Goal: Information Seeking & Learning: Learn about a topic

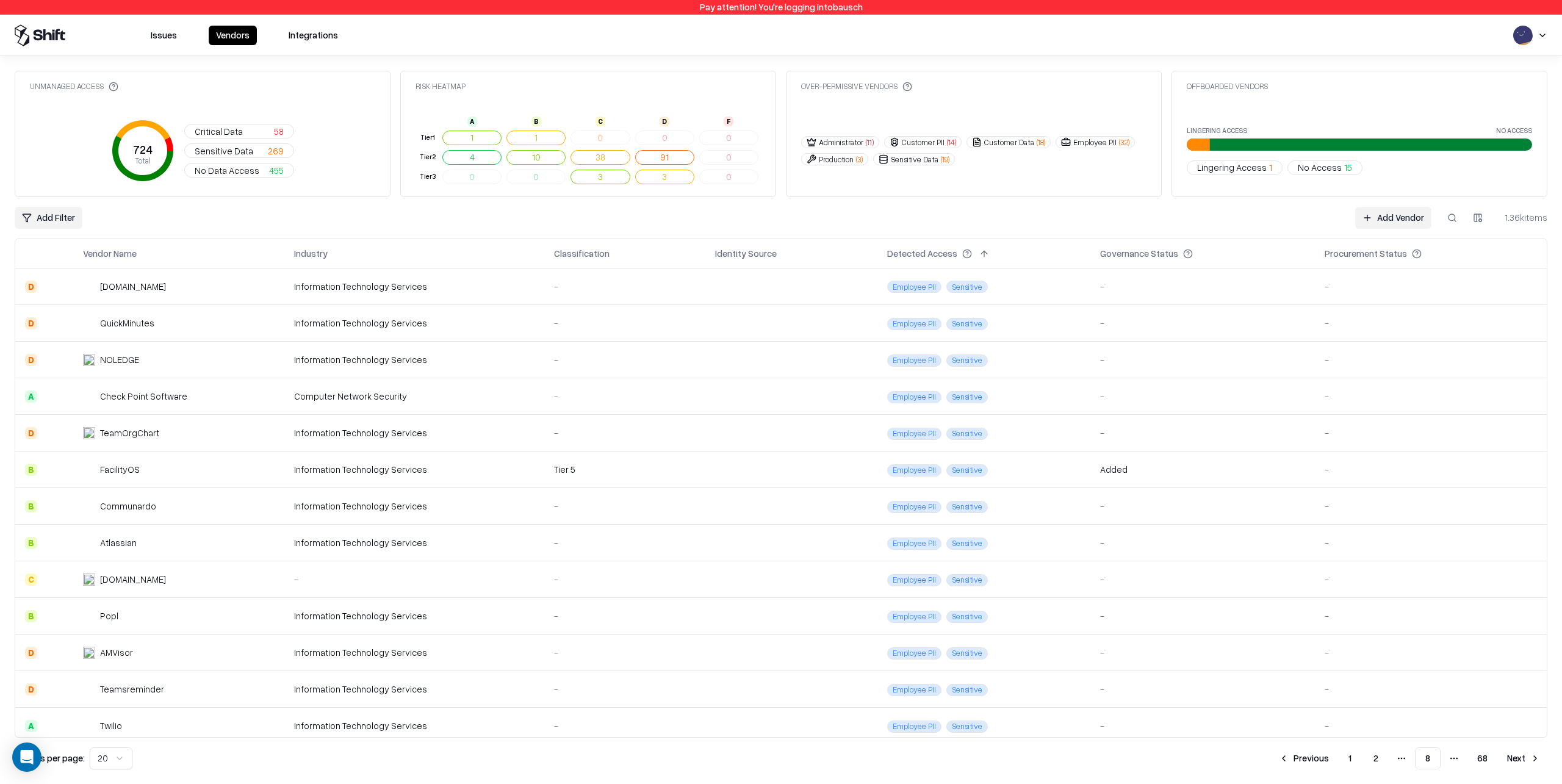
click at [1351, 757] on button "1" at bounding box center [1350, 758] width 22 height 22
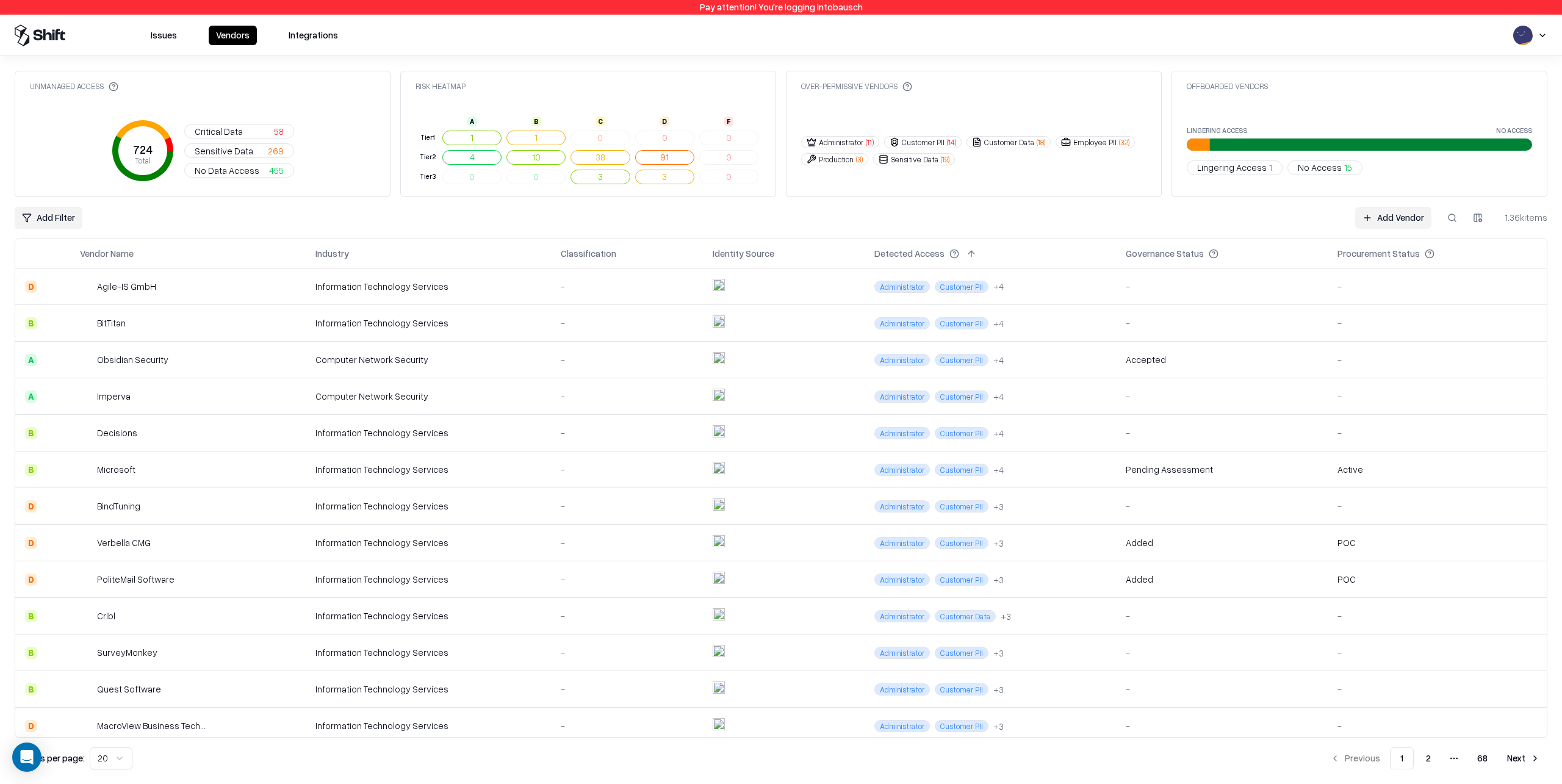
click at [33, 254] on button at bounding box center [32, 254] width 15 height 15
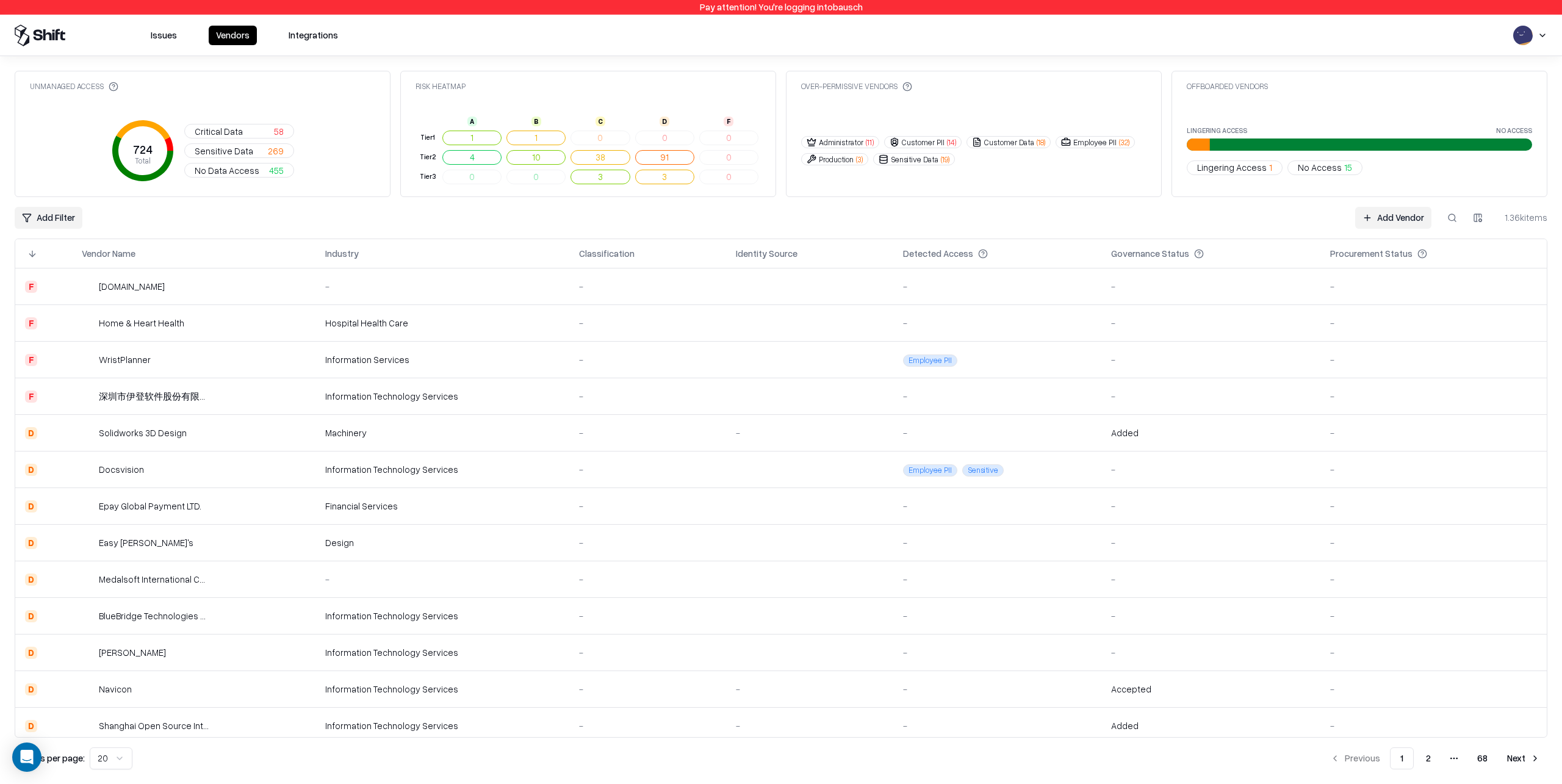
click at [34, 256] on button at bounding box center [32, 254] width 15 height 15
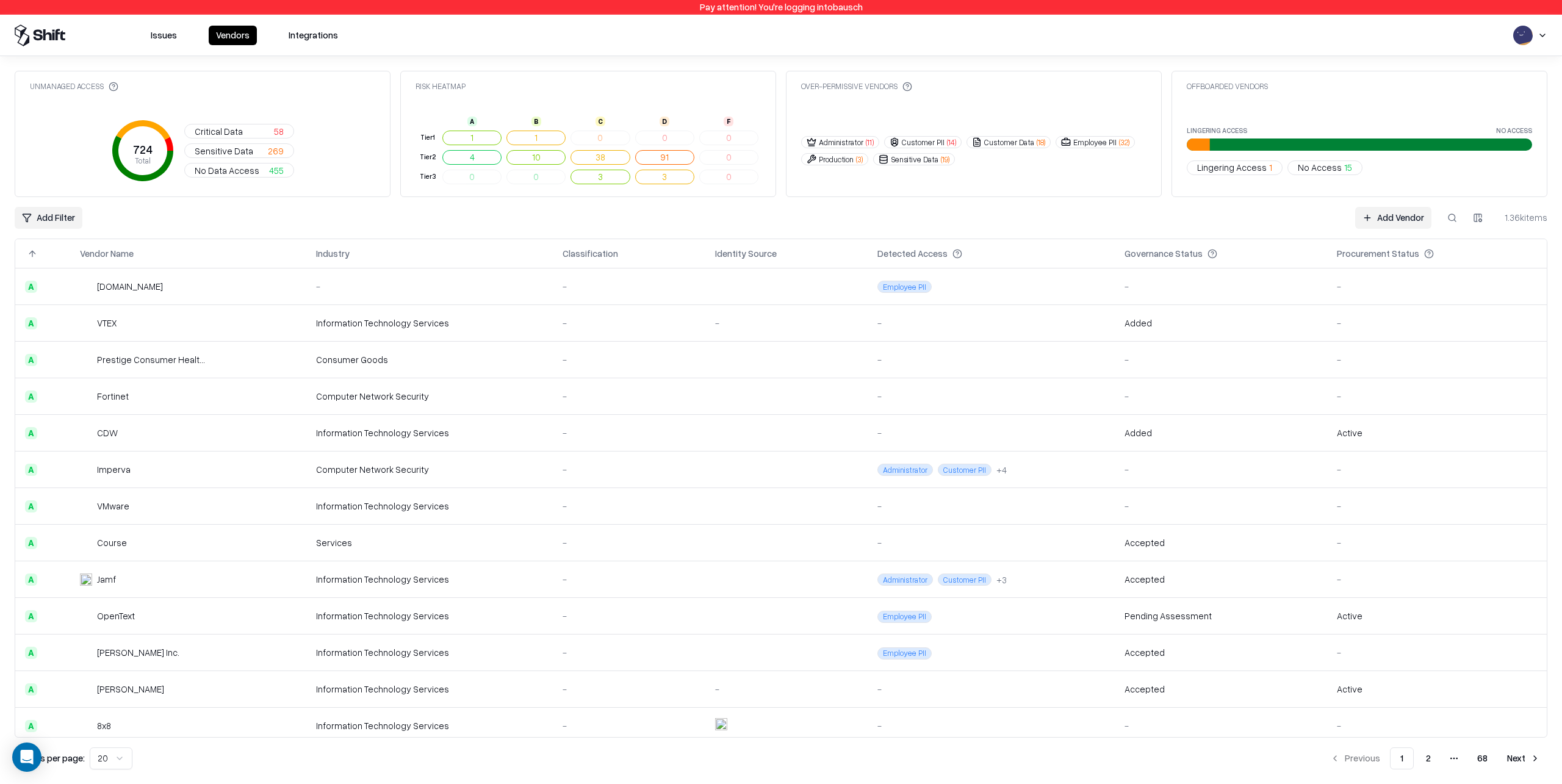
click at [285, 543] on td "Course" at bounding box center [188, 543] width 236 height 37
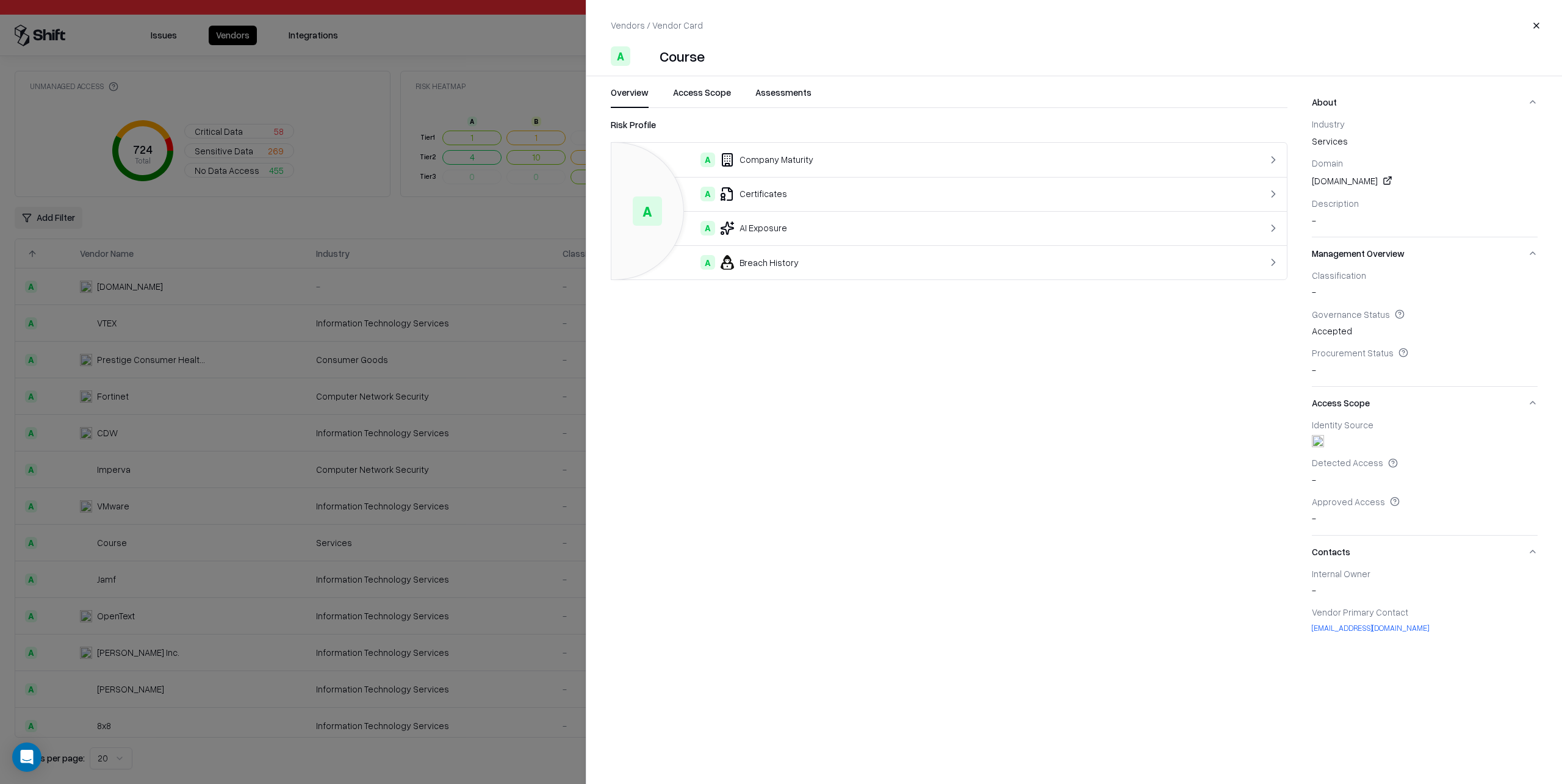
click at [714, 93] on button "Access Scope" at bounding box center [702, 97] width 58 height 22
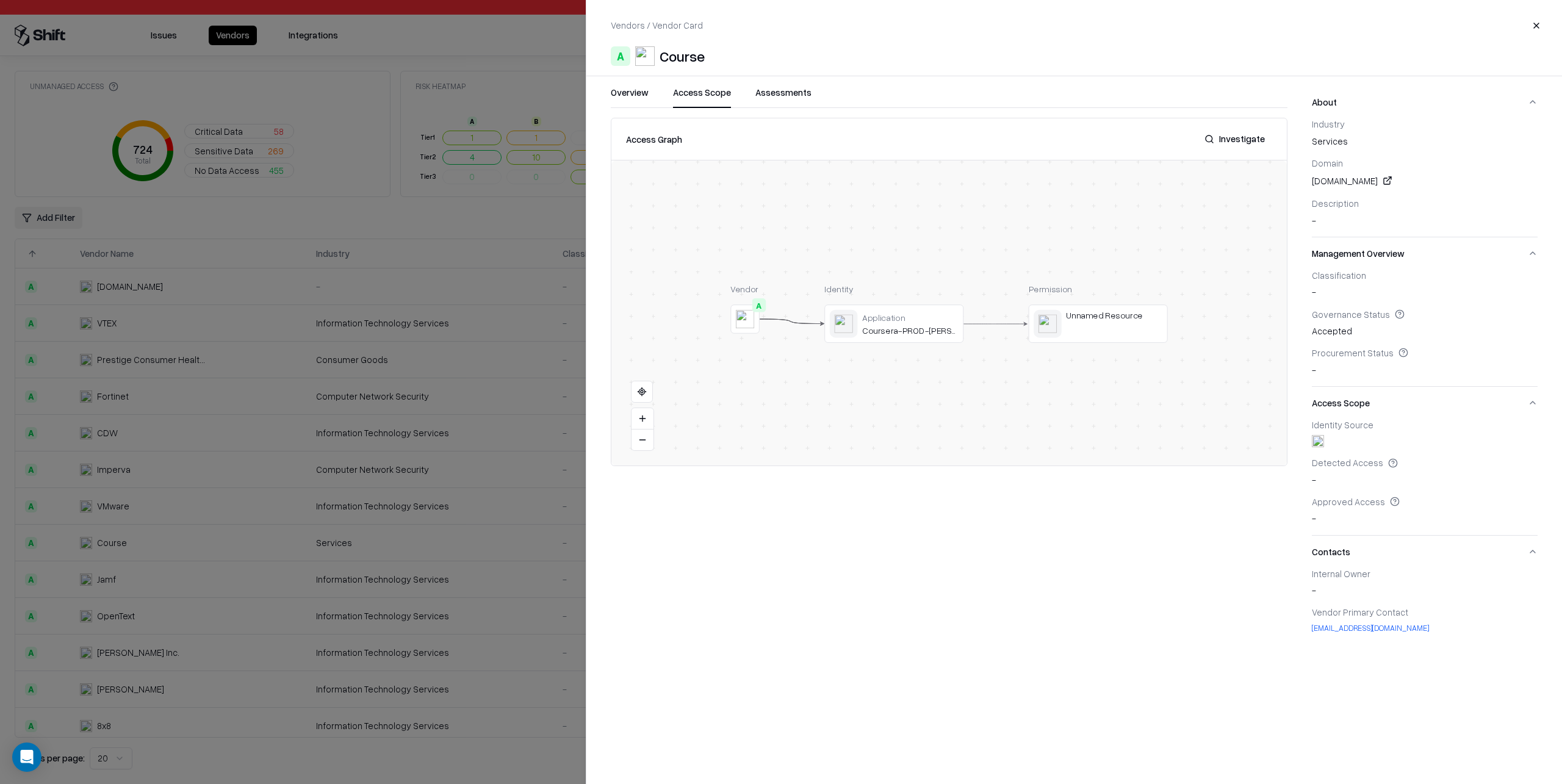
click at [189, 499] on div at bounding box center [781, 392] width 1562 height 784
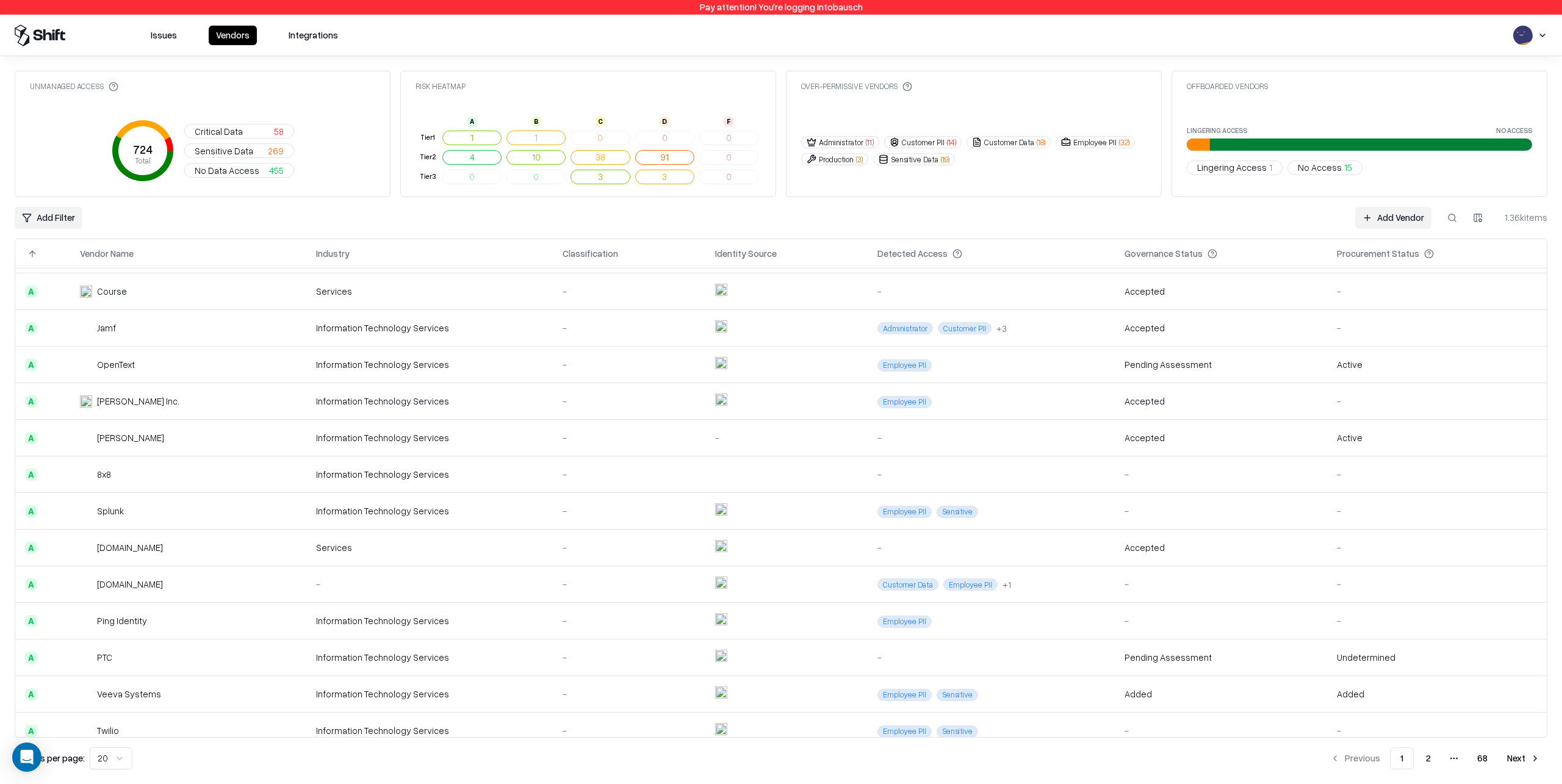
scroll to position [258, 0]
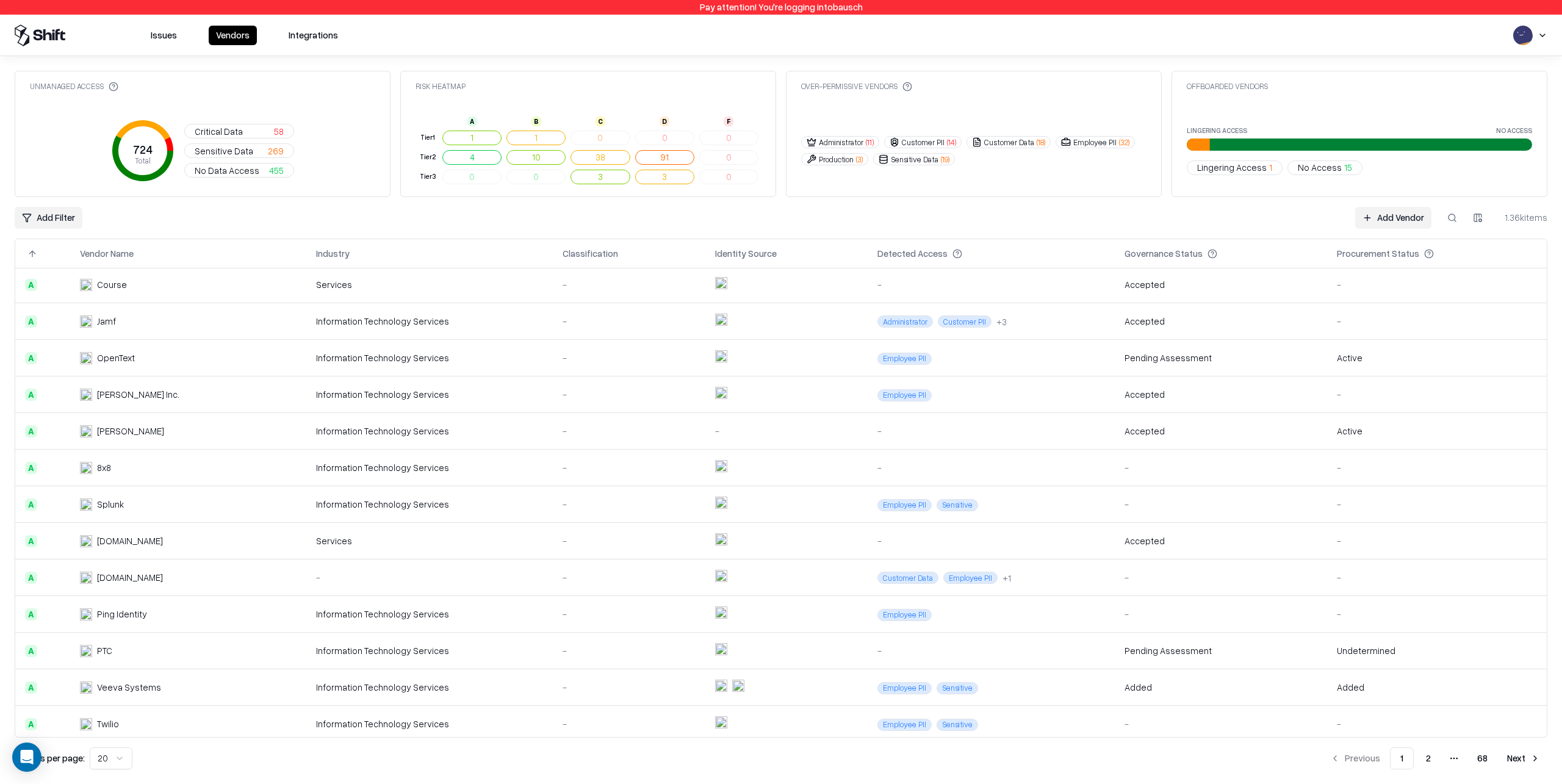
click at [388, 652] on div "Information Technology Services" at bounding box center [429, 650] width 227 height 13
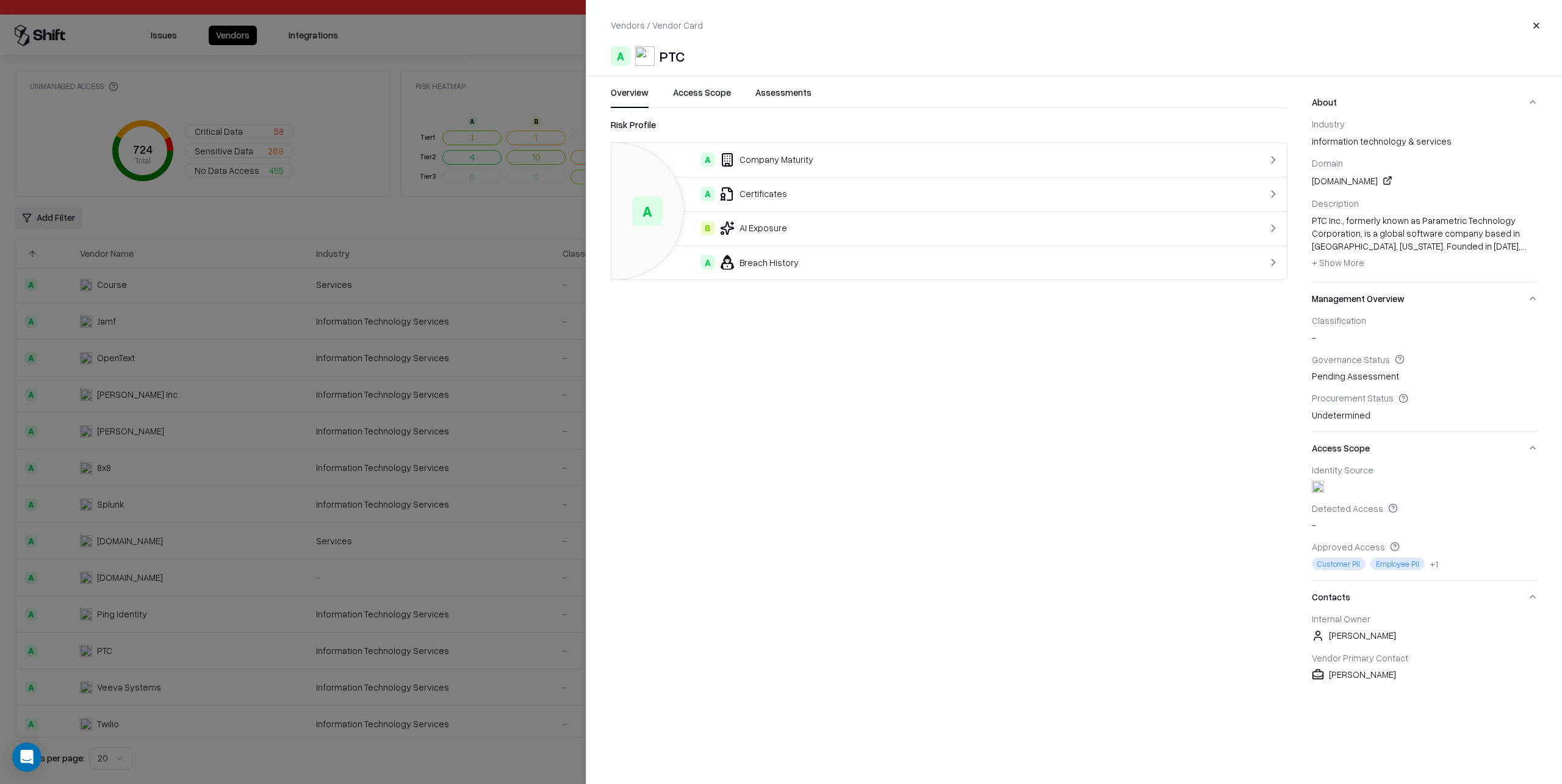
click at [691, 92] on button "Access Scope" at bounding box center [702, 97] width 58 height 22
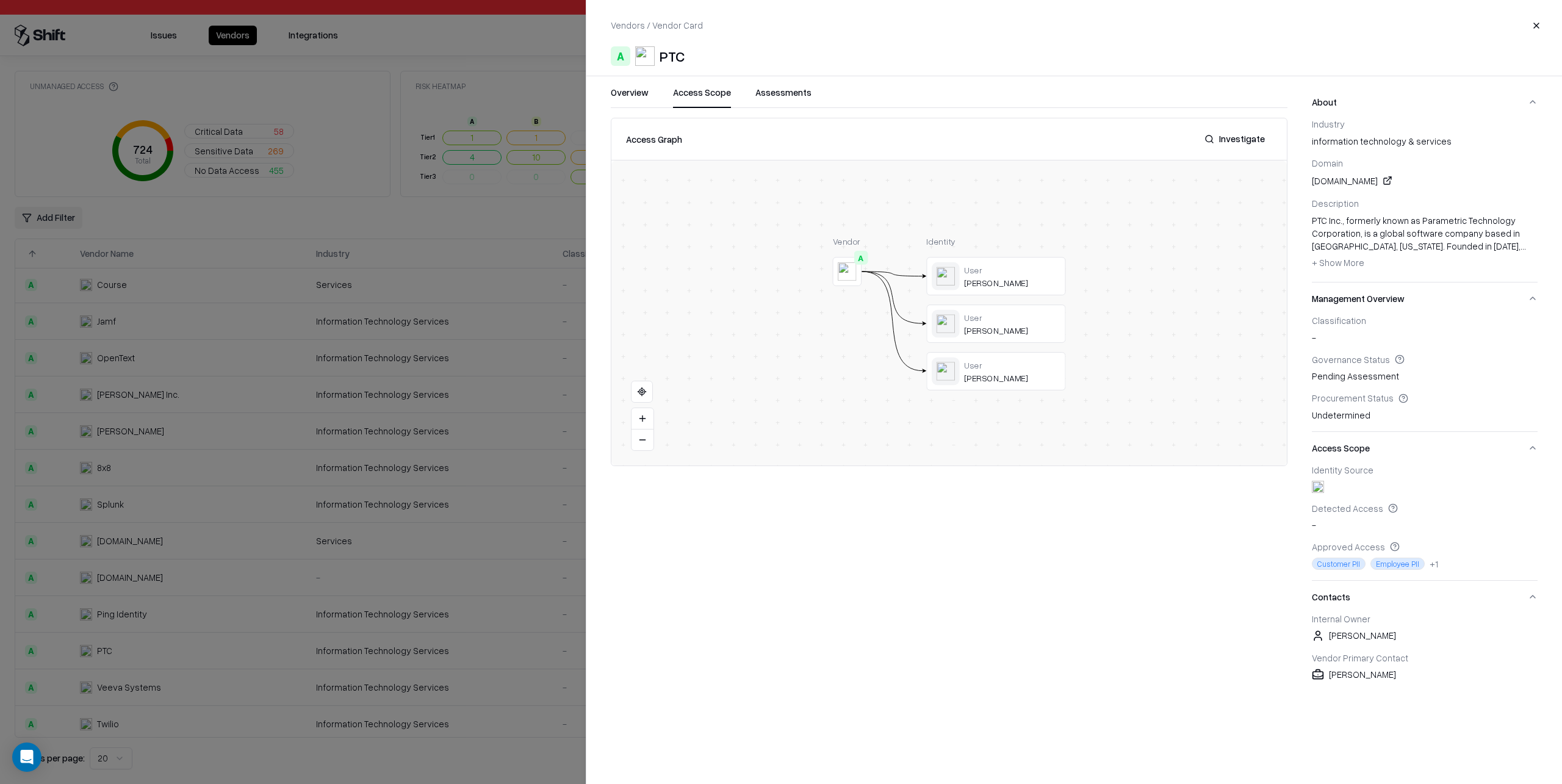
click at [503, 413] on div at bounding box center [781, 392] width 1562 height 784
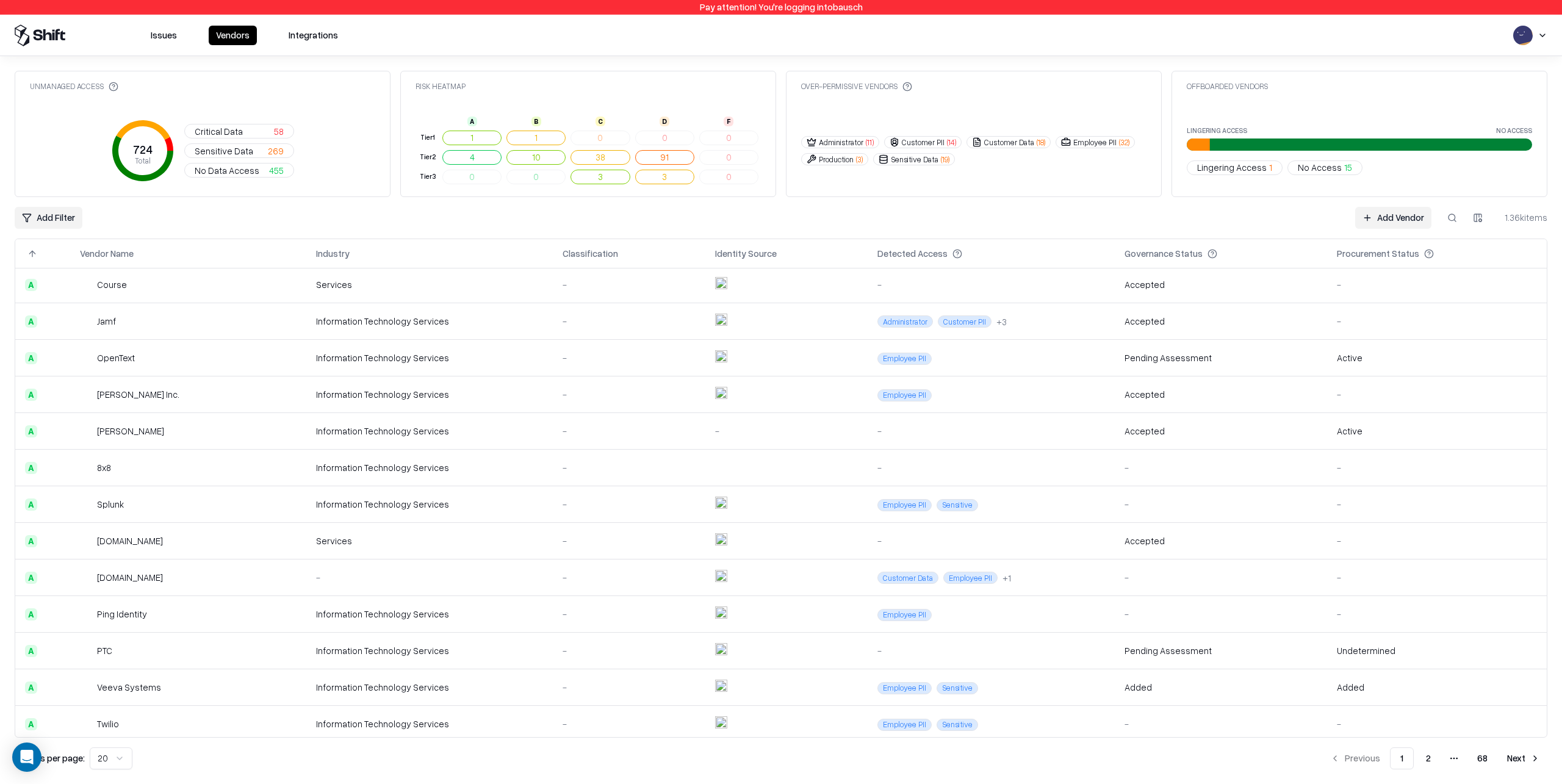
scroll to position [264, 0]
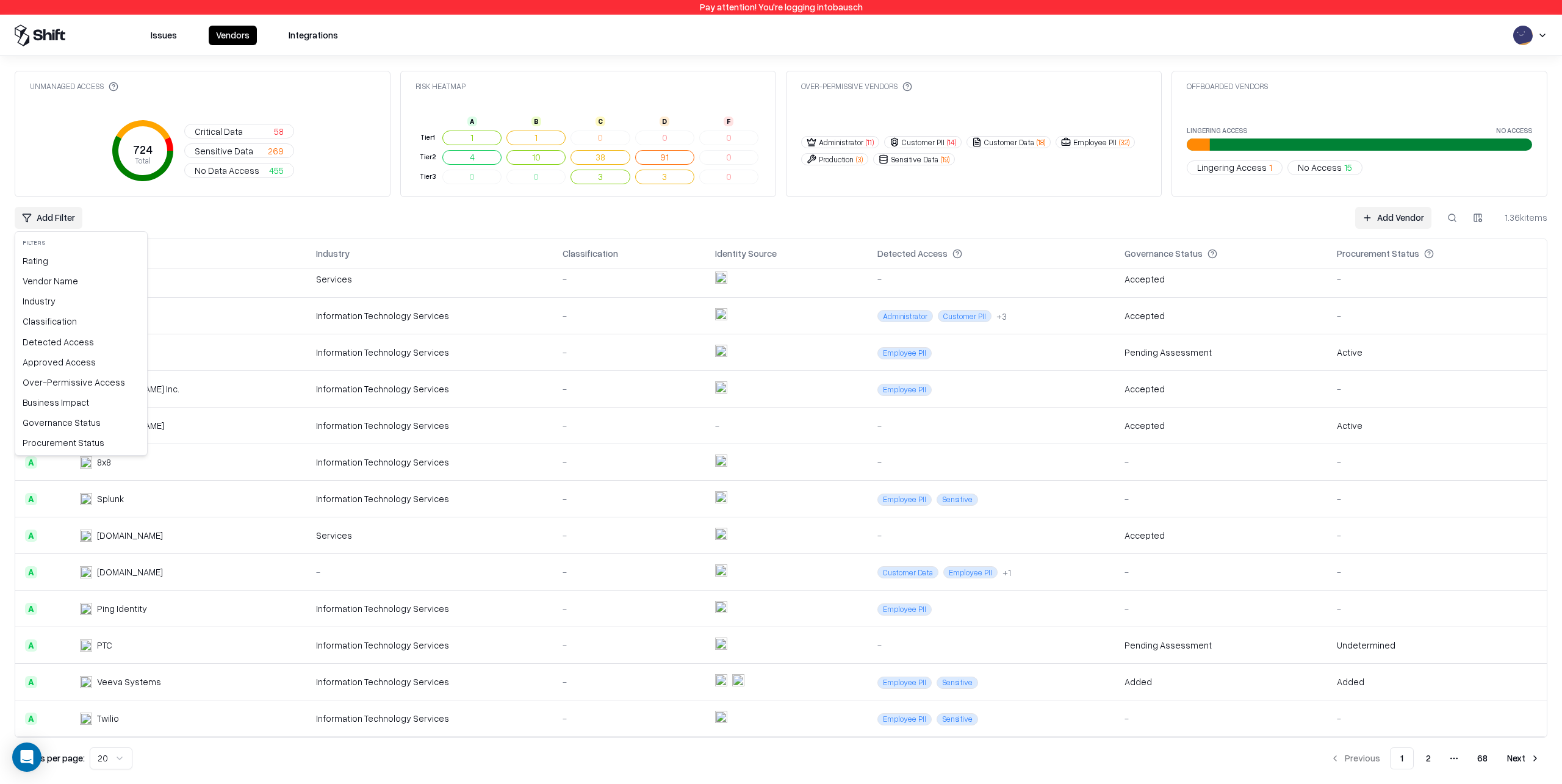
click at [45, 217] on html "Pay attention! You're logging into bausch Issues Vendors Integrations Unmanaged…" at bounding box center [781, 392] width 1562 height 784
click at [50, 264] on div "Rating" at bounding box center [81, 261] width 127 height 20
click at [58, 306] on div "C Fair" at bounding box center [88, 306] width 140 height 20
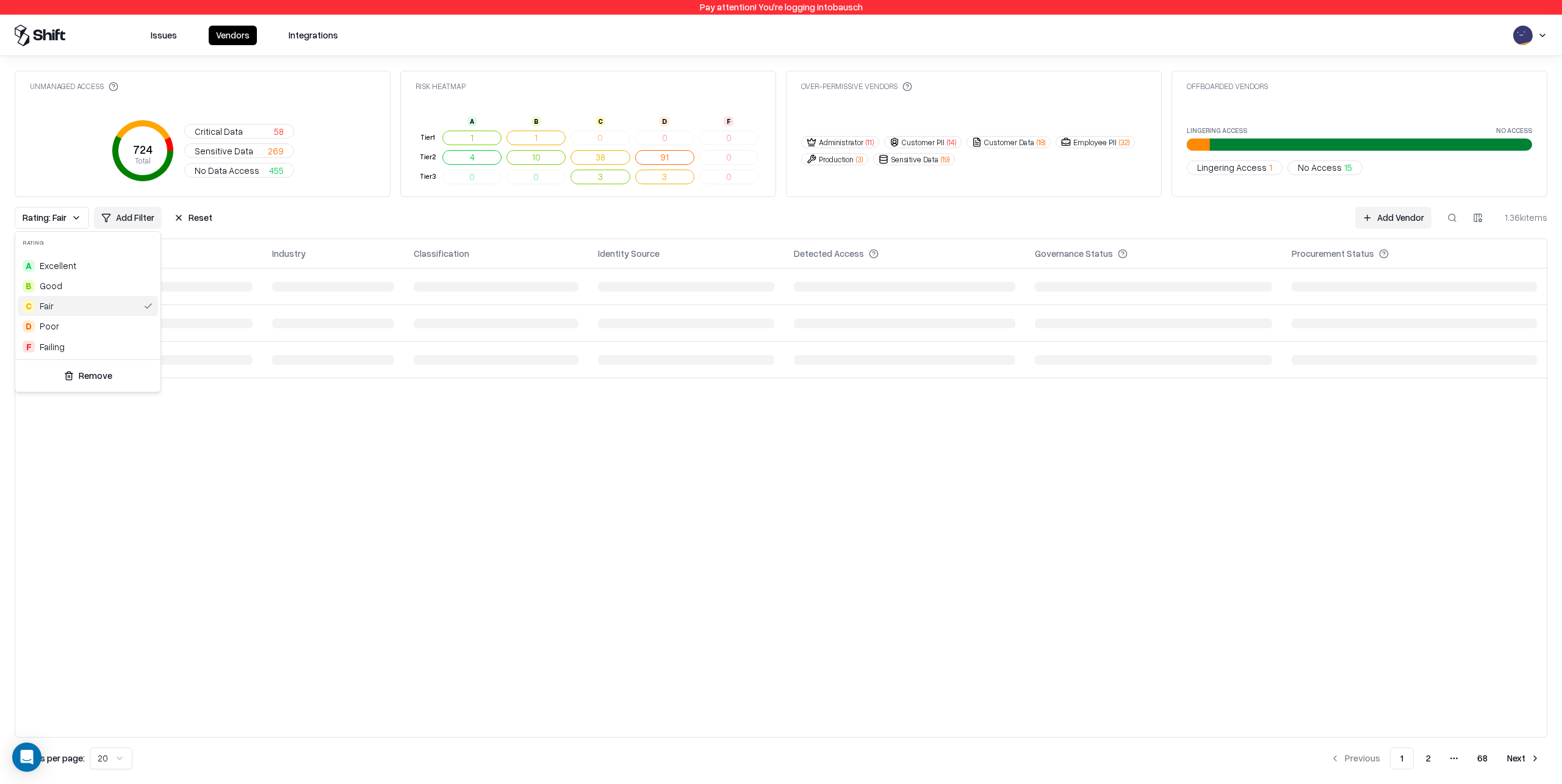
scroll to position [0, 0]
click at [319, 218] on html "Pay attention! You're logging into bausch Issues Vendors Integrations Unmanaged…" at bounding box center [781, 392] width 1562 height 784
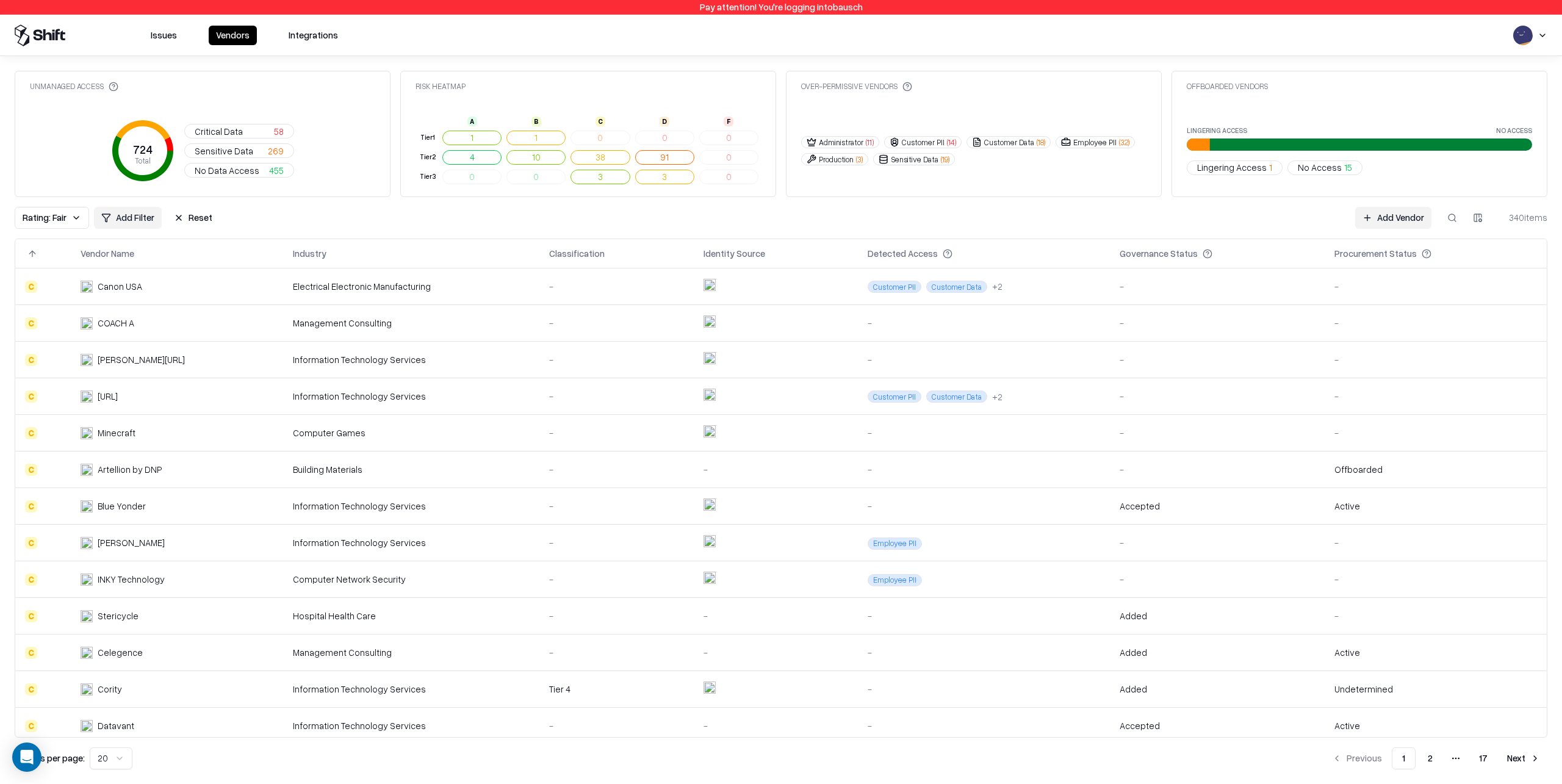
click at [168, 431] on div "Minecraft" at bounding box center [144, 433] width 127 height 13
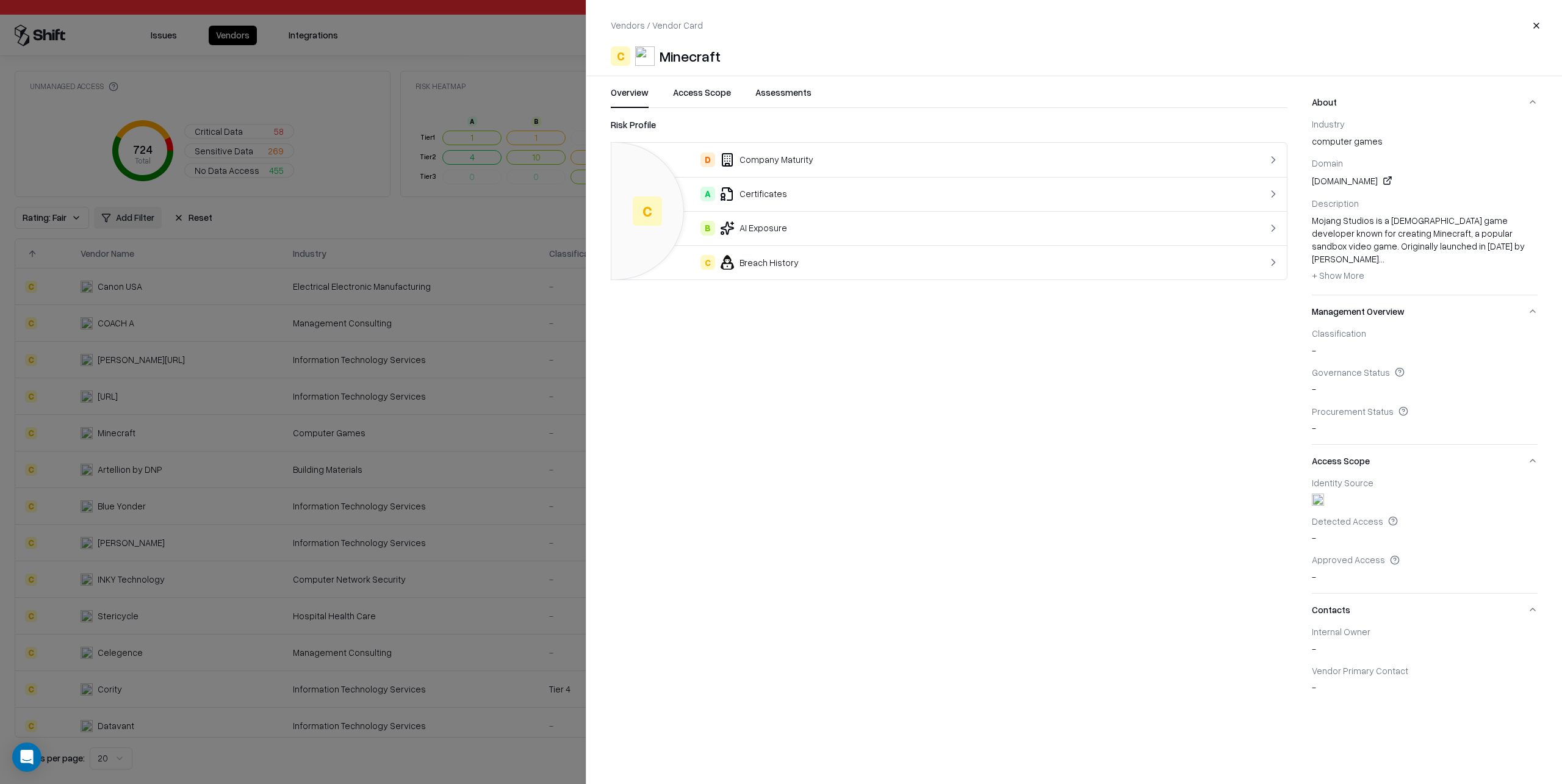
click at [170, 489] on div at bounding box center [781, 392] width 1562 height 784
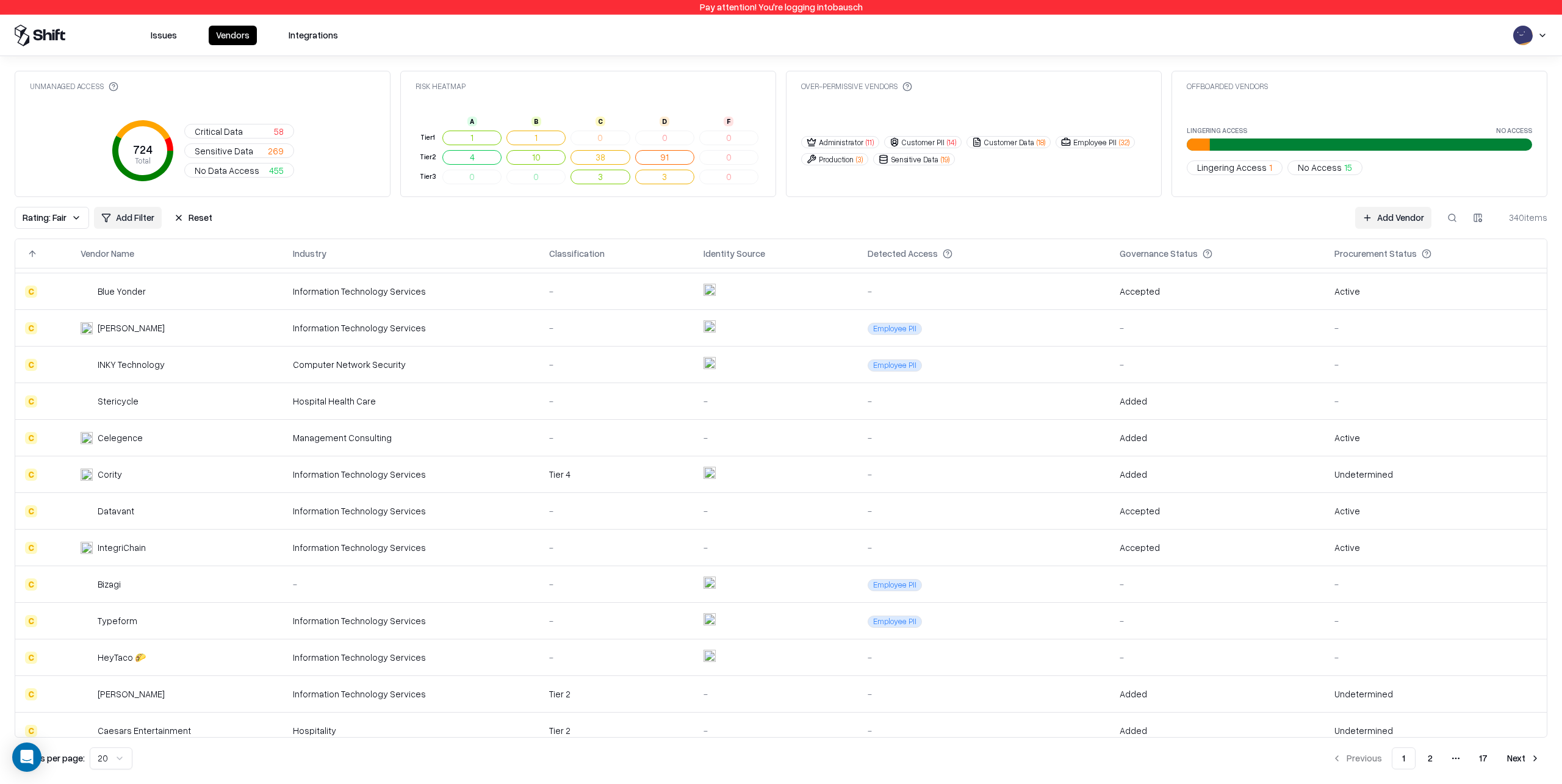
scroll to position [216, 0]
click at [189, 618] on div "Typeform" at bounding box center [144, 619] width 127 height 13
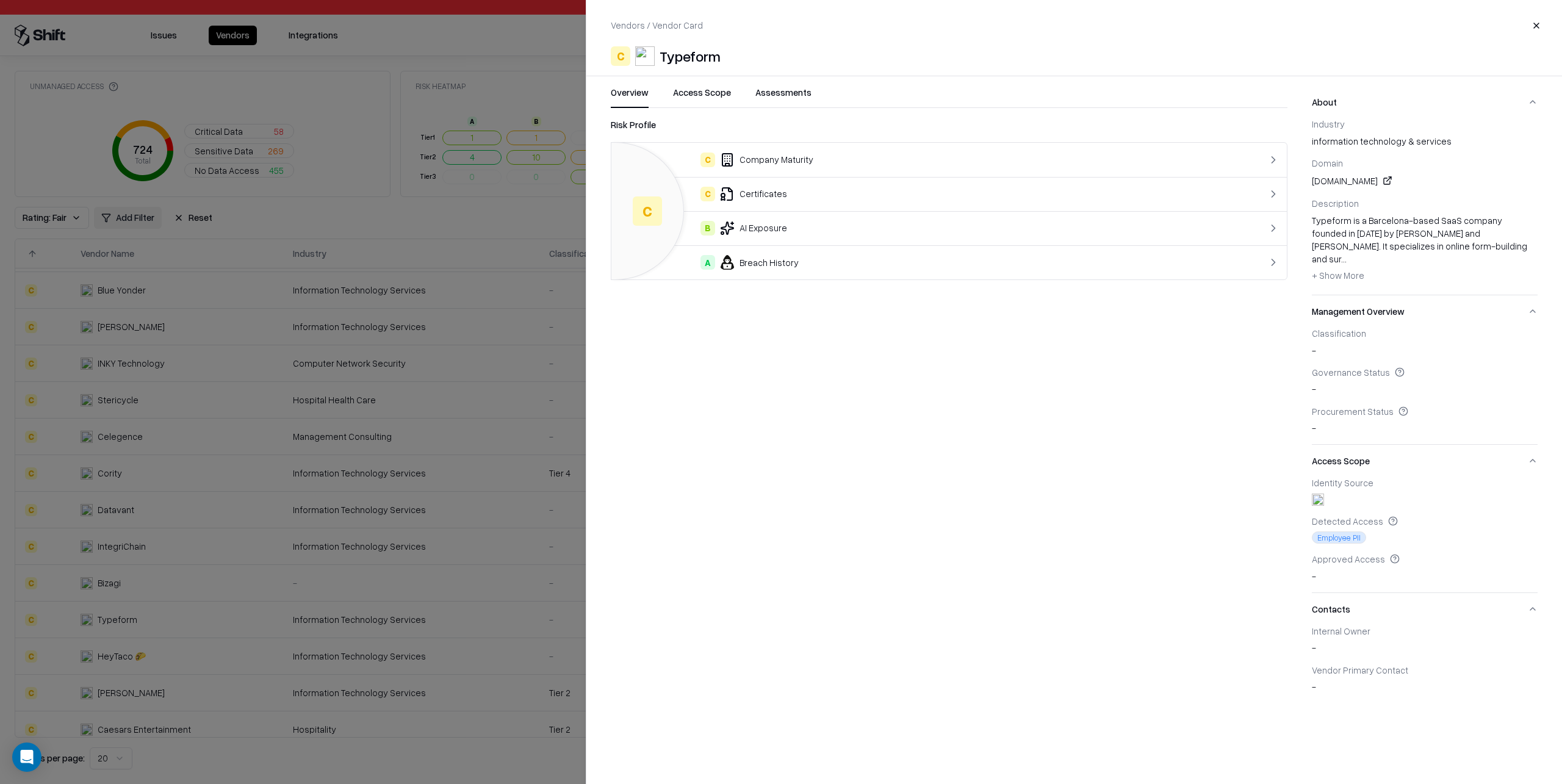
click at [706, 93] on button "Access Scope" at bounding box center [702, 97] width 58 height 22
drag, startPoint x: 632, startPoint y: 93, endPoint x: 577, endPoint y: 178, distance: 101.2
click at [631, 94] on button "Overview" at bounding box center [629, 97] width 38 height 22
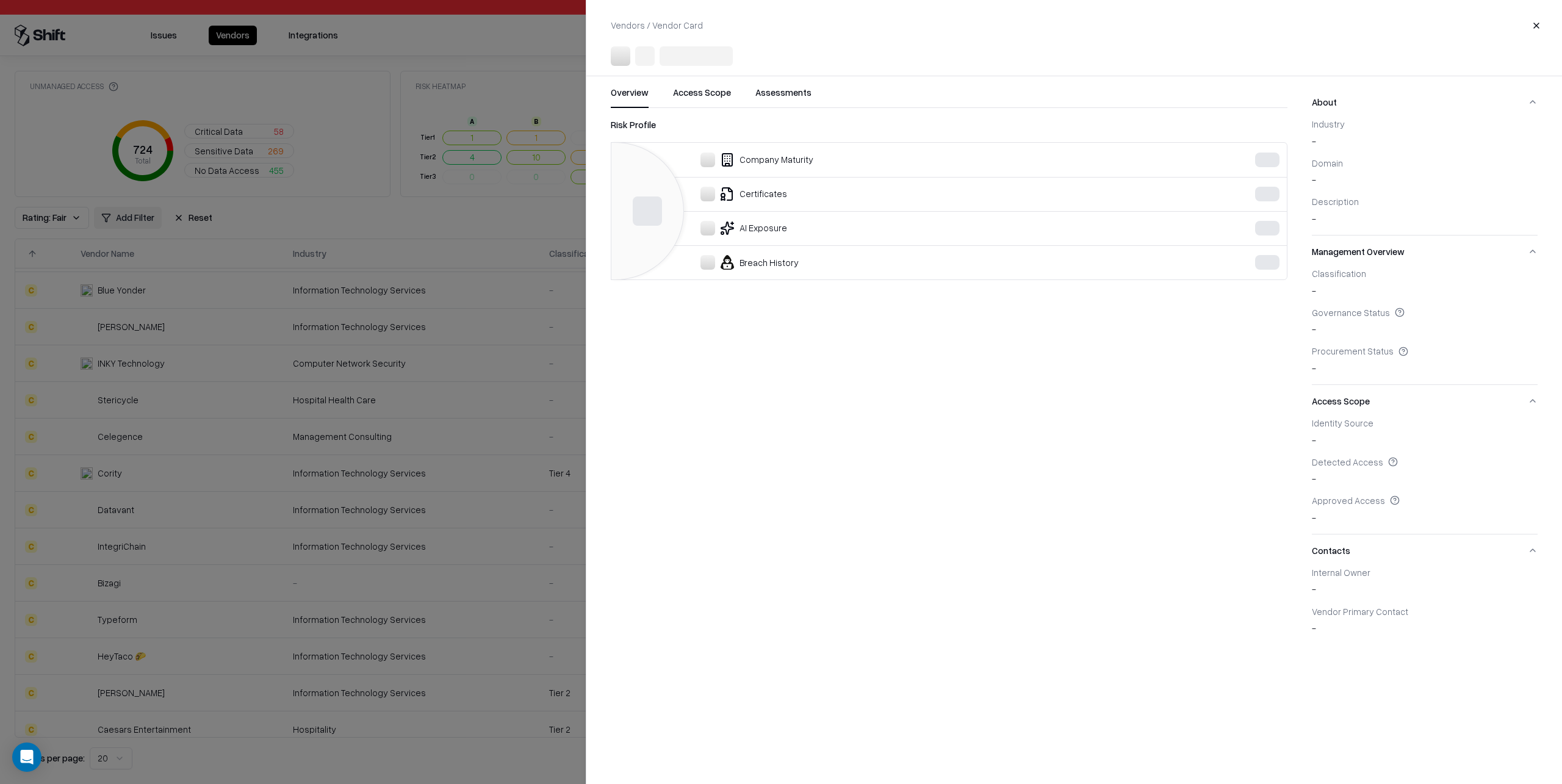
click at [370, 499] on div at bounding box center [781, 392] width 1562 height 784
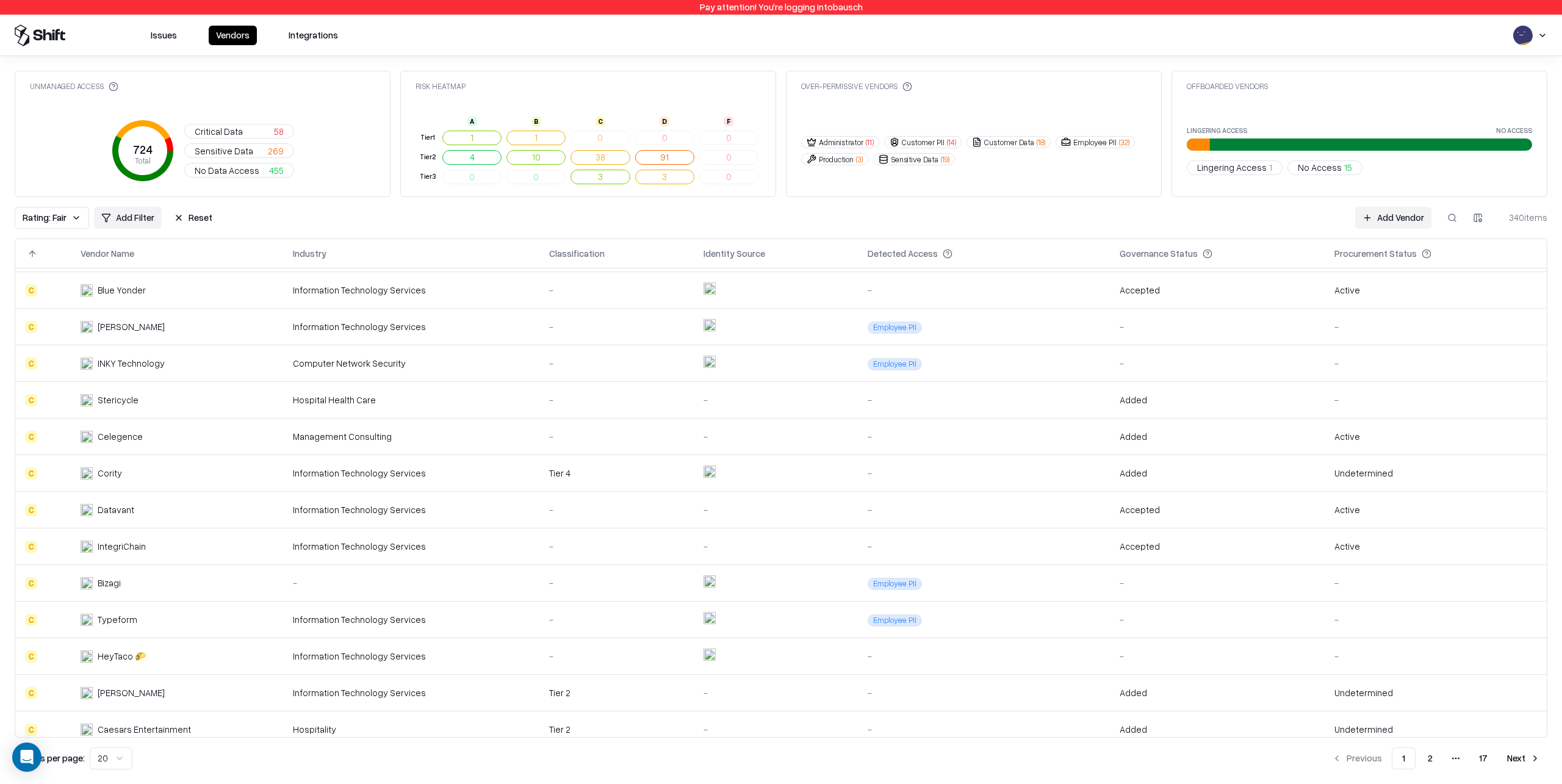
scroll to position [264, 0]
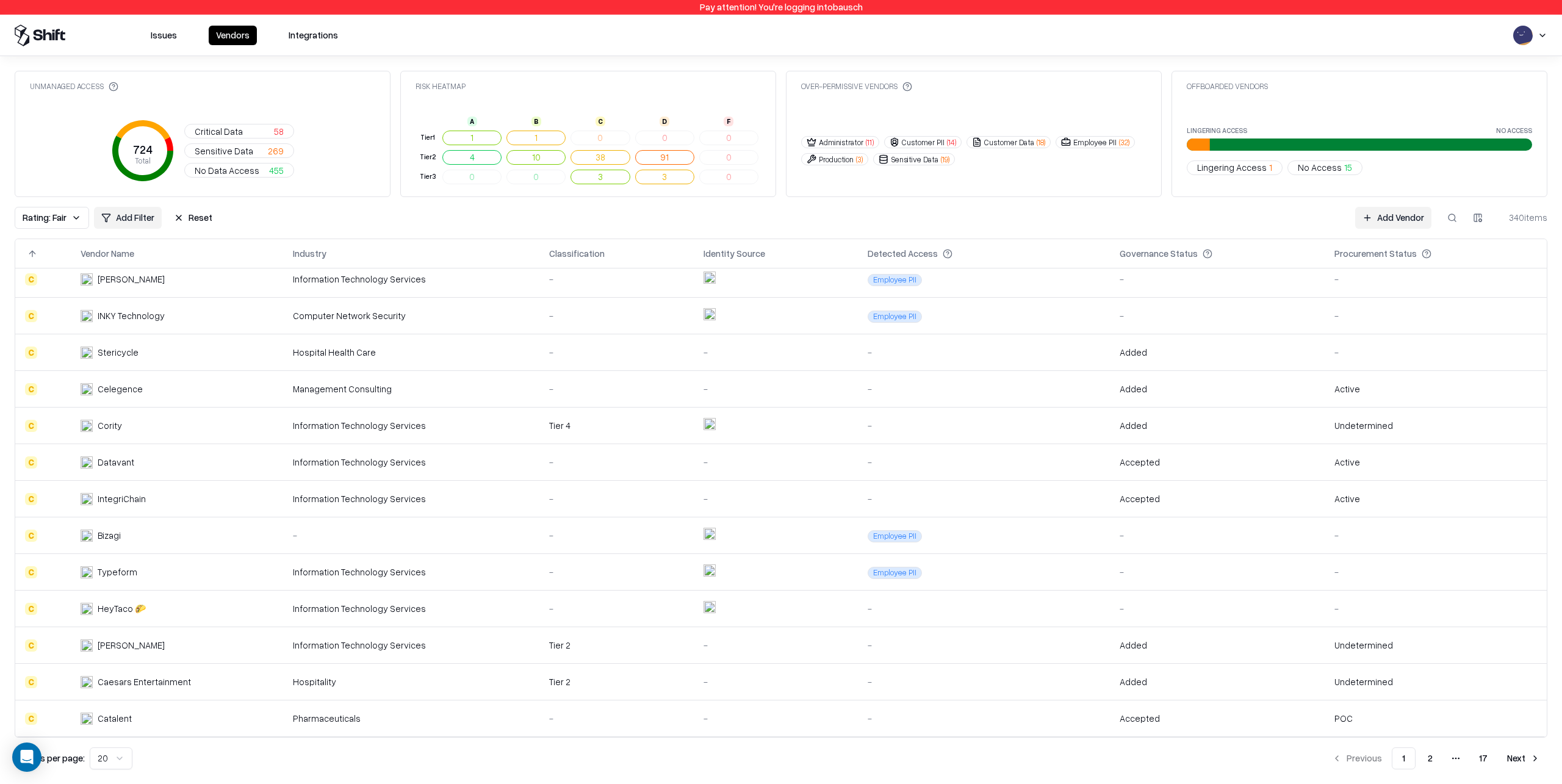
click at [1521, 754] on button "Next" at bounding box center [1524, 758] width 48 height 22
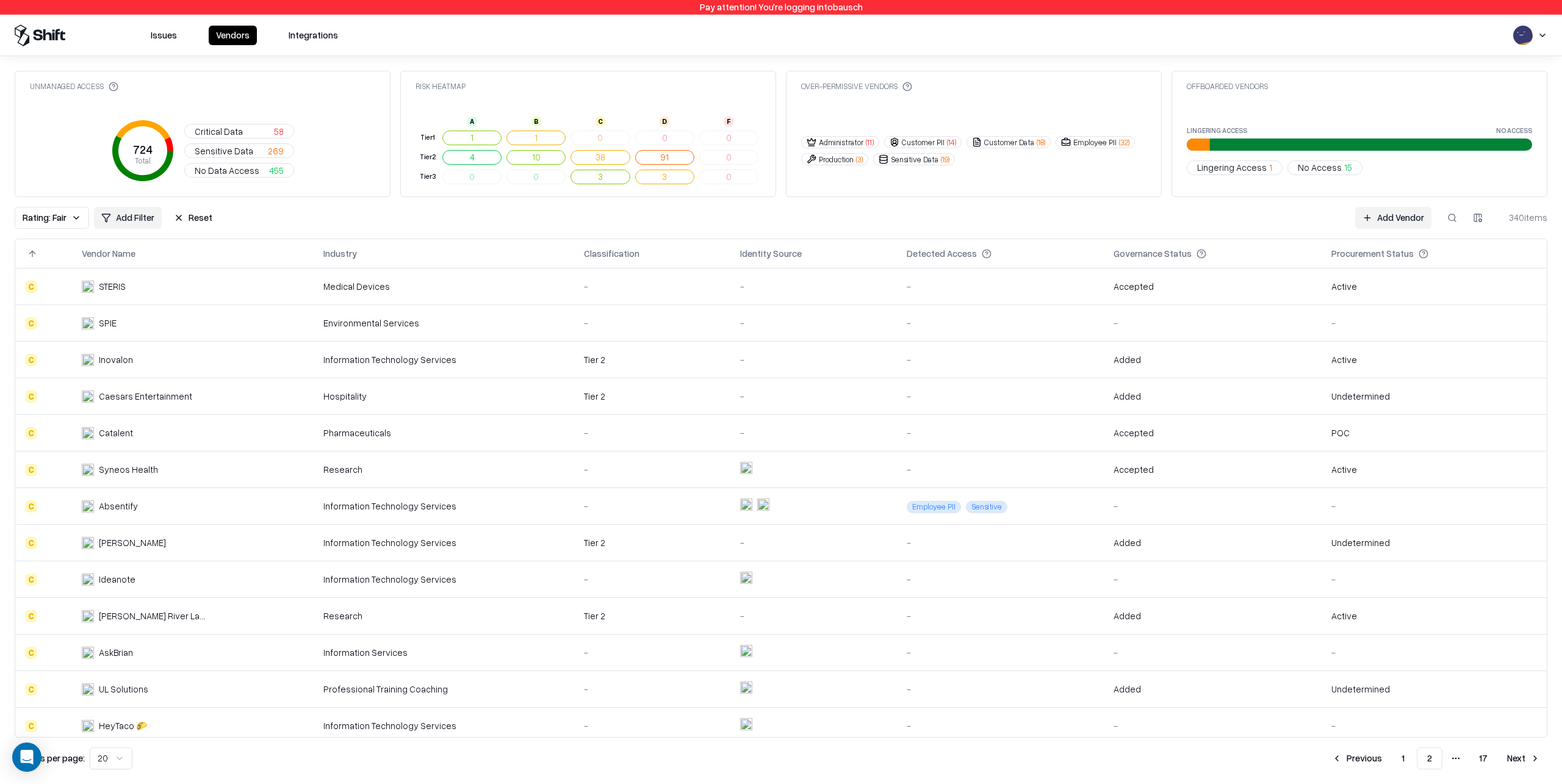
click at [387, 316] on td "Environmental Services" at bounding box center [444, 323] width 261 height 37
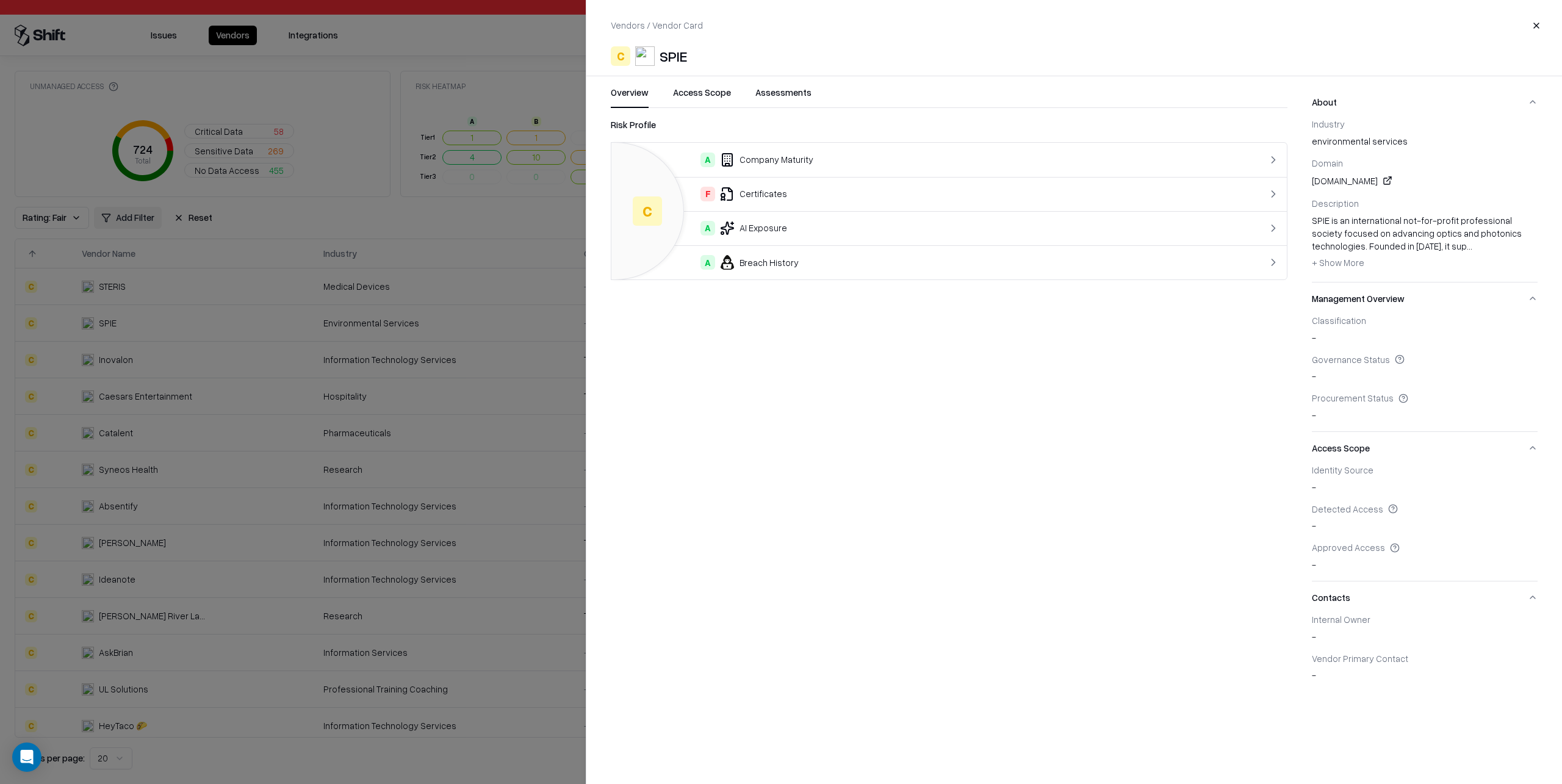
click at [709, 95] on button "Access Scope" at bounding box center [702, 97] width 58 height 22
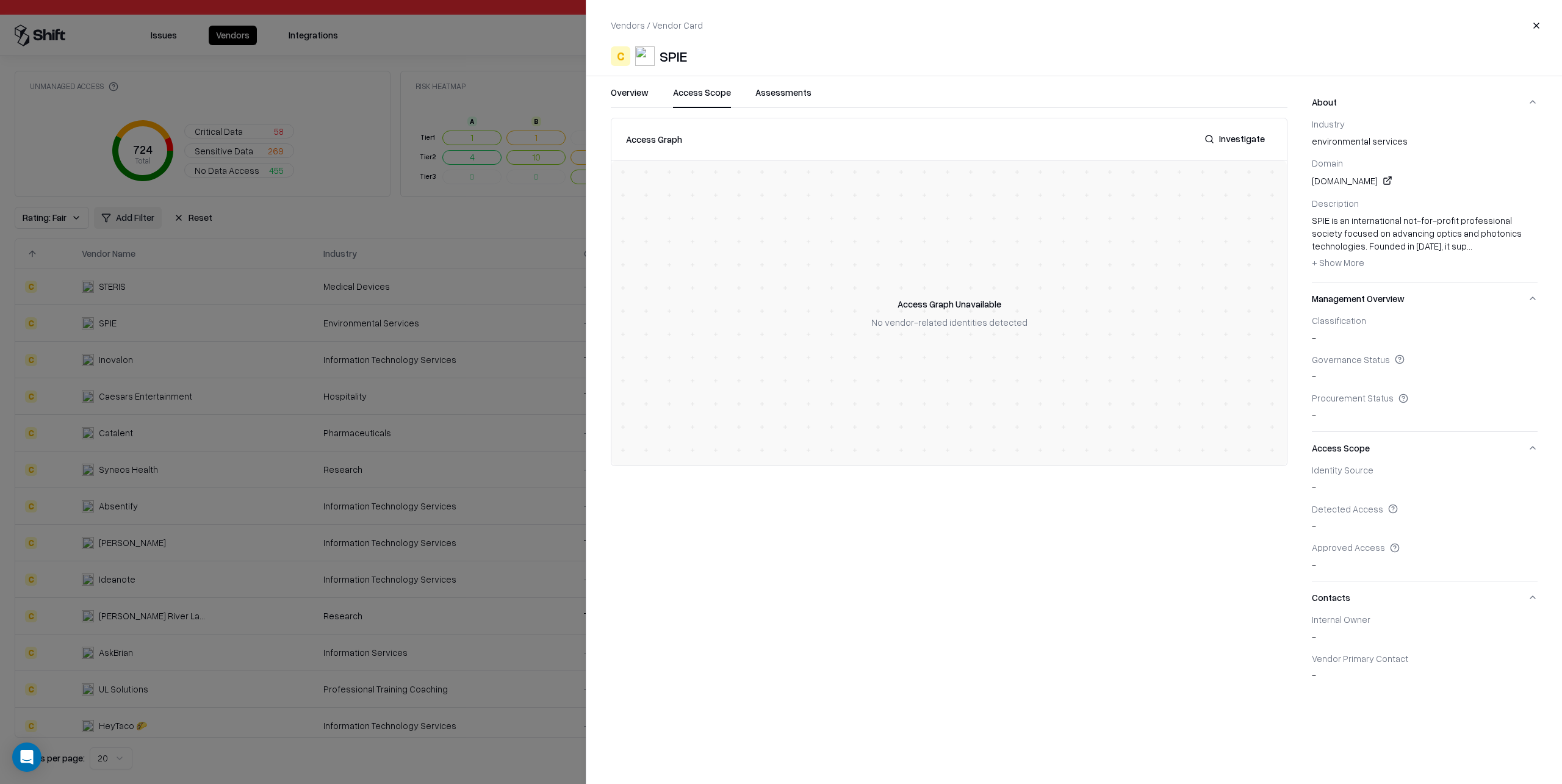
click at [774, 90] on button "Assessments" at bounding box center [783, 97] width 56 height 22
click at [1266, 163] on button at bounding box center [1266, 165] width 22 height 22
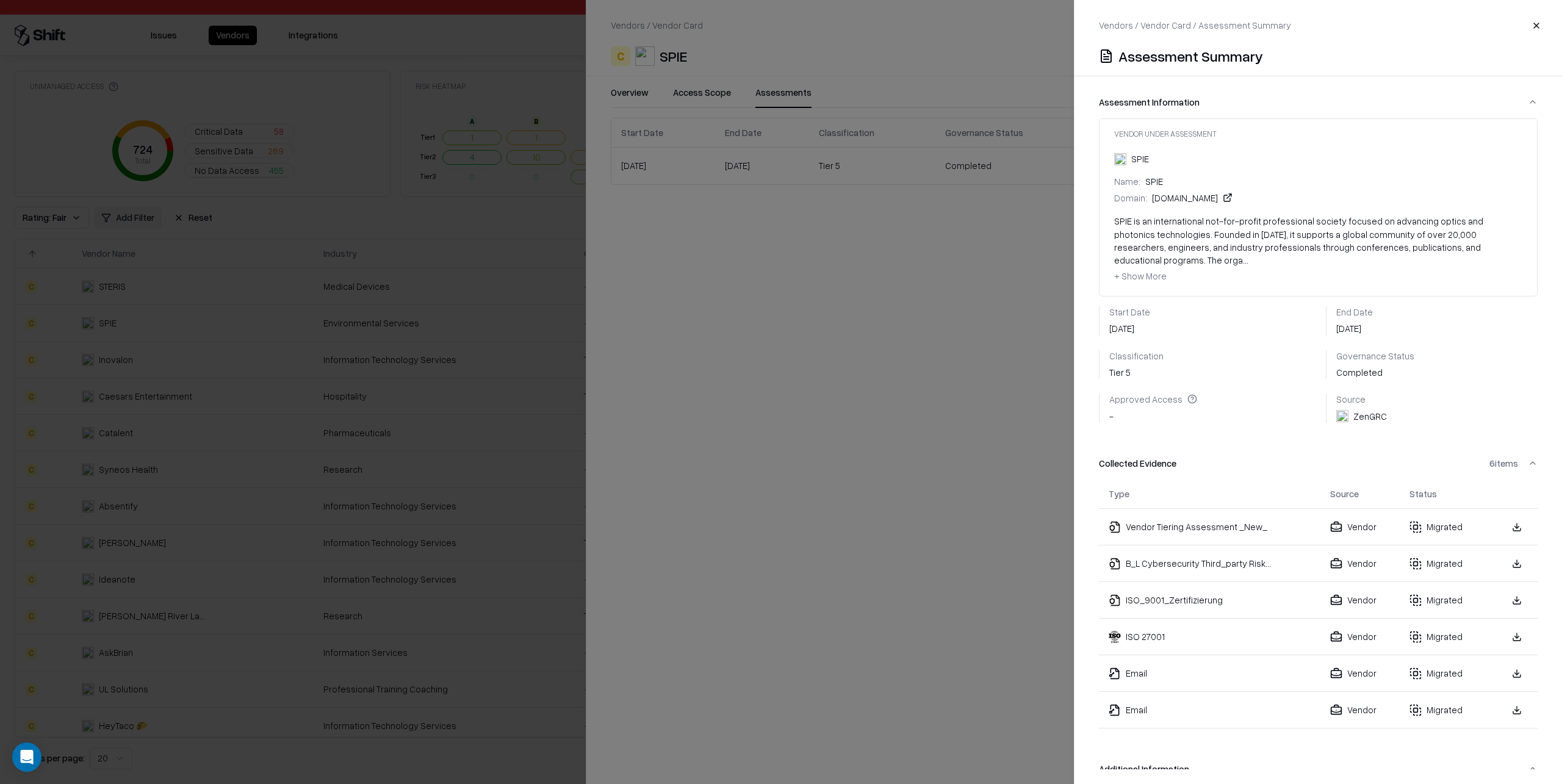
click at [1532, 450] on button "Collected Evidence 6 items" at bounding box center [1318, 463] width 439 height 32
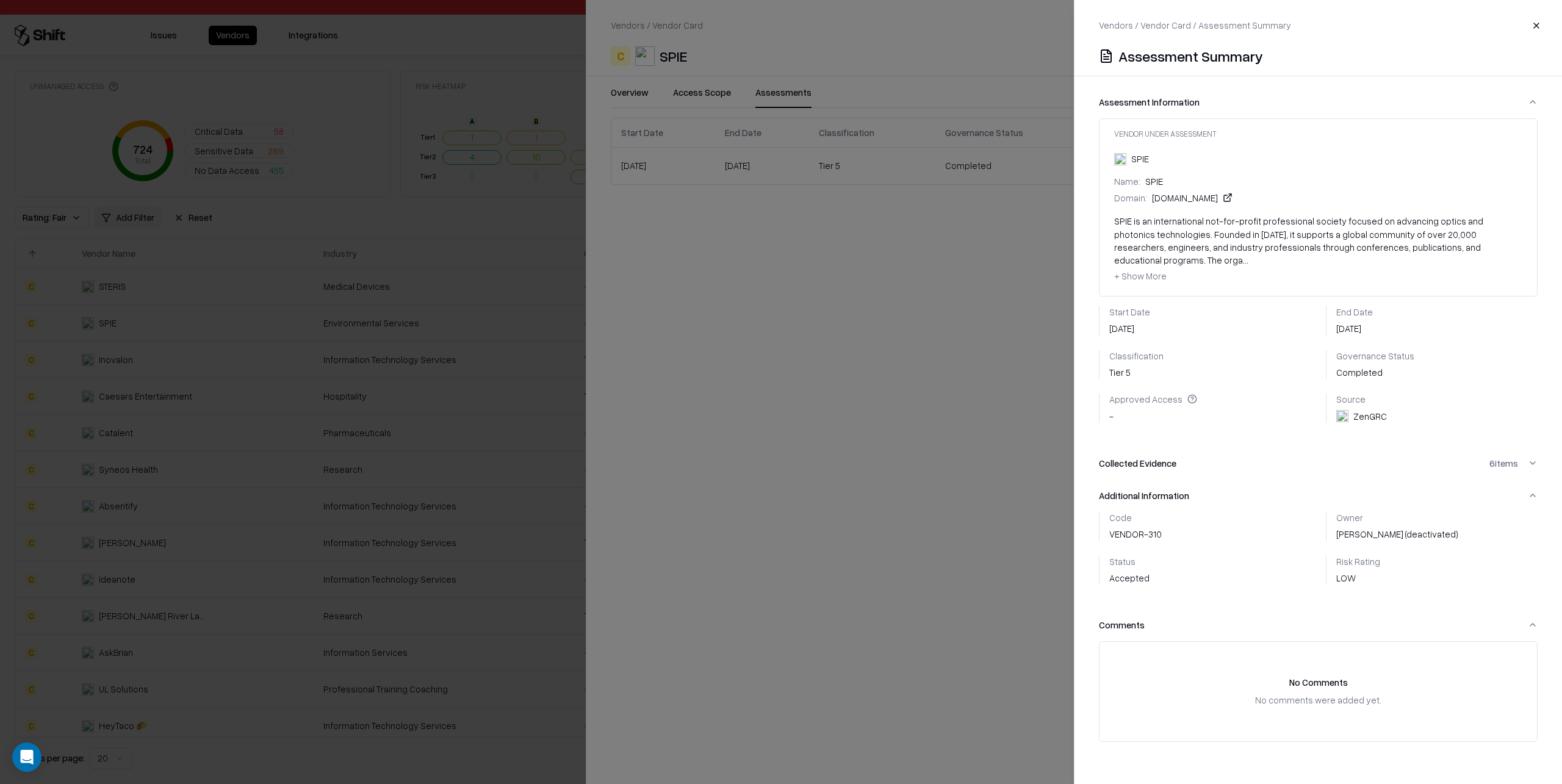
click at [1533, 485] on button "Additional Information" at bounding box center [1318, 496] width 439 height 32
click at [1531, 512] on button "Comments" at bounding box center [1318, 528] width 439 height 32
drag, startPoint x: 1532, startPoint y: 512, endPoint x: 1535, endPoint y: 506, distance: 6.7
click at [1532, 512] on button "Comments" at bounding box center [1318, 528] width 439 height 32
click at [1535, 483] on button "Additional Information" at bounding box center [1318, 496] width 439 height 32
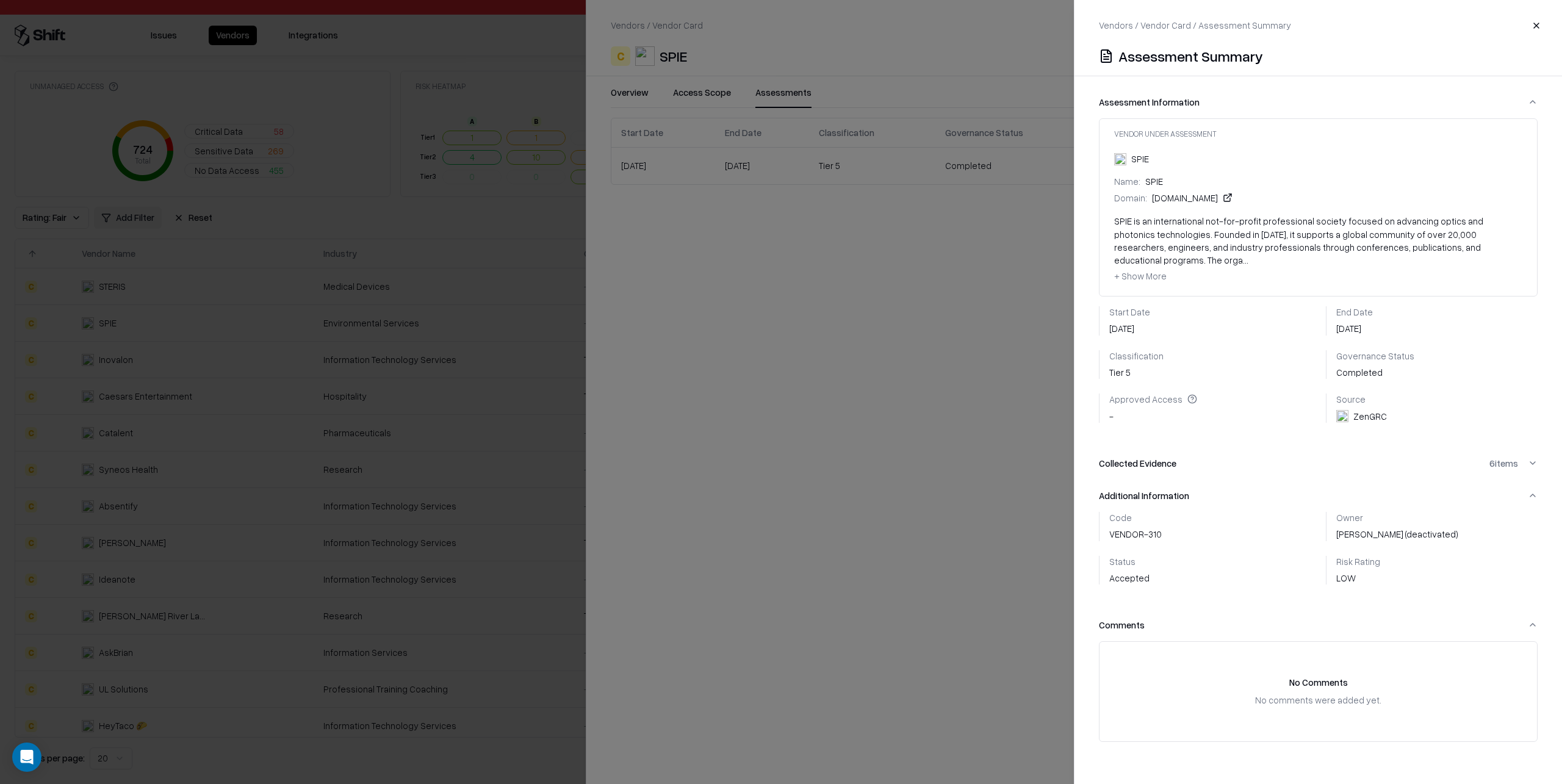
click at [1532, 452] on button "Collected Evidence 6 items" at bounding box center [1318, 463] width 439 height 32
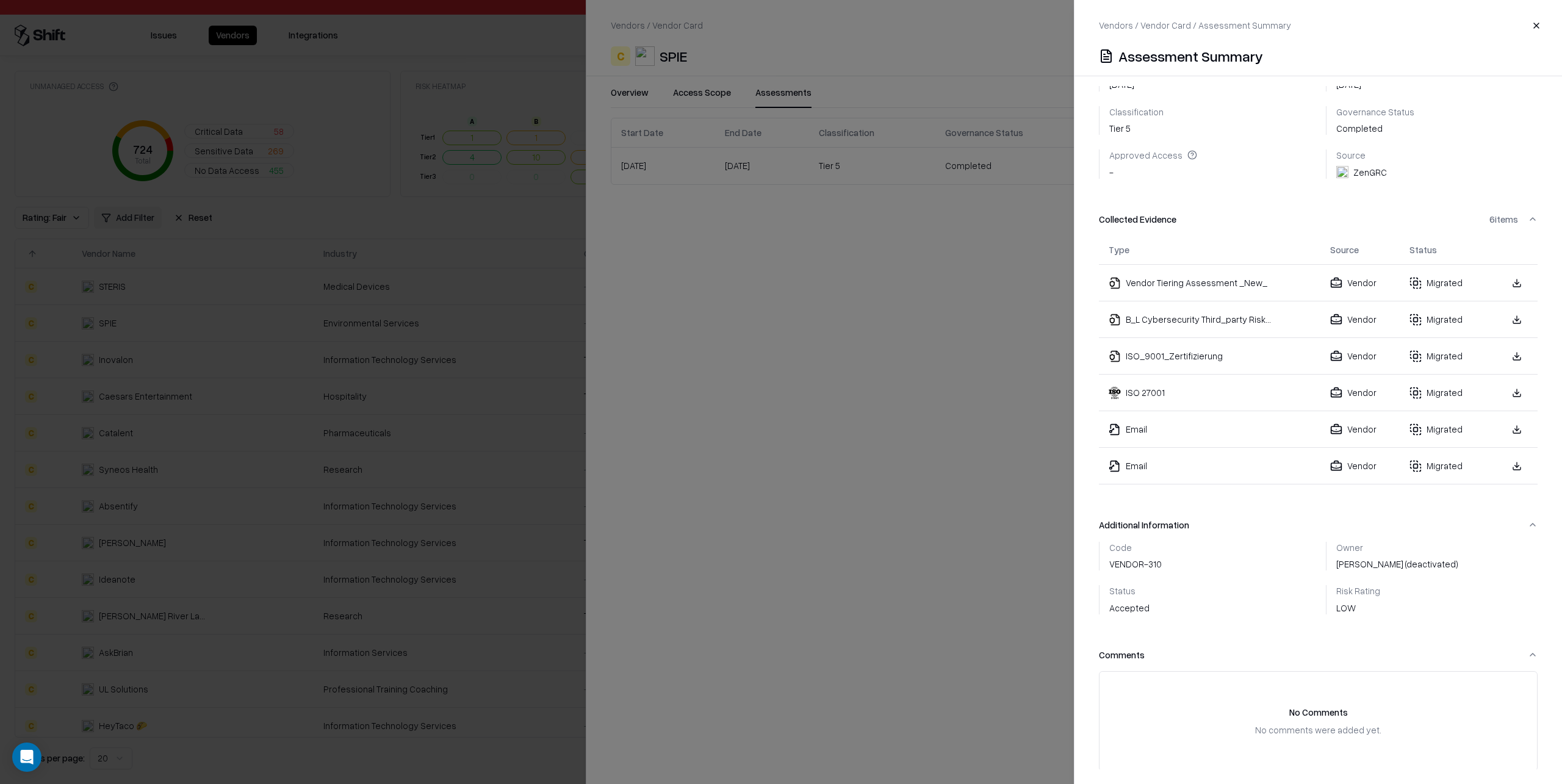
scroll to position [257, 0]
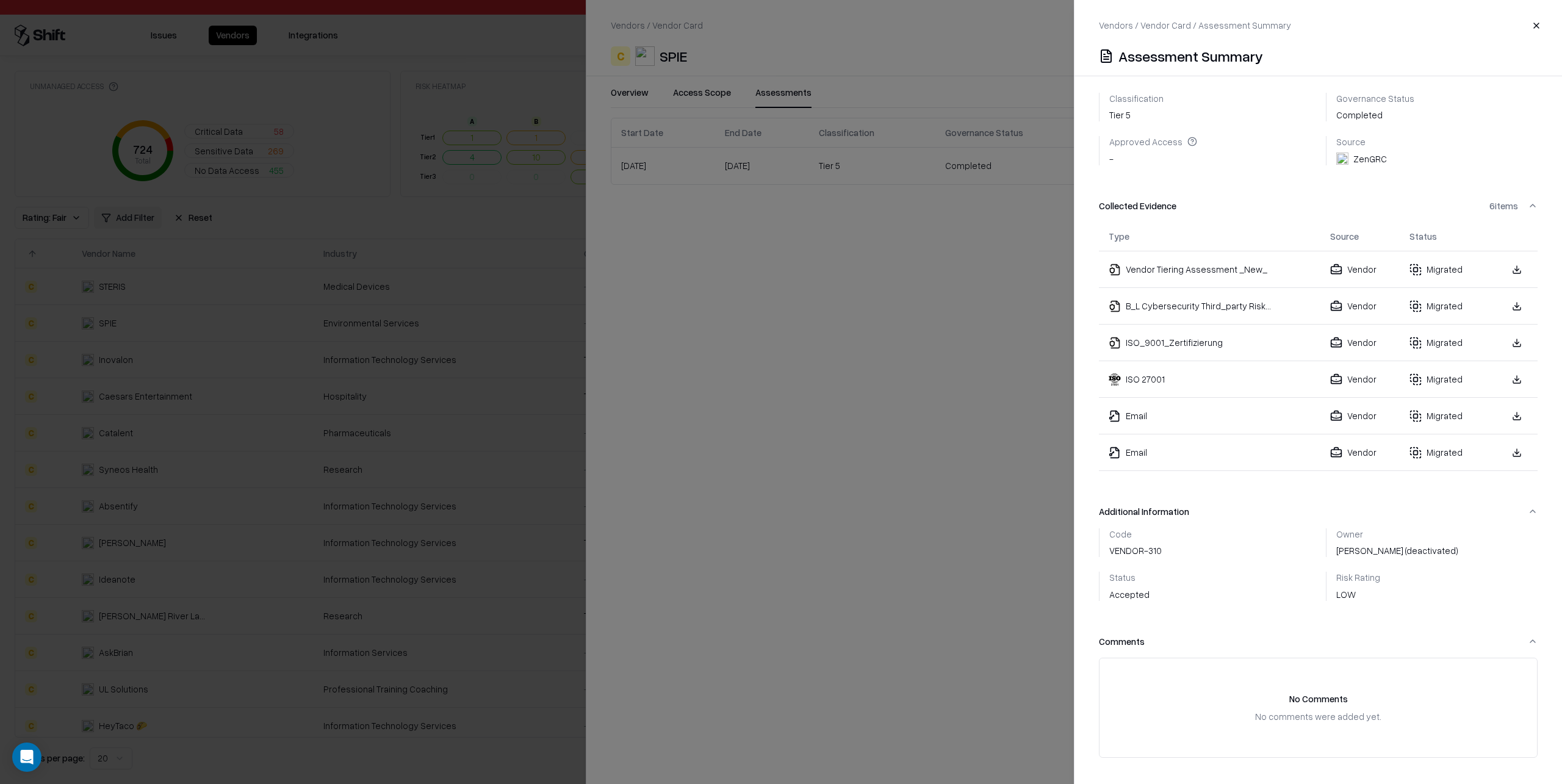
click at [1221, 373] on div "ISO 27001" at bounding box center [1210, 379] width 202 height 13
drag, startPoint x: 1243, startPoint y: 321, endPoint x: 1245, endPoint y: 303, distance: 18.1
click at [1245, 325] on td "ISO_9001_Zertifizierung" at bounding box center [1210, 343] width 222 height 37
click at [1236, 267] on td "Vendor Tiering Assessment _New_" at bounding box center [1210, 269] width 222 height 37
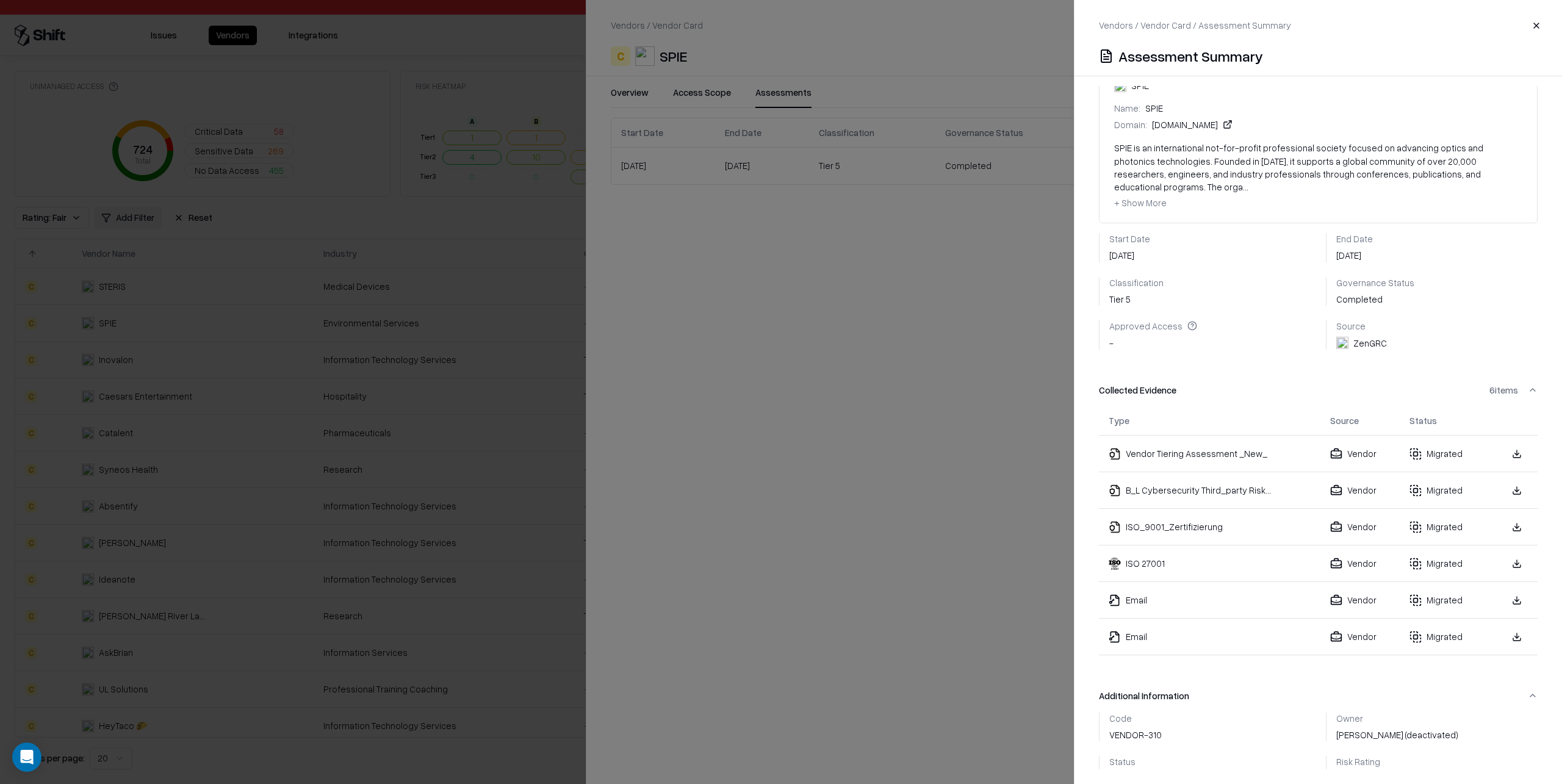
scroll to position [0, 0]
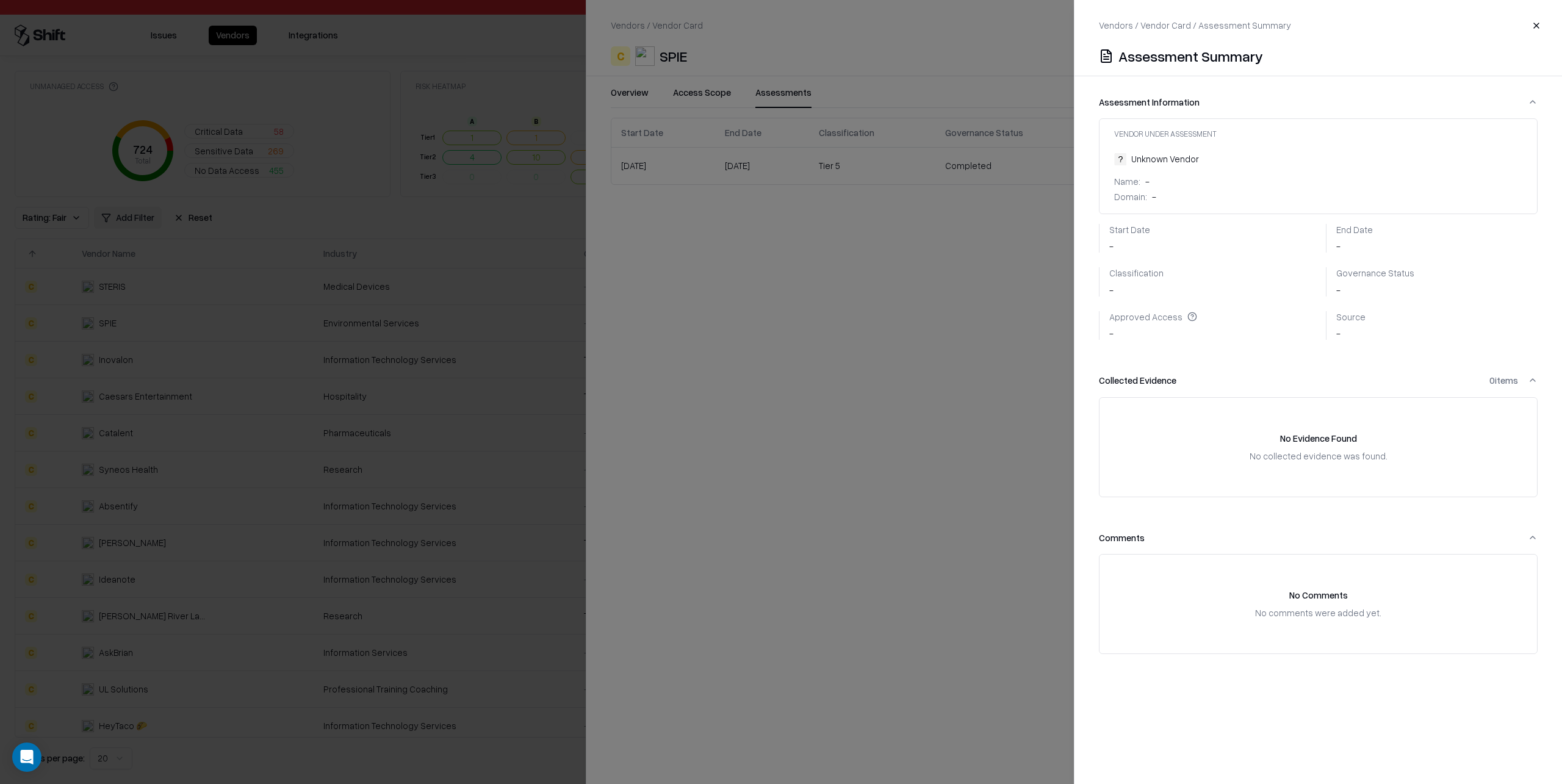
click at [1025, 332] on div at bounding box center [781, 392] width 1562 height 784
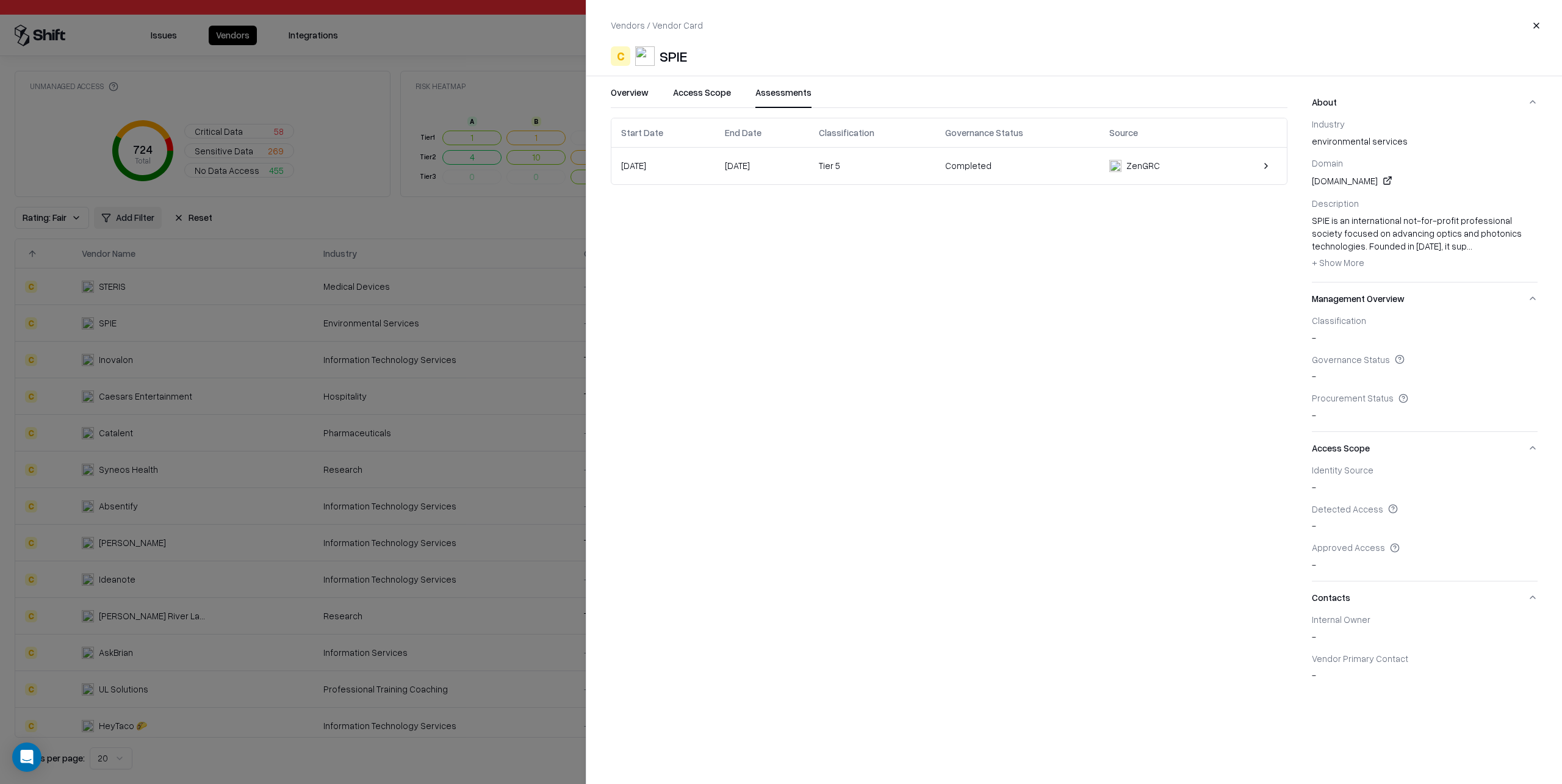
click at [1171, 161] on div "ZenGRC" at bounding box center [1159, 165] width 98 height 13
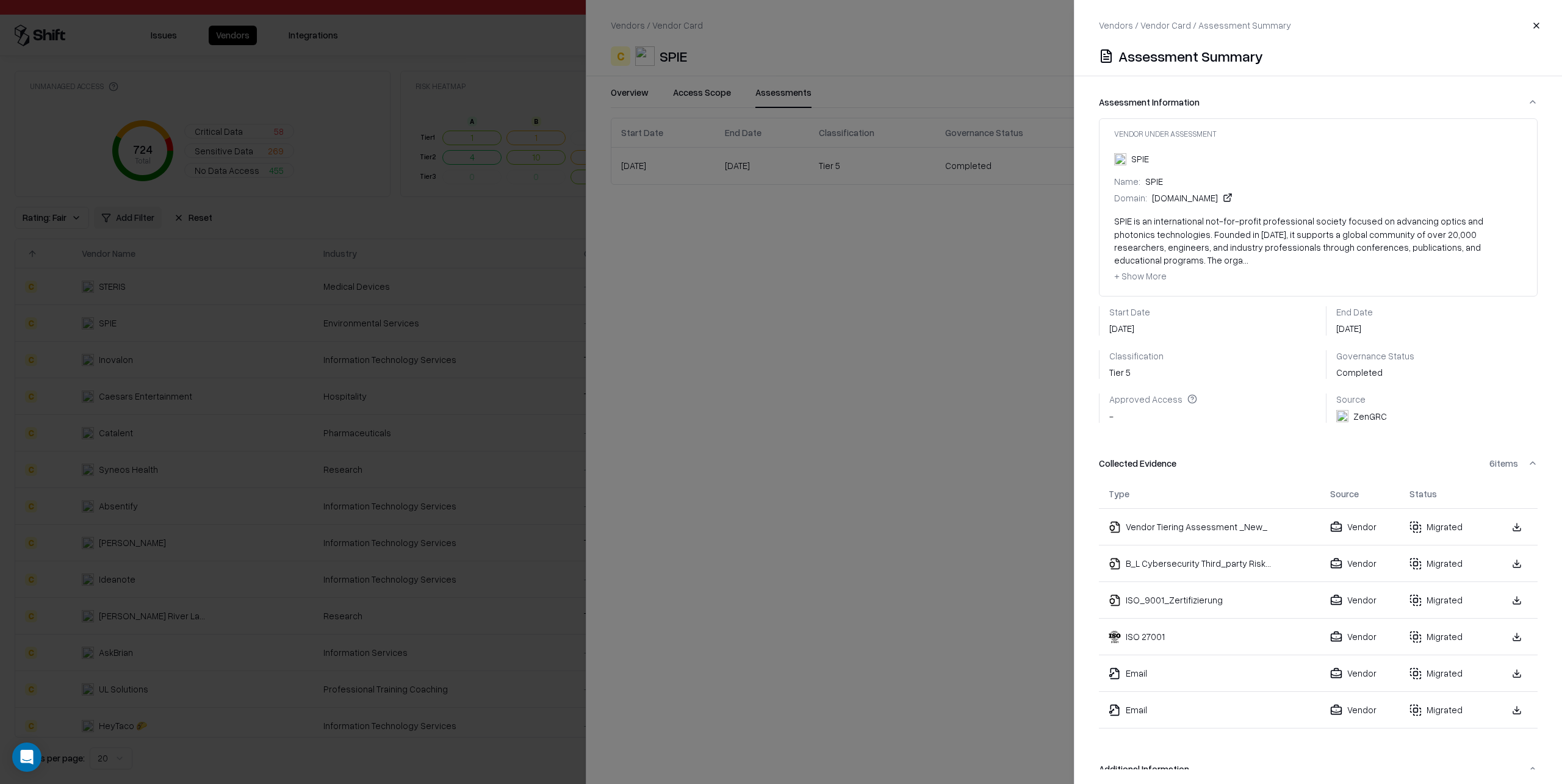
click at [1535, 24] on button "Close" at bounding box center [1536, 25] width 22 height 22
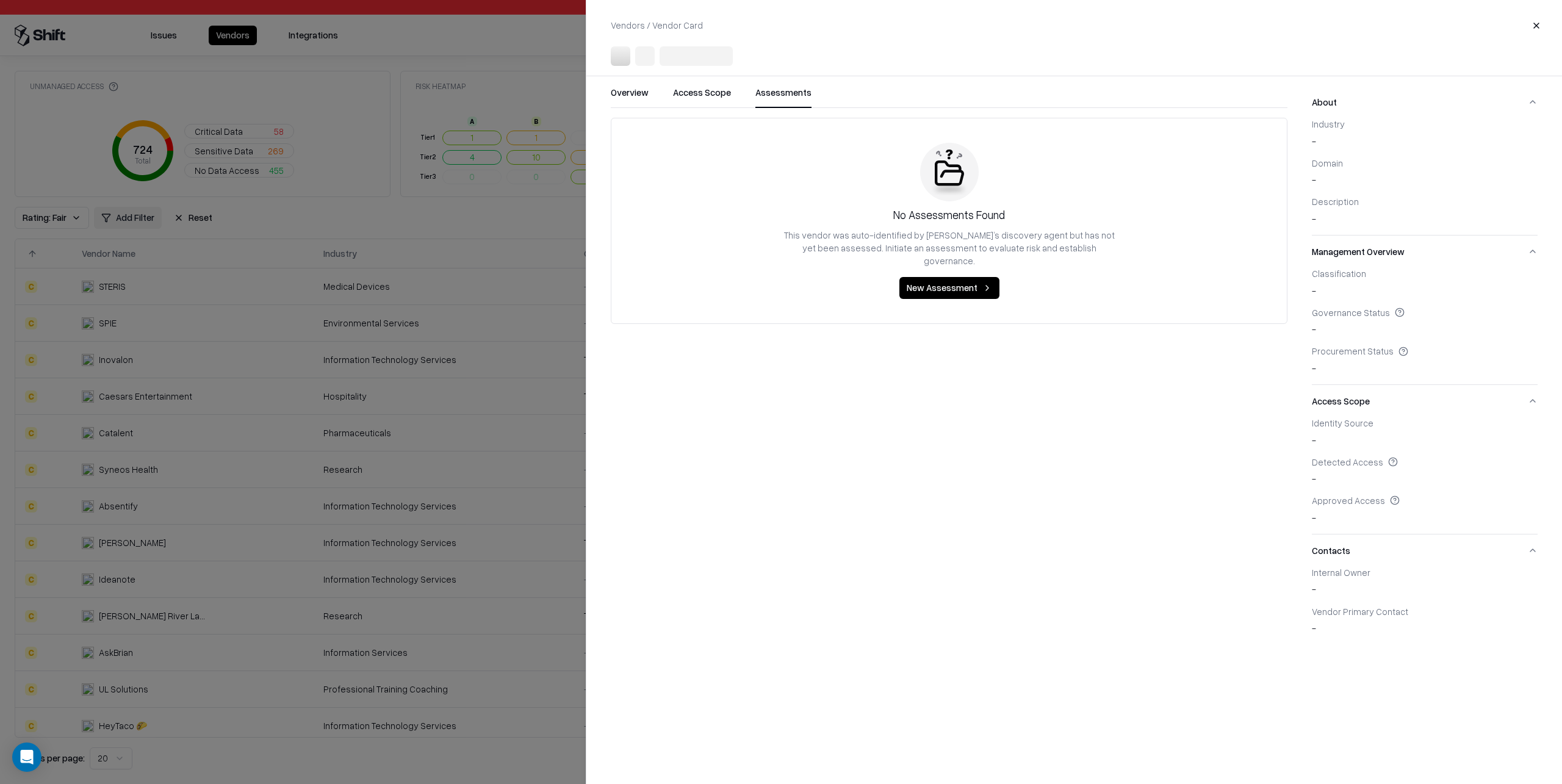
click at [486, 235] on div at bounding box center [781, 392] width 1562 height 784
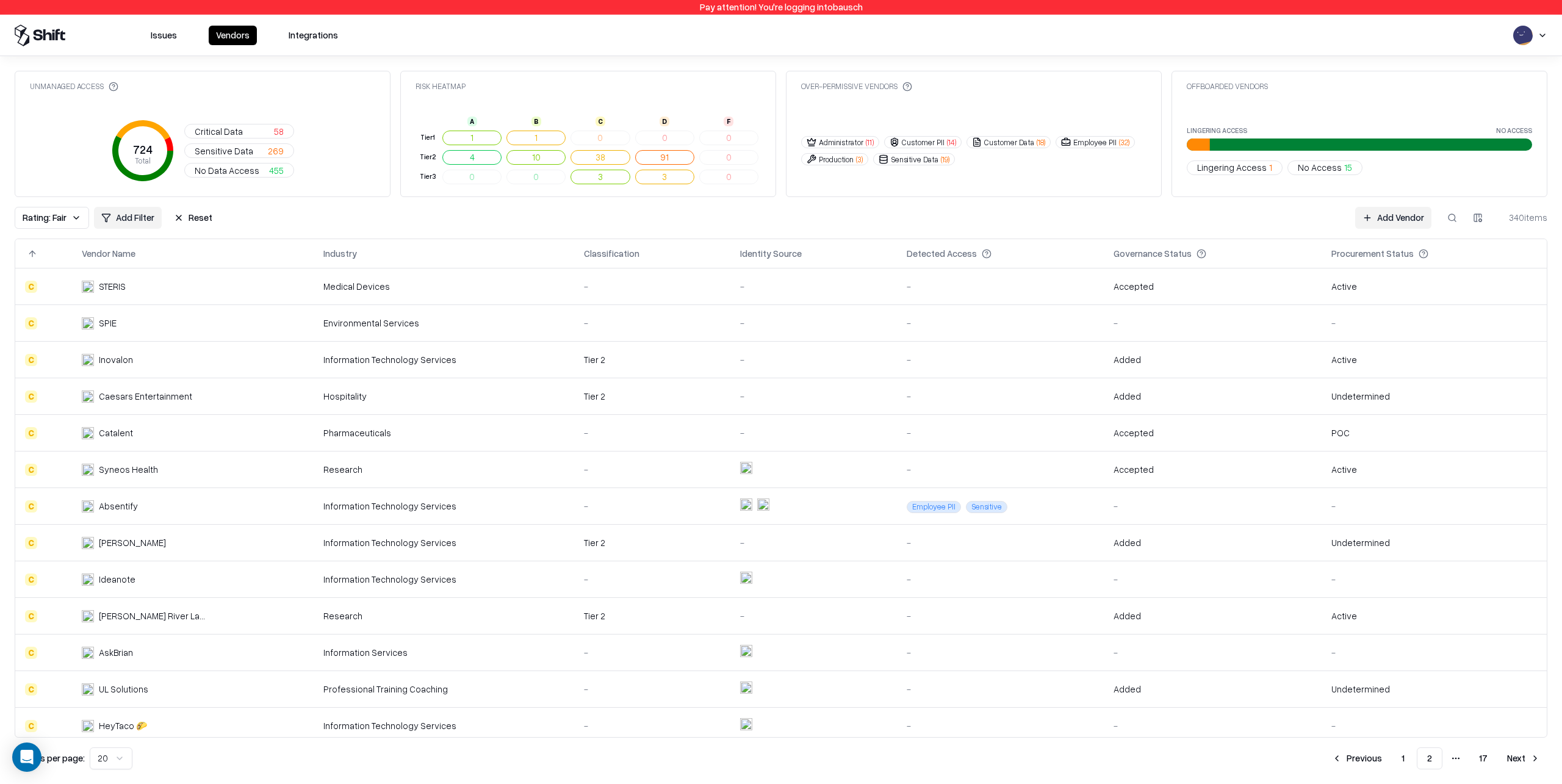
click at [853, 511] on td at bounding box center [813, 506] width 166 height 37
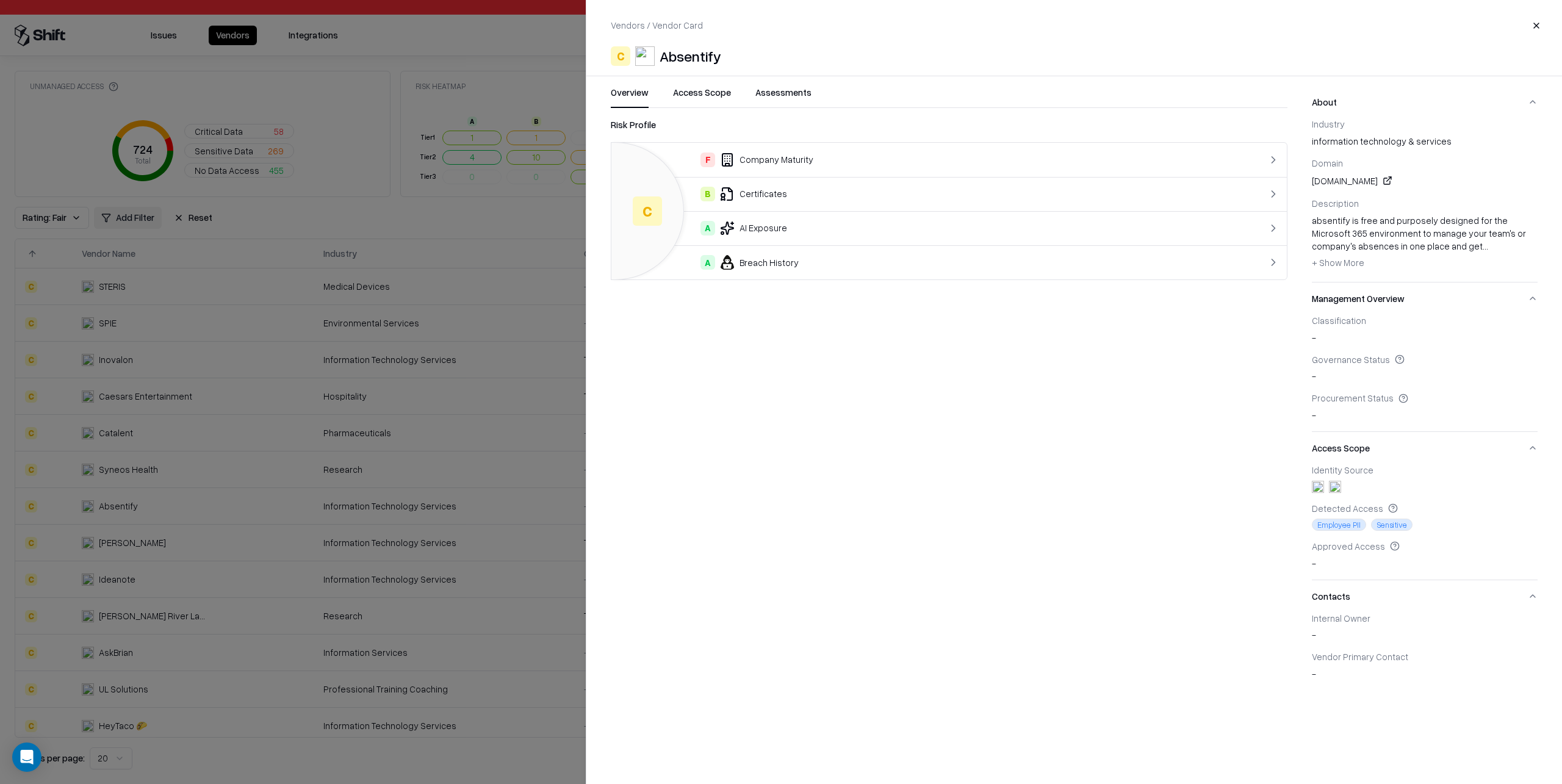
click at [702, 98] on button "Access Scope" at bounding box center [702, 97] width 58 height 22
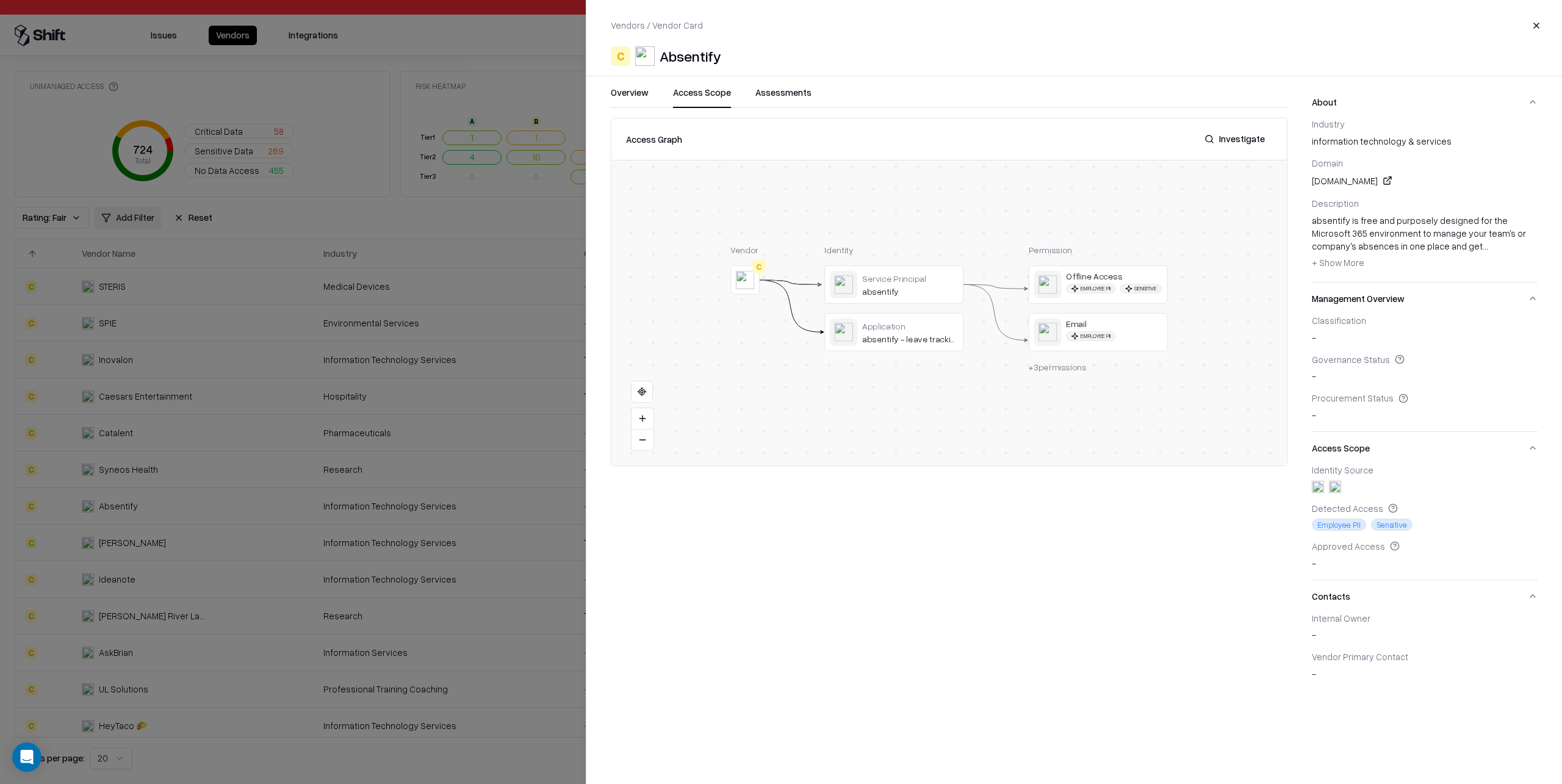
click at [1238, 143] on button "Investigate" at bounding box center [1235, 139] width 75 height 22
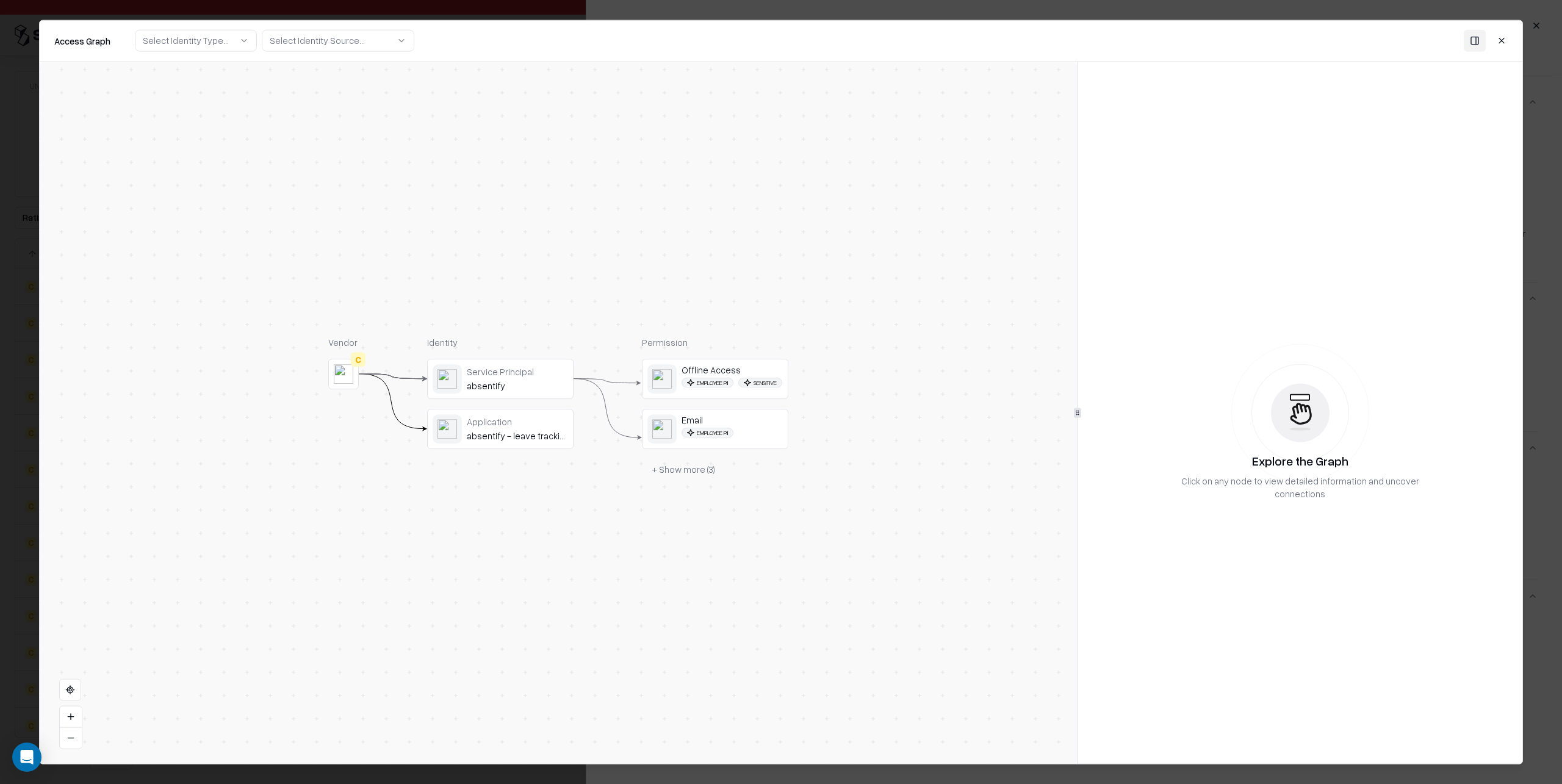
click at [691, 480] on button "+ Show more ( 3 )" at bounding box center [683, 470] width 83 height 22
click at [1501, 38] on button "Close" at bounding box center [1501, 40] width 22 height 22
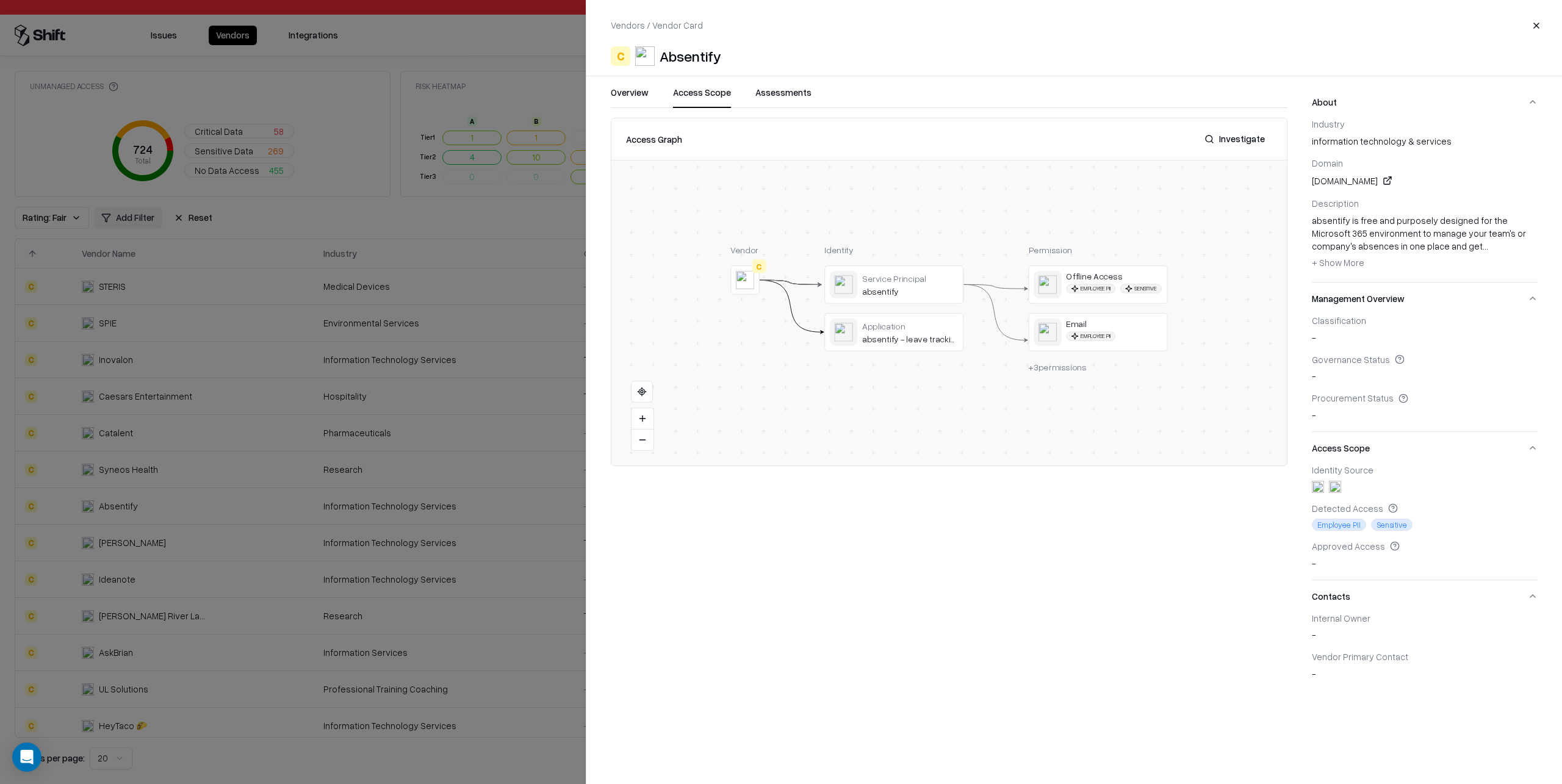
click at [496, 512] on div at bounding box center [781, 392] width 1562 height 784
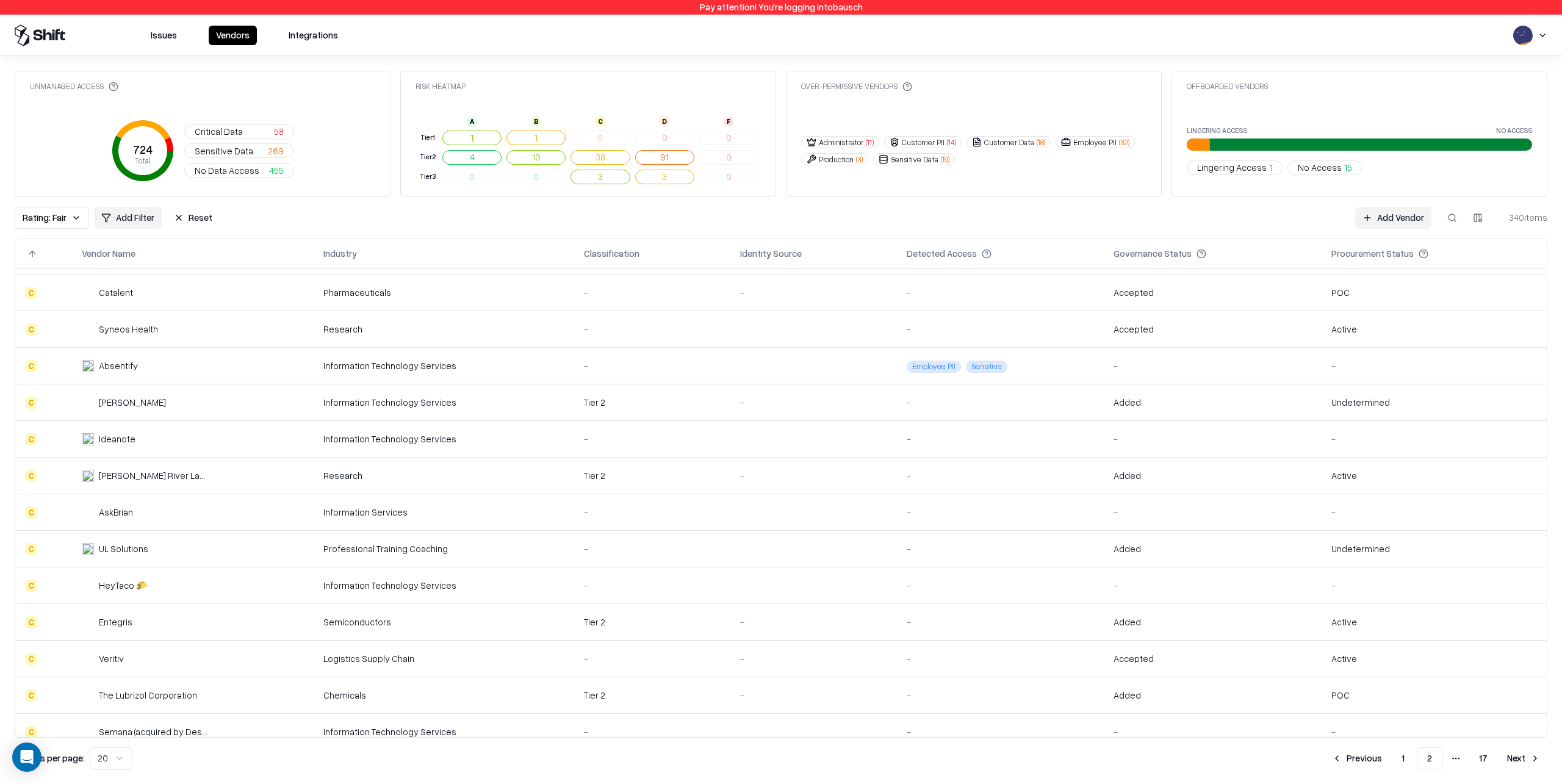
scroll to position [264, 0]
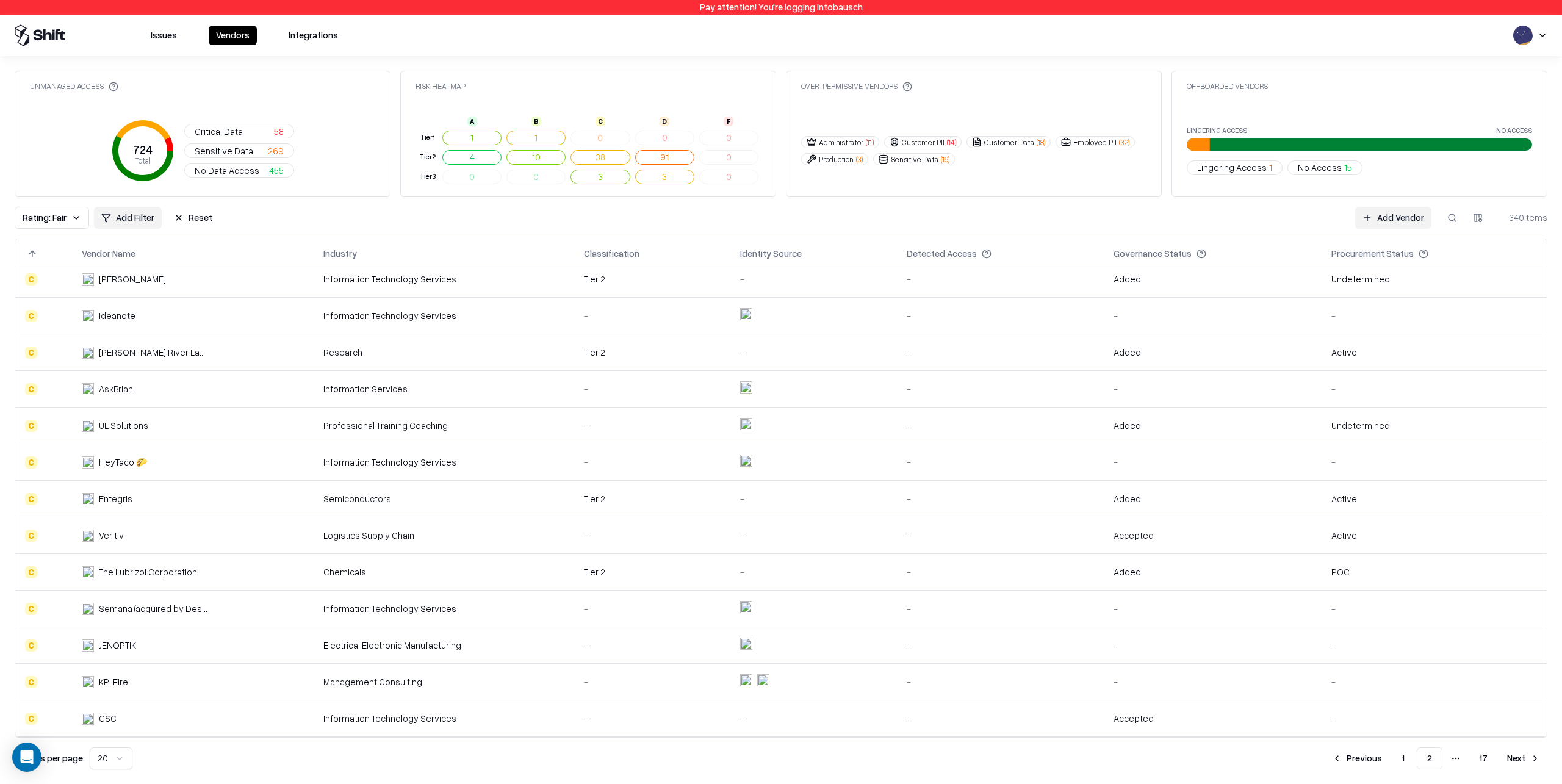
click at [793, 678] on td at bounding box center [813, 682] width 166 height 37
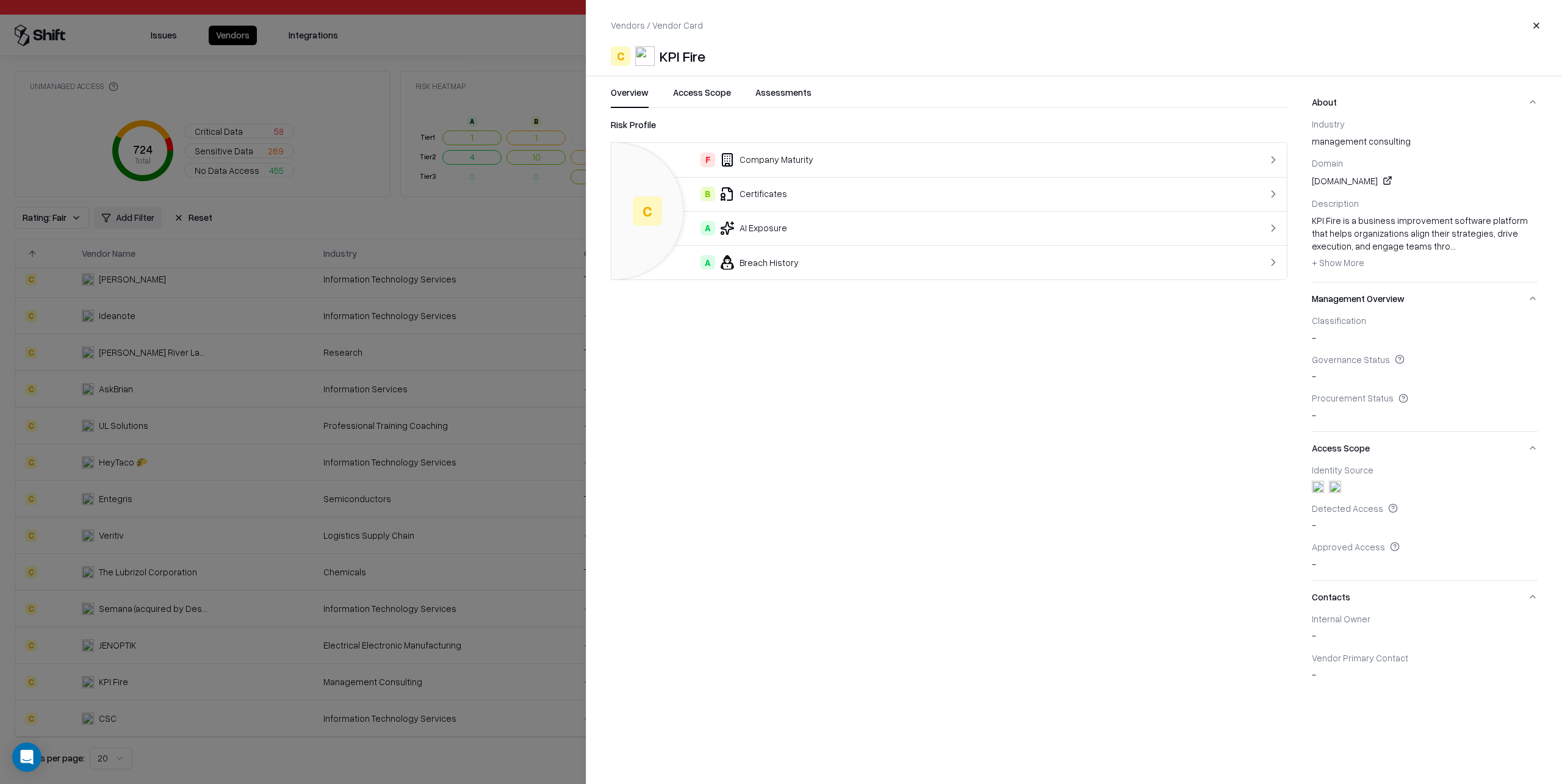
click at [713, 94] on button "Access Scope" at bounding box center [702, 97] width 58 height 22
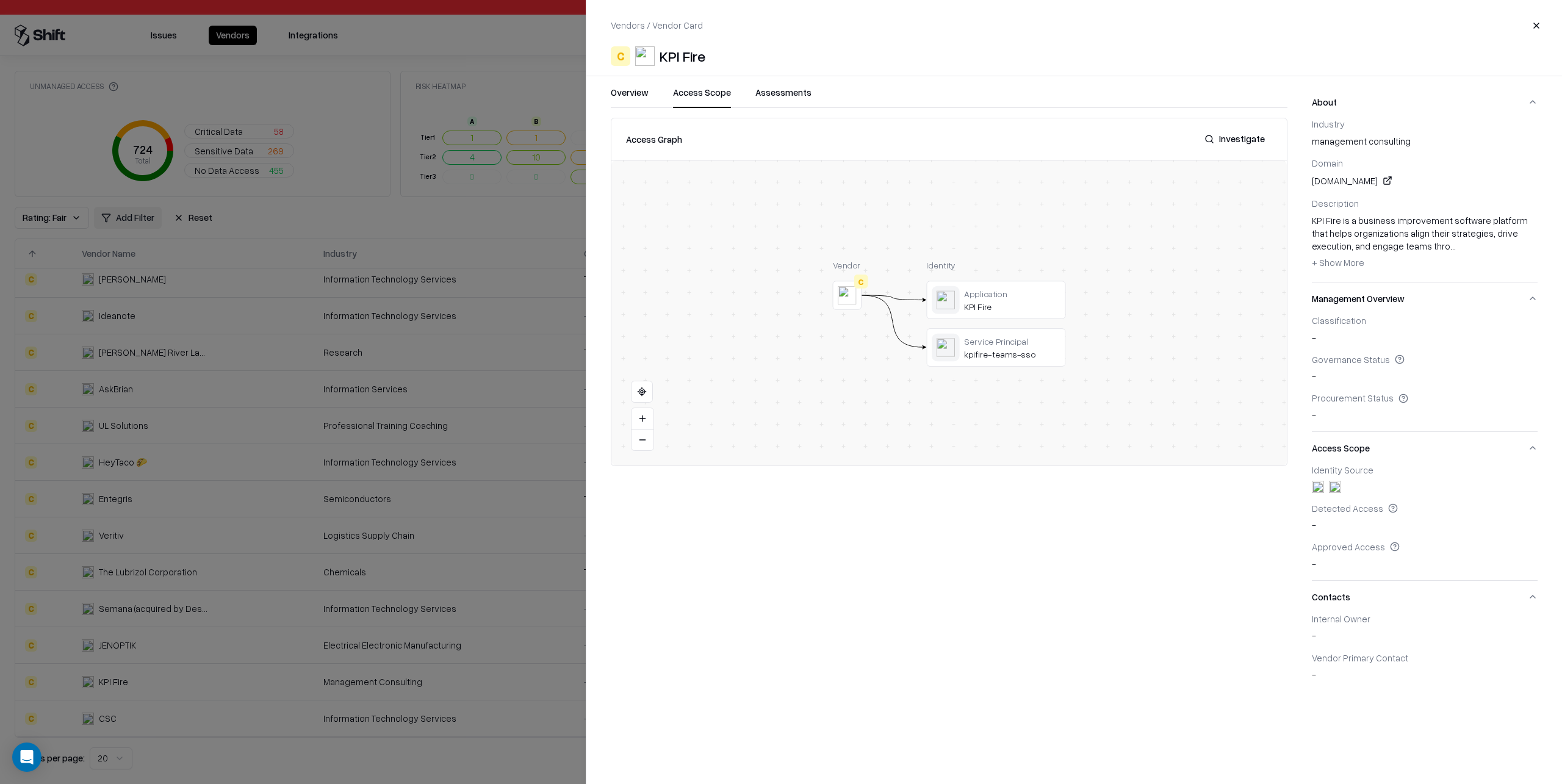
click at [420, 398] on div at bounding box center [781, 392] width 1562 height 784
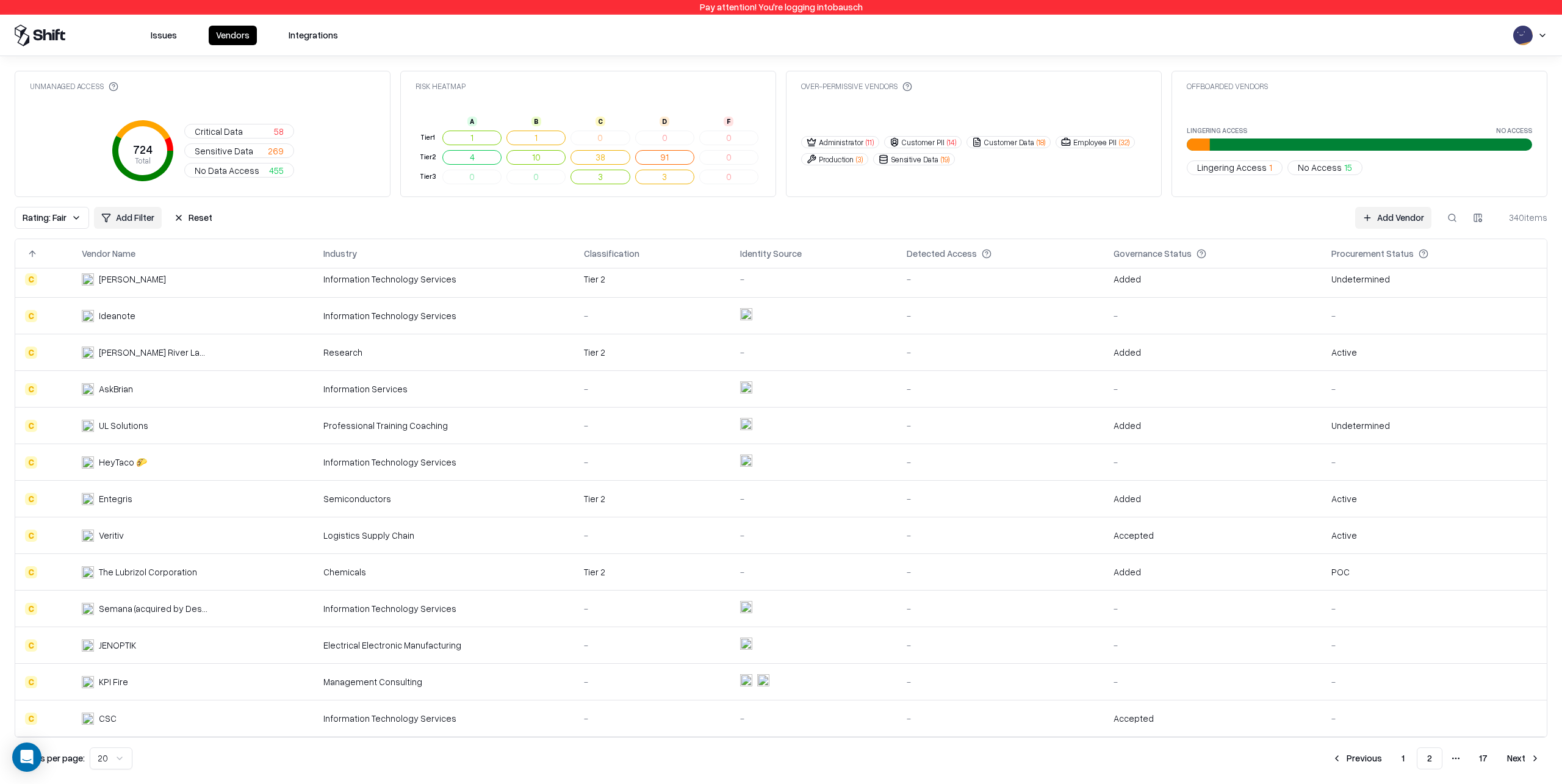
click at [79, 222] on button "Rating: Fair" at bounding box center [52, 217] width 74 height 22
click at [68, 330] on div "D Poor" at bounding box center [88, 326] width 140 height 20
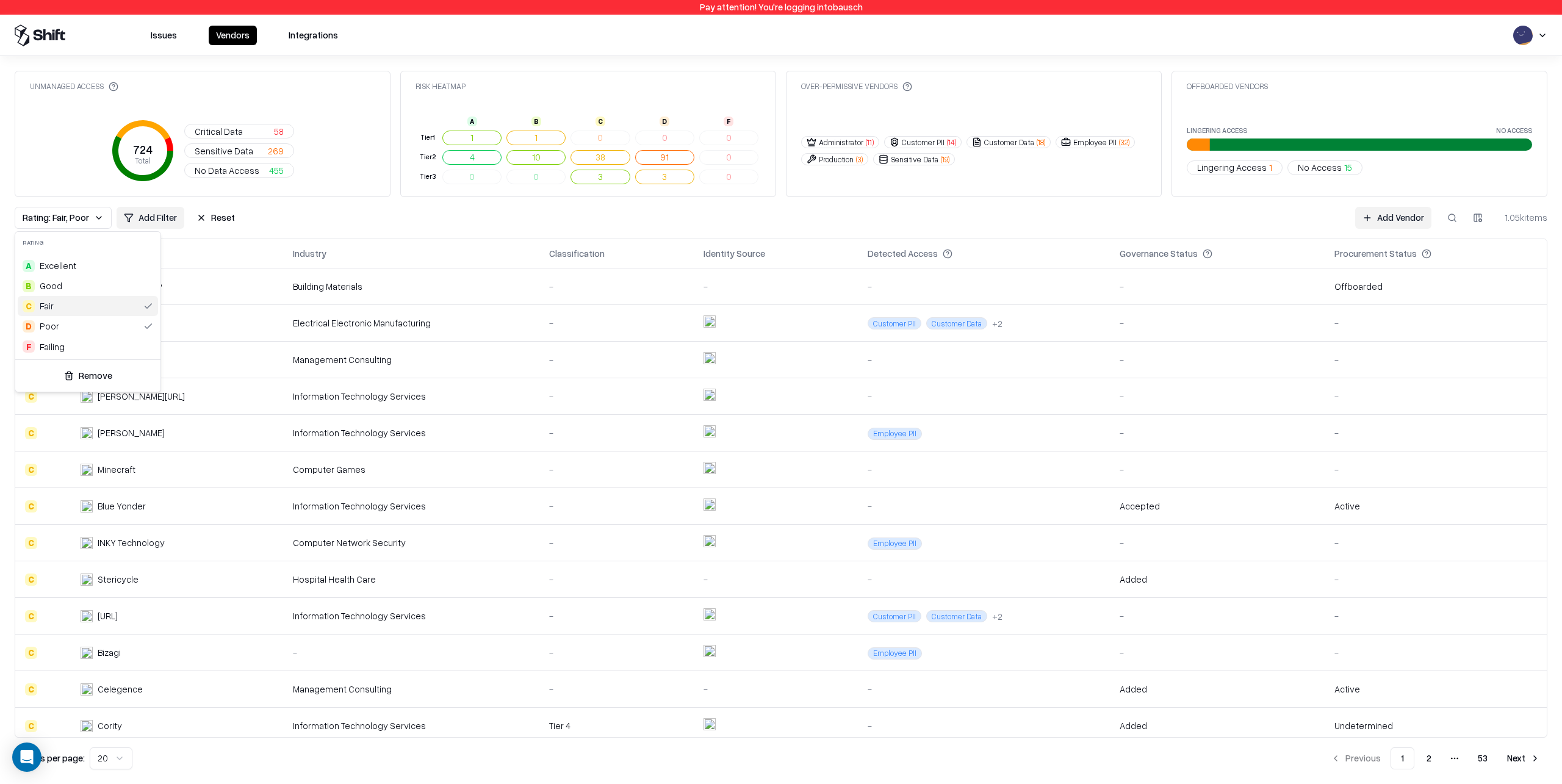
click at [150, 308] on div "C Fair" at bounding box center [88, 306] width 140 height 20
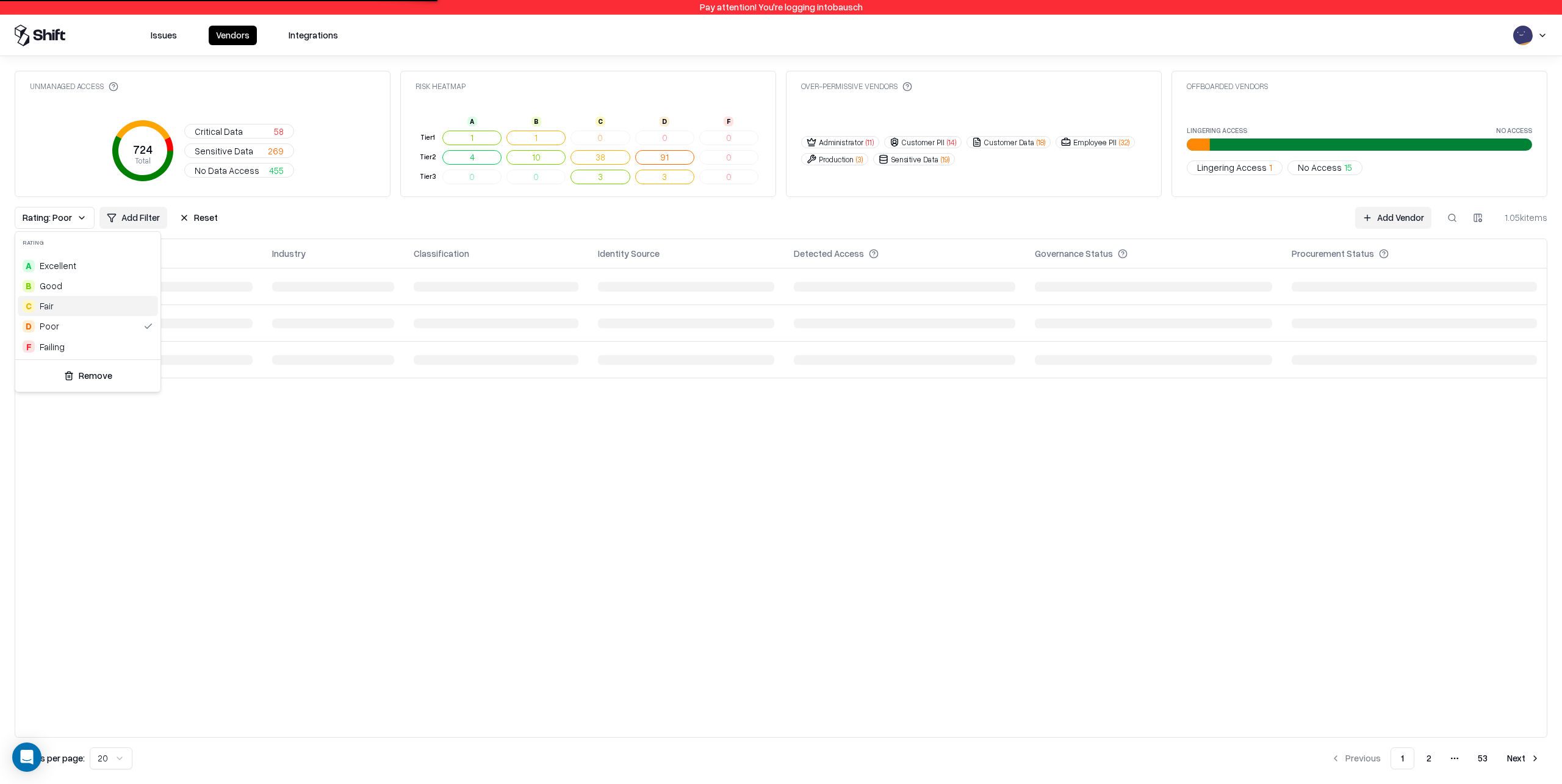
click at [300, 224] on html "Pay attention! You're logging into bausch Issues Vendors Integrations Unmanaged…" at bounding box center [781, 392] width 1562 height 784
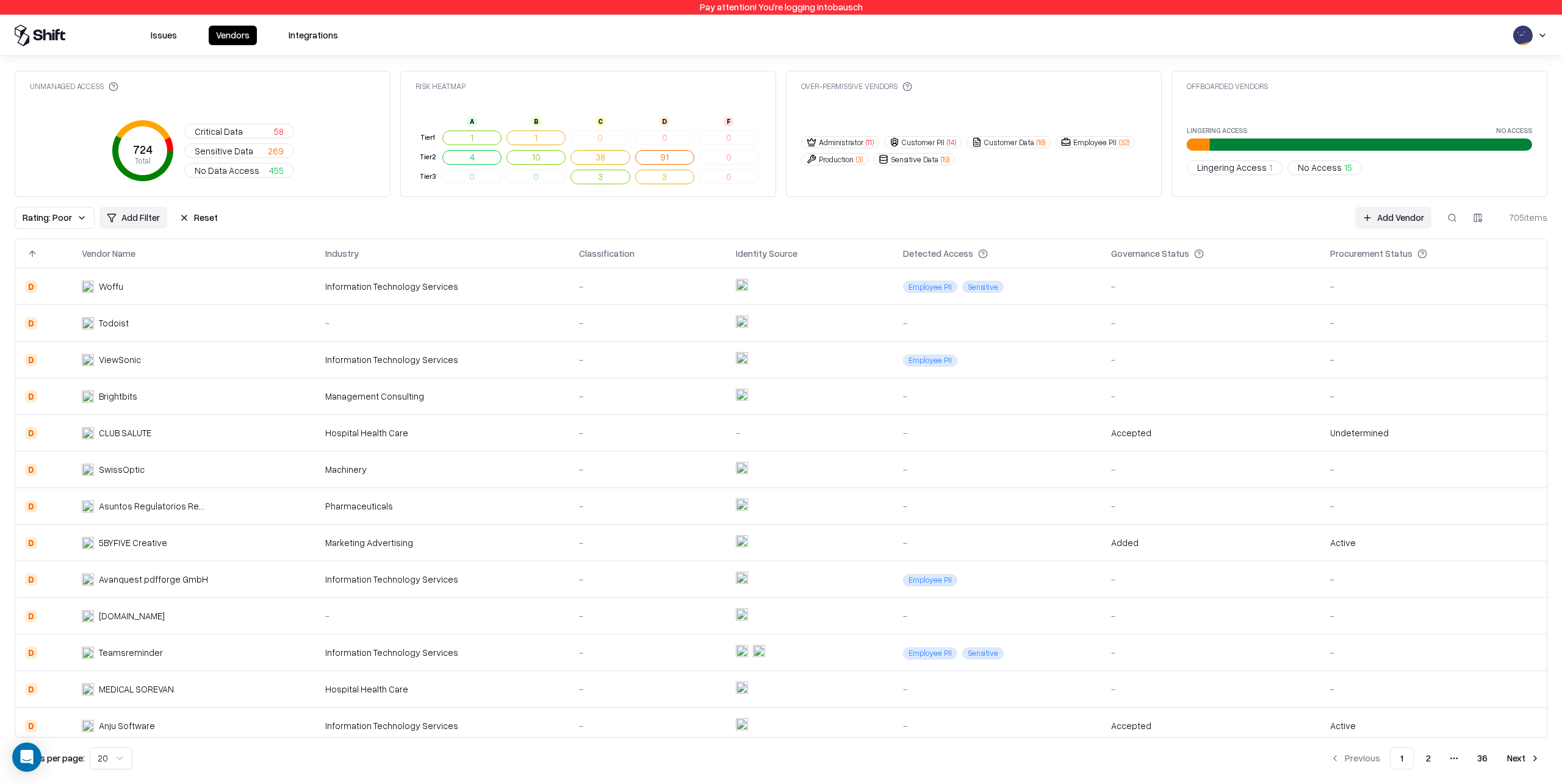
click at [803, 657] on td at bounding box center [809, 653] width 167 height 37
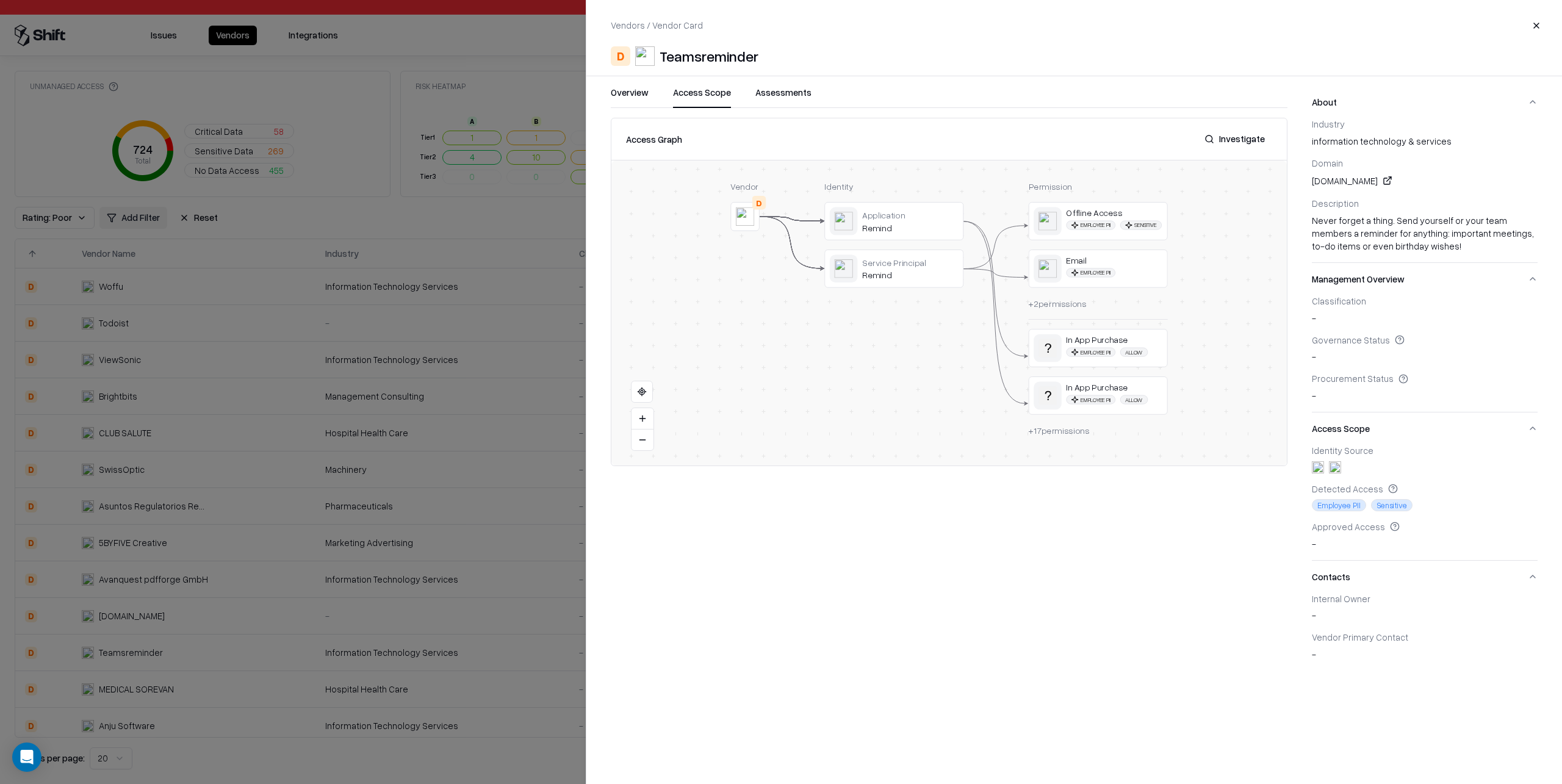
click at [693, 89] on button "Access Scope" at bounding box center [702, 97] width 58 height 22
click at [1251, 139] on button "Investigate" at bounding box center [1235, 139] width 75 height 22
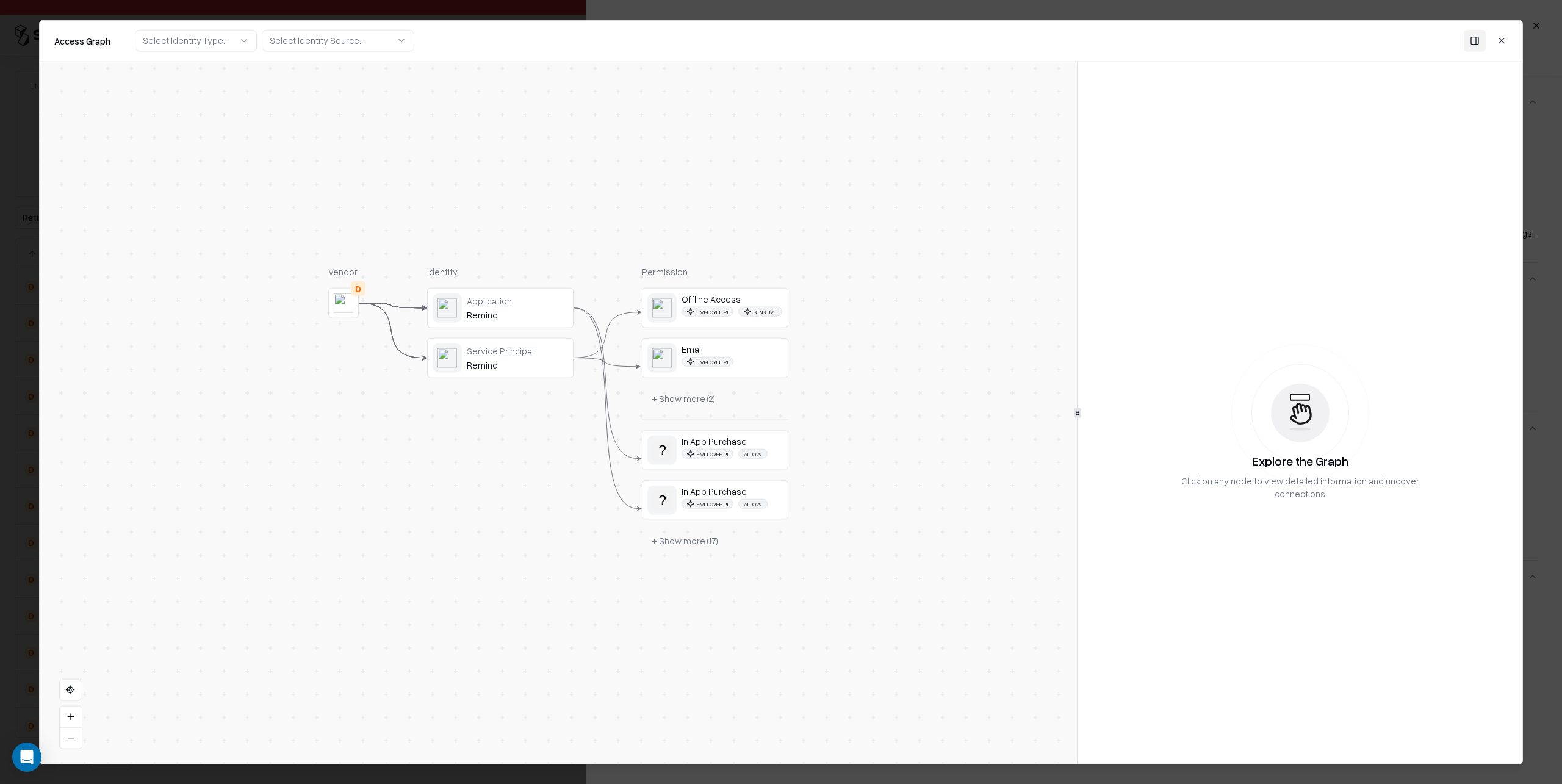
click at [684, 550] on button "+ Show more ( 17 )" at bounding box center [684, 540] width 86 height 22
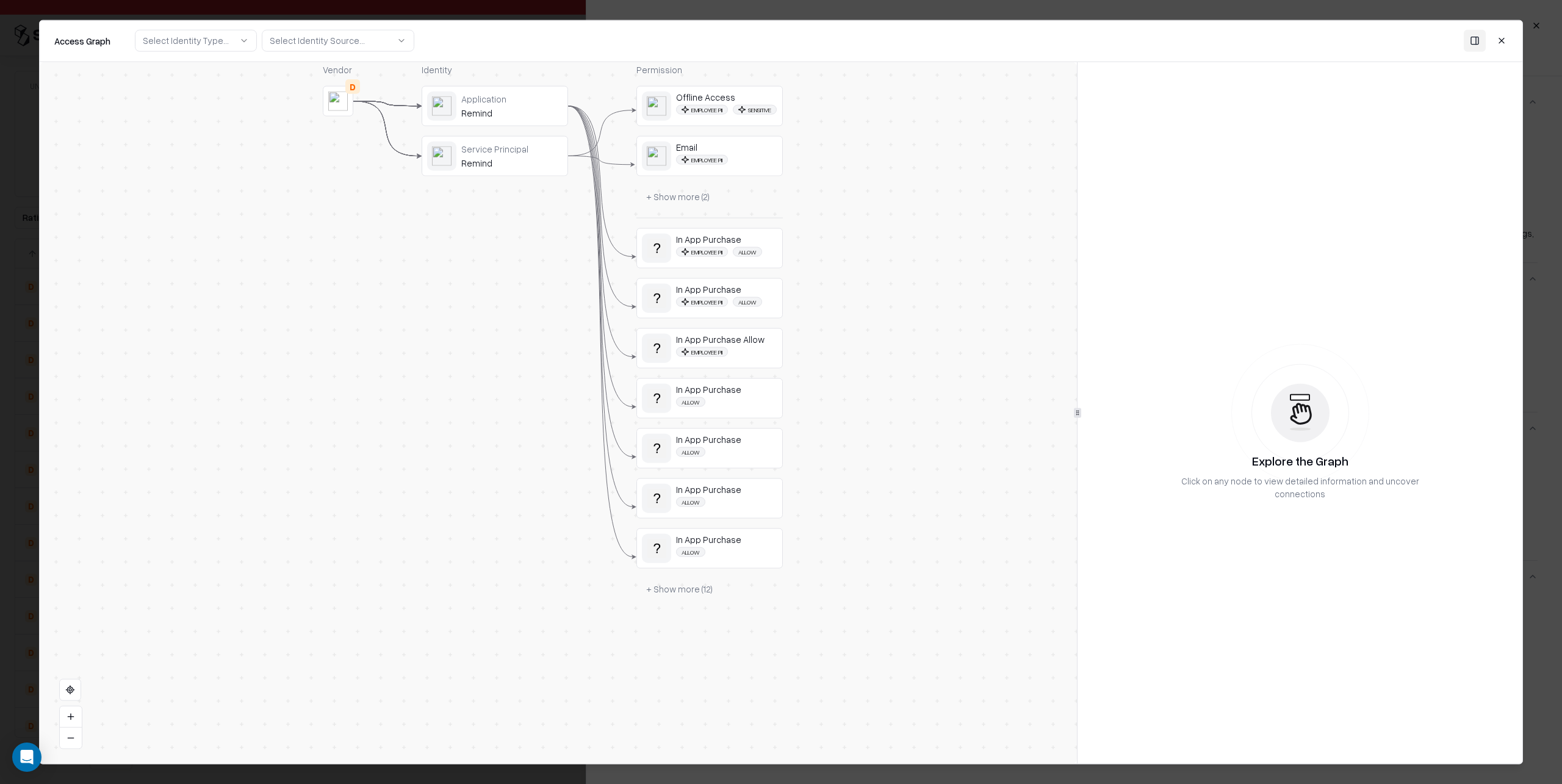
drag, startPoint x: 840, startPoint y: 548, endPoint x: 834, endPoint y: 371, distance: 177.1
click at [834, 371] on div "Vendor D Identity Application Remind Service Principal Remind Permission Offlin…" at bounding box center [558, 413] width 1037 height 702
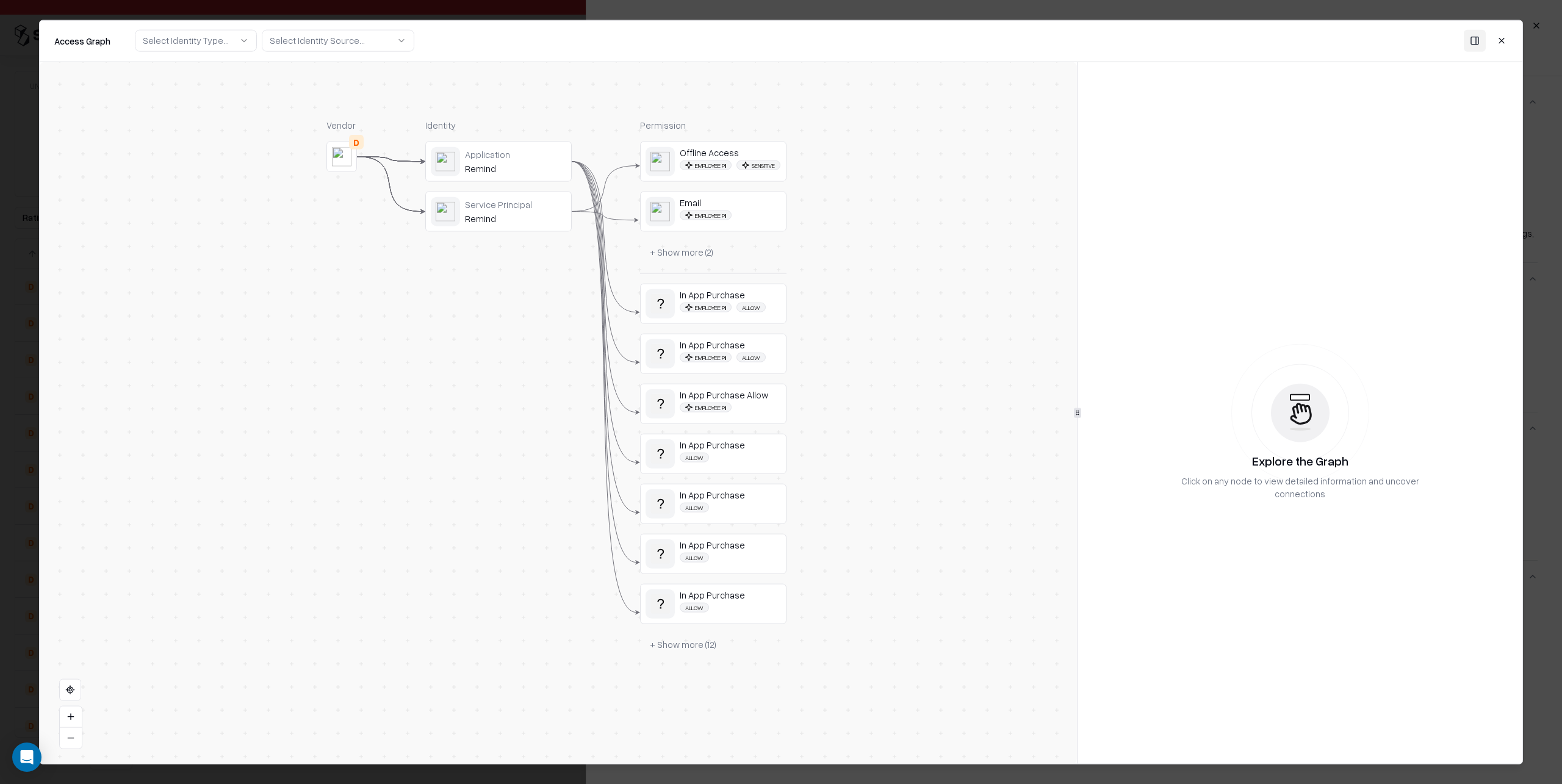
drag, startPoint x: 844, startPoint y: 387, endPoint x: 850, endPoint y: 409, distance: 22.8
click at [850, 409] on div "Vendor D Identity Application Remind Service Principal Remind Permission Offlin…" at bounding box center [558, 413] width 1037 height 702
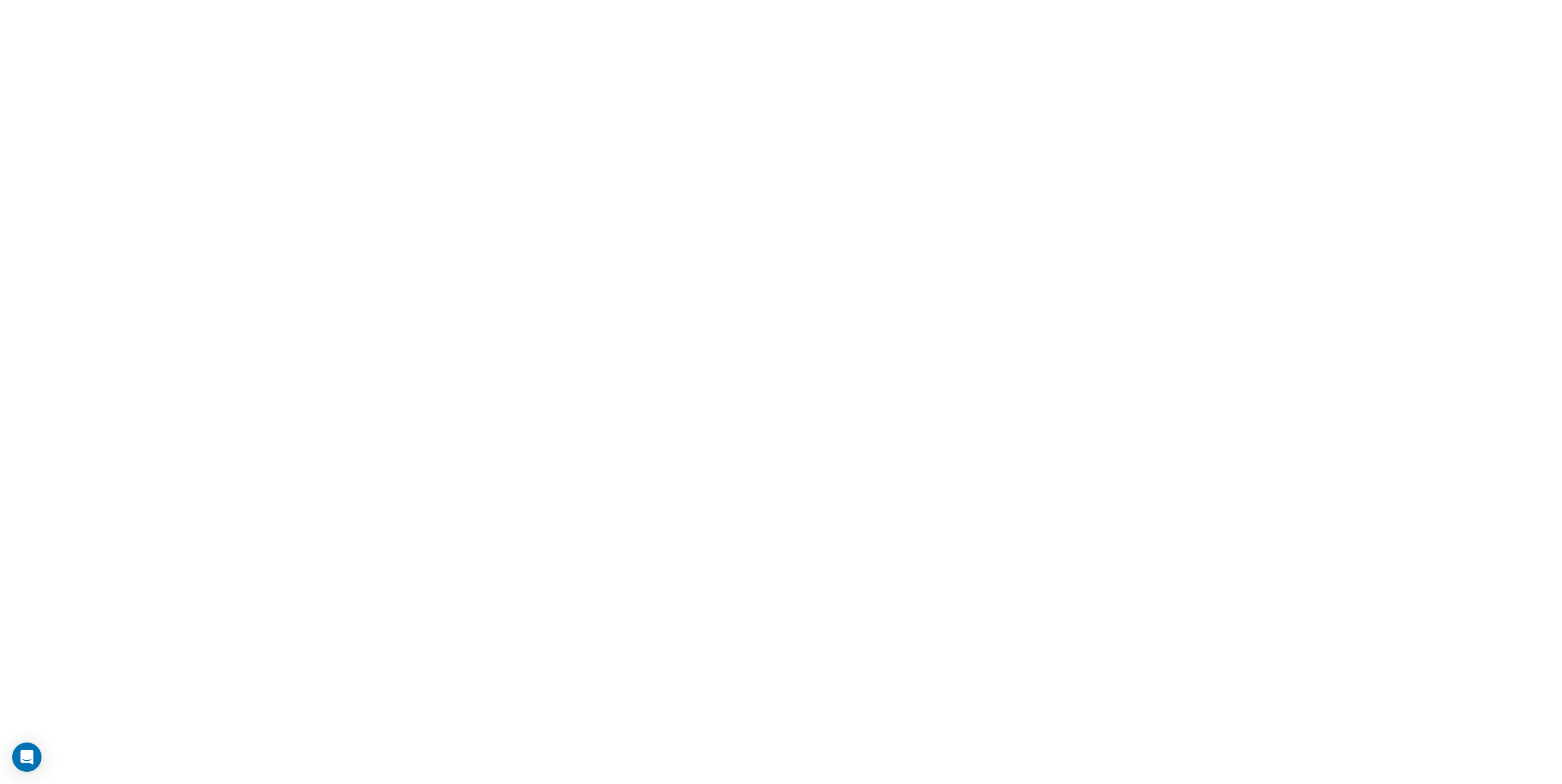
click at [533, 0] on html at bounding box center [781, 0] width 1562 height 0
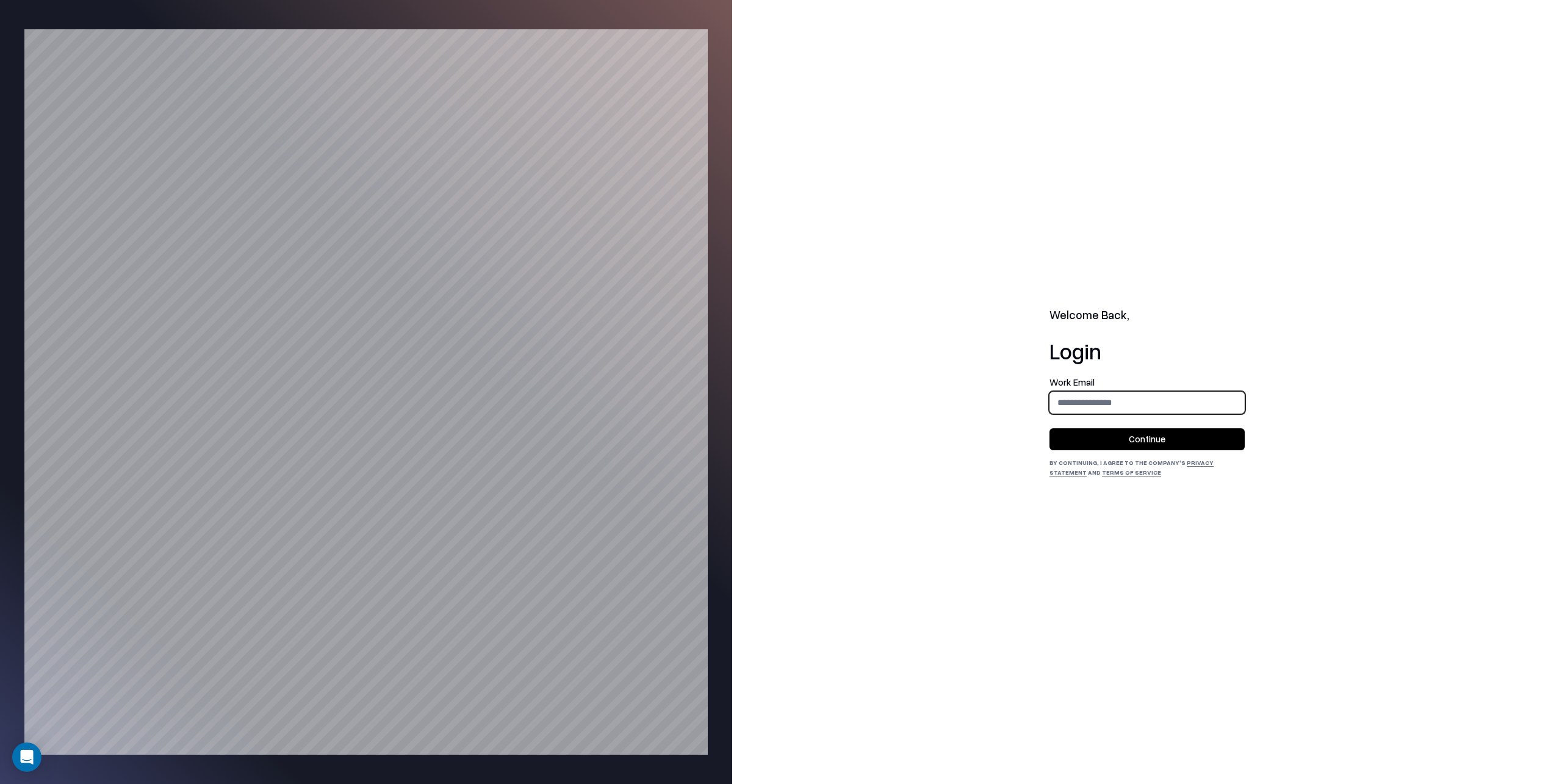
click at [1063, 402] on input "email" at bounding box center [1147, 402] width 194 height 22
type input "**********"
click at [1151, 439] on button "Continue" at bounding box center [1147, 439] width 196 height 22
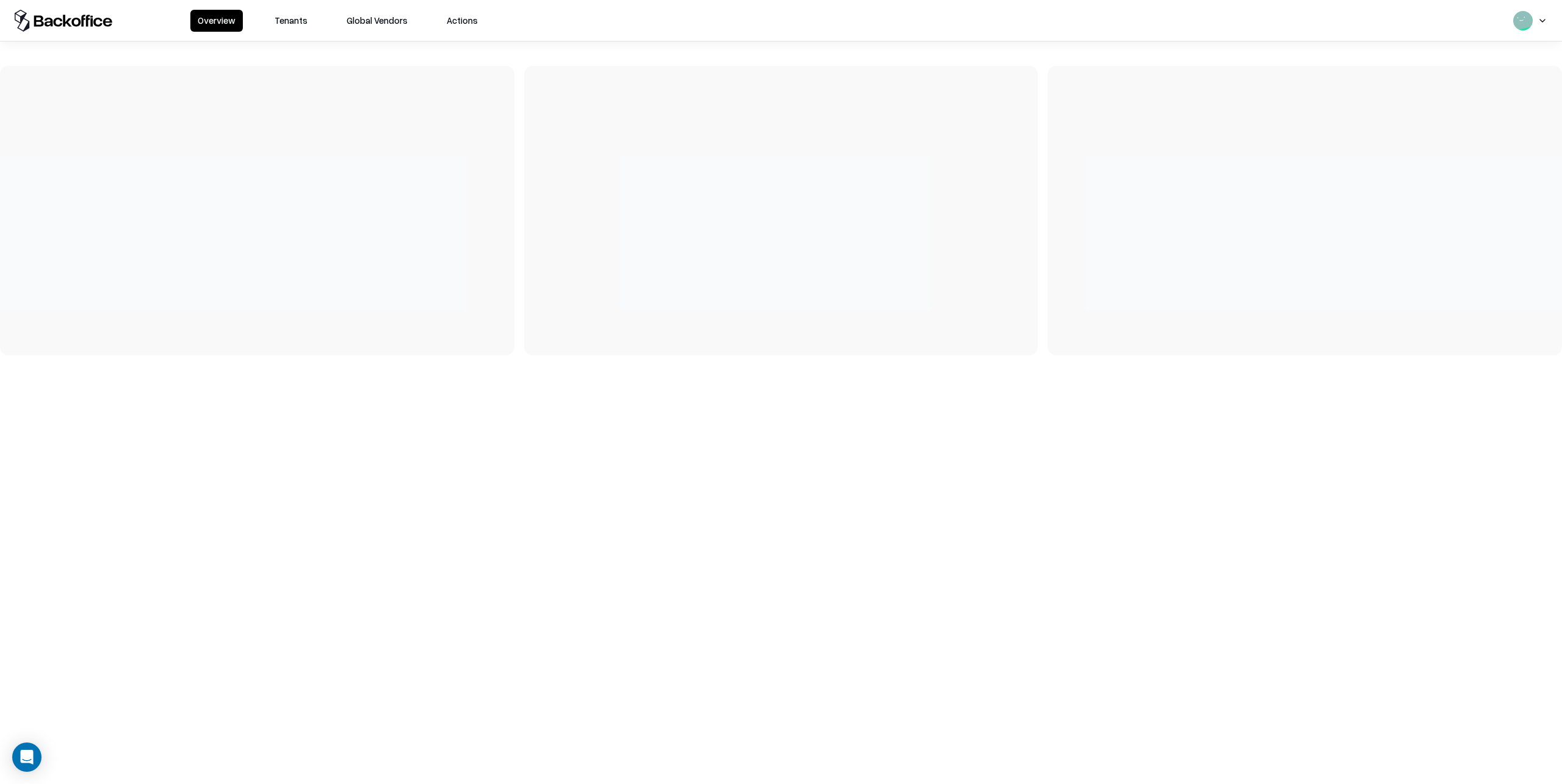
click at [290, 23] on button "Tenants" at bounding box center [291, 20] width 48 height 22
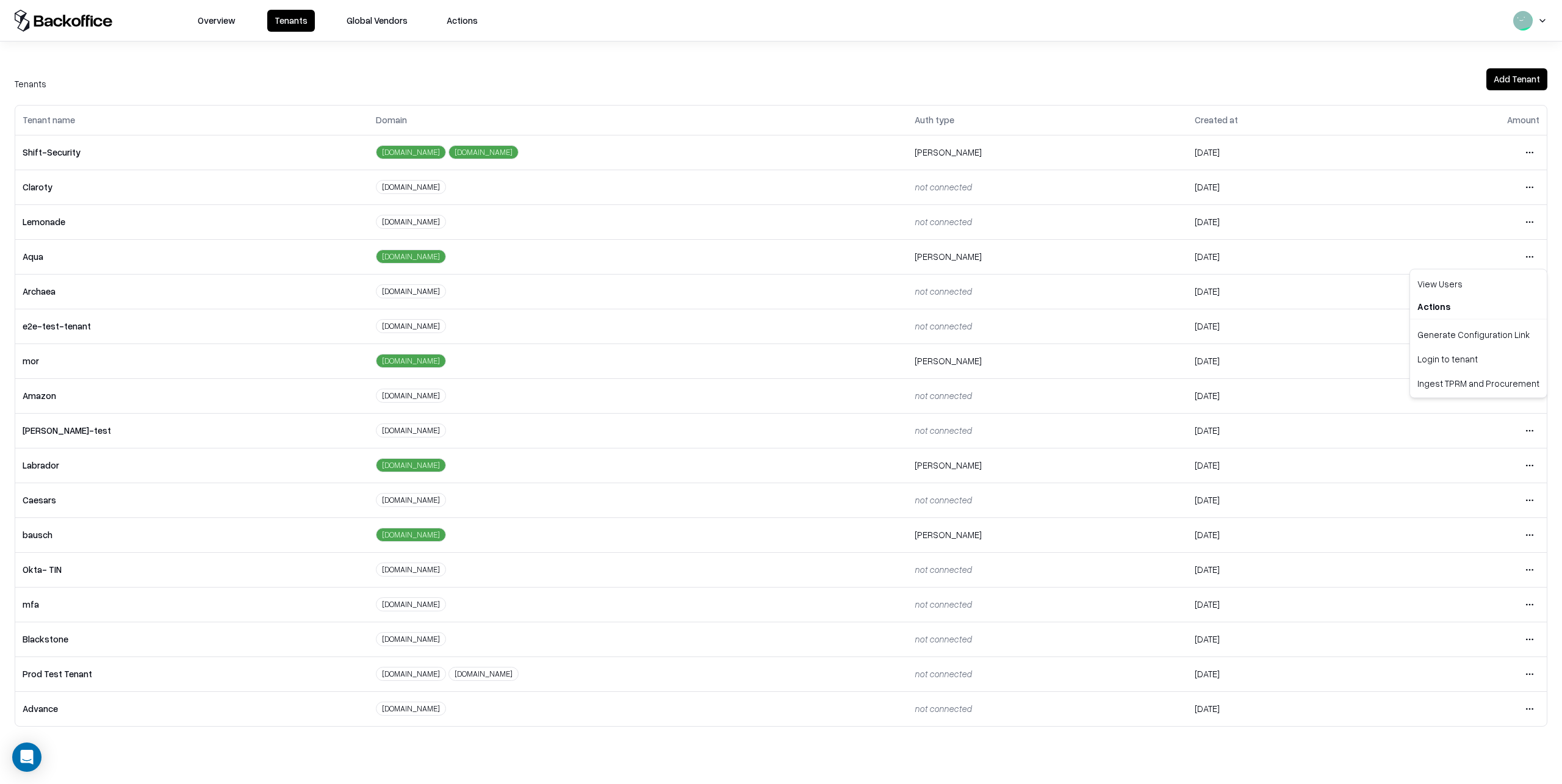
click at [1534, 256] on html "Overview Tenants Global Vendors Actions Tenants Add Tenant Tenant name Domain A…" at bounding box center [781, 392] width 1562 height 784
click at [1464, 357] on div "Login to tenant" at bounding box center [1478, 358] width 132 height 24
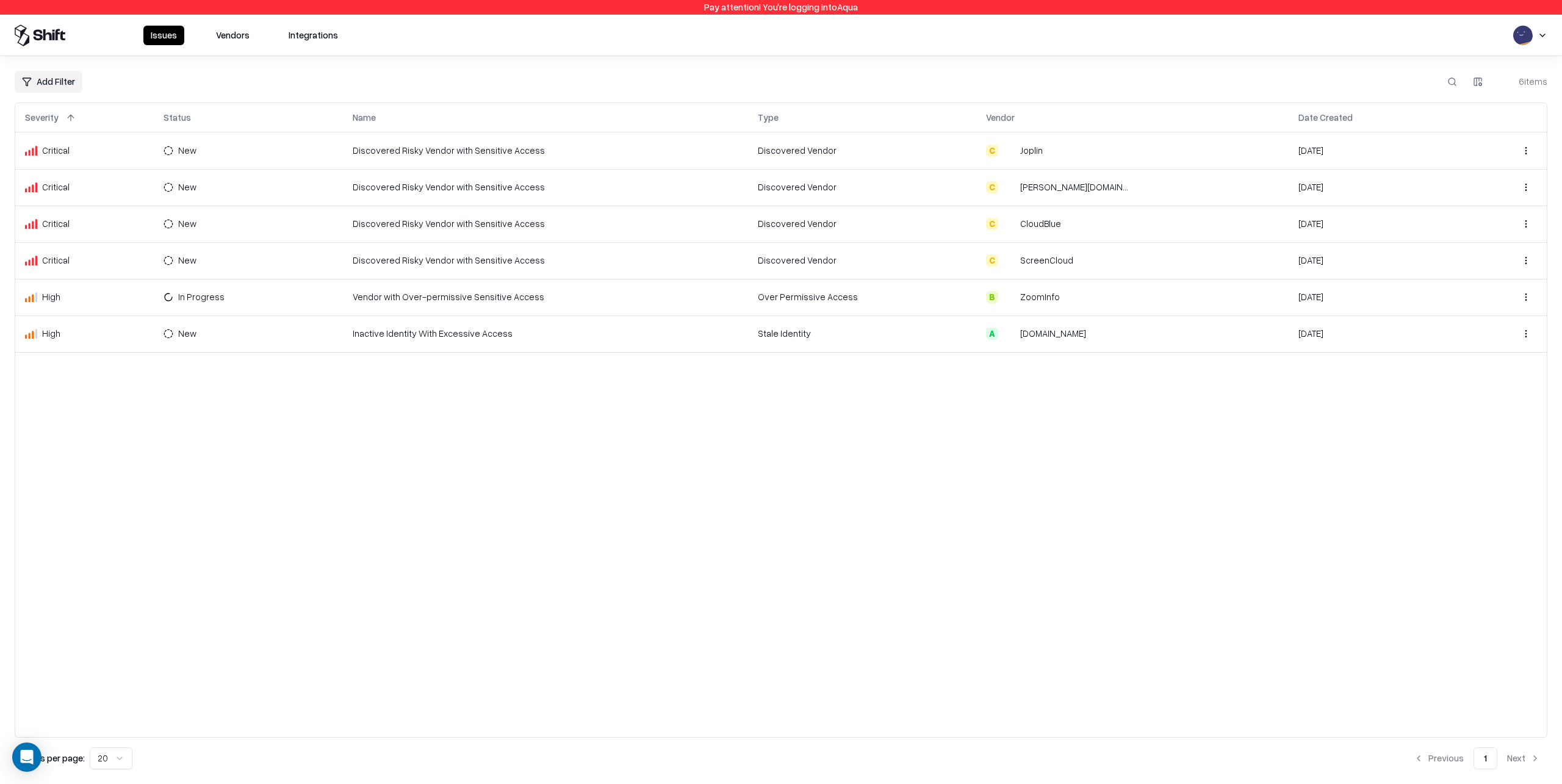
click at [236, 33] on button "Vendors" at bounding box center [233, 35] width 48 height 20
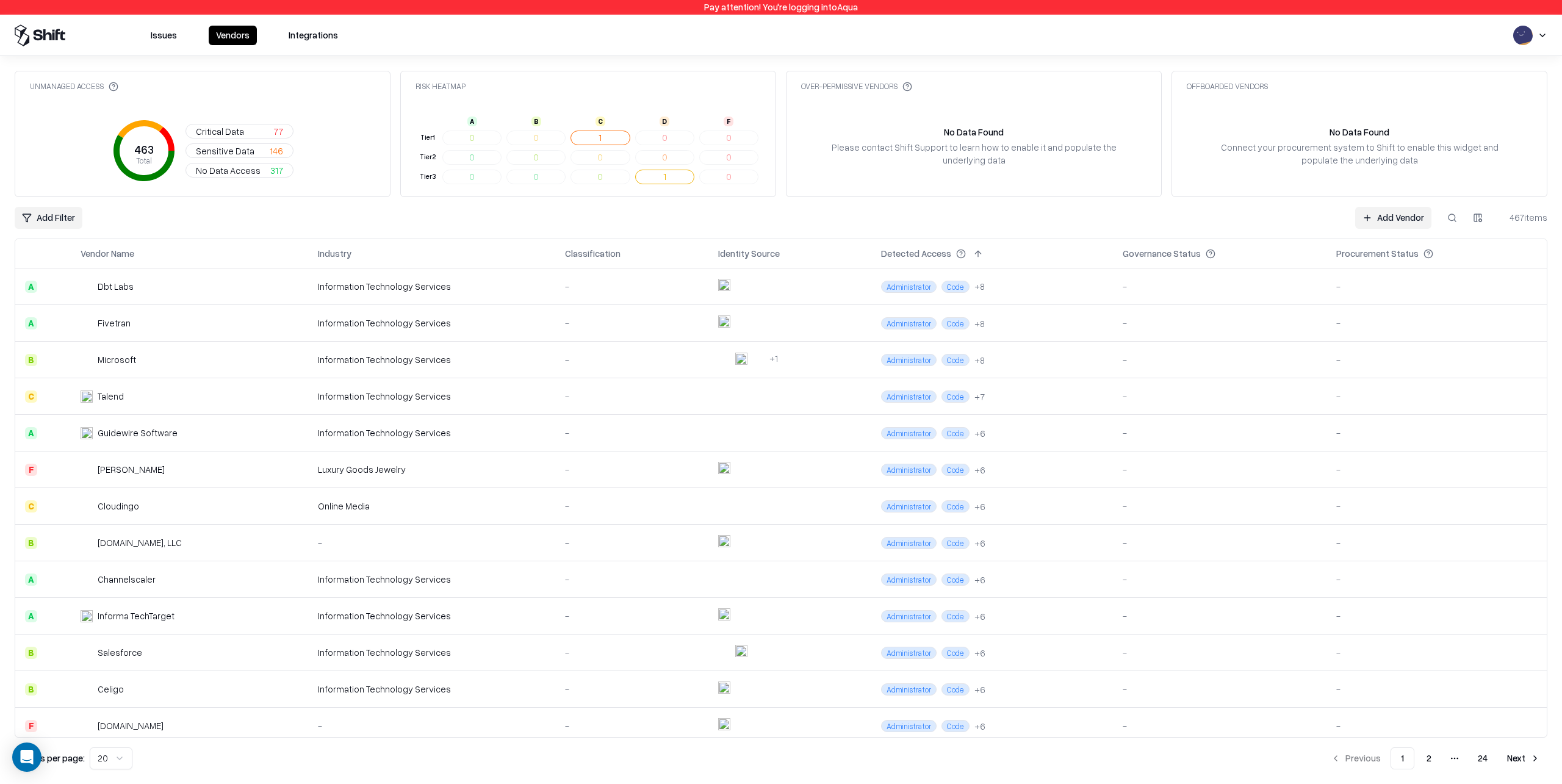
click at [514, 358] on div "Information Technology Services" at bounding box center [432, 360] width 228 height 13
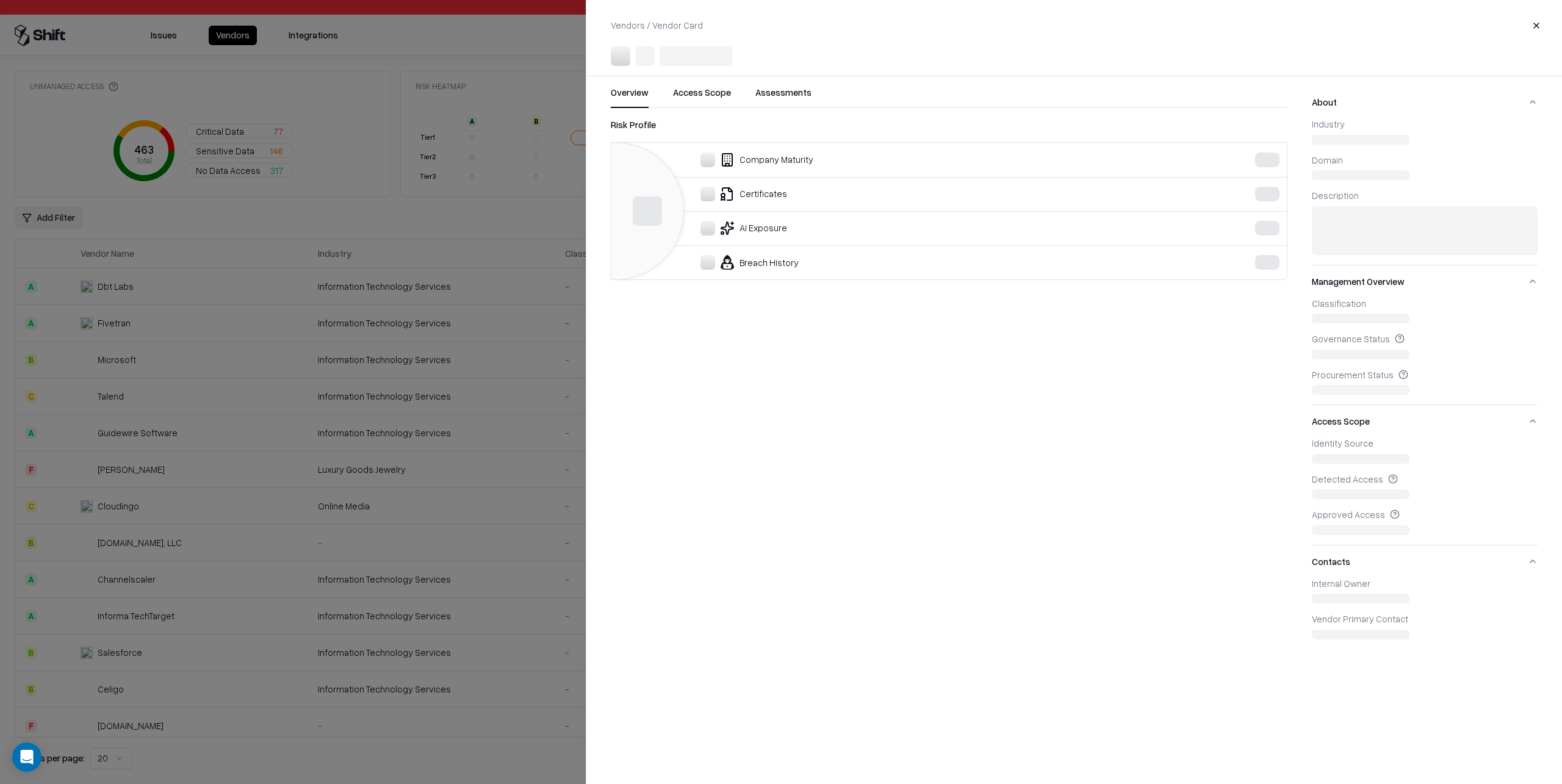
click at [718, 93] on button "Access Scope" at bounding box center [702, 97] width 58 height 22
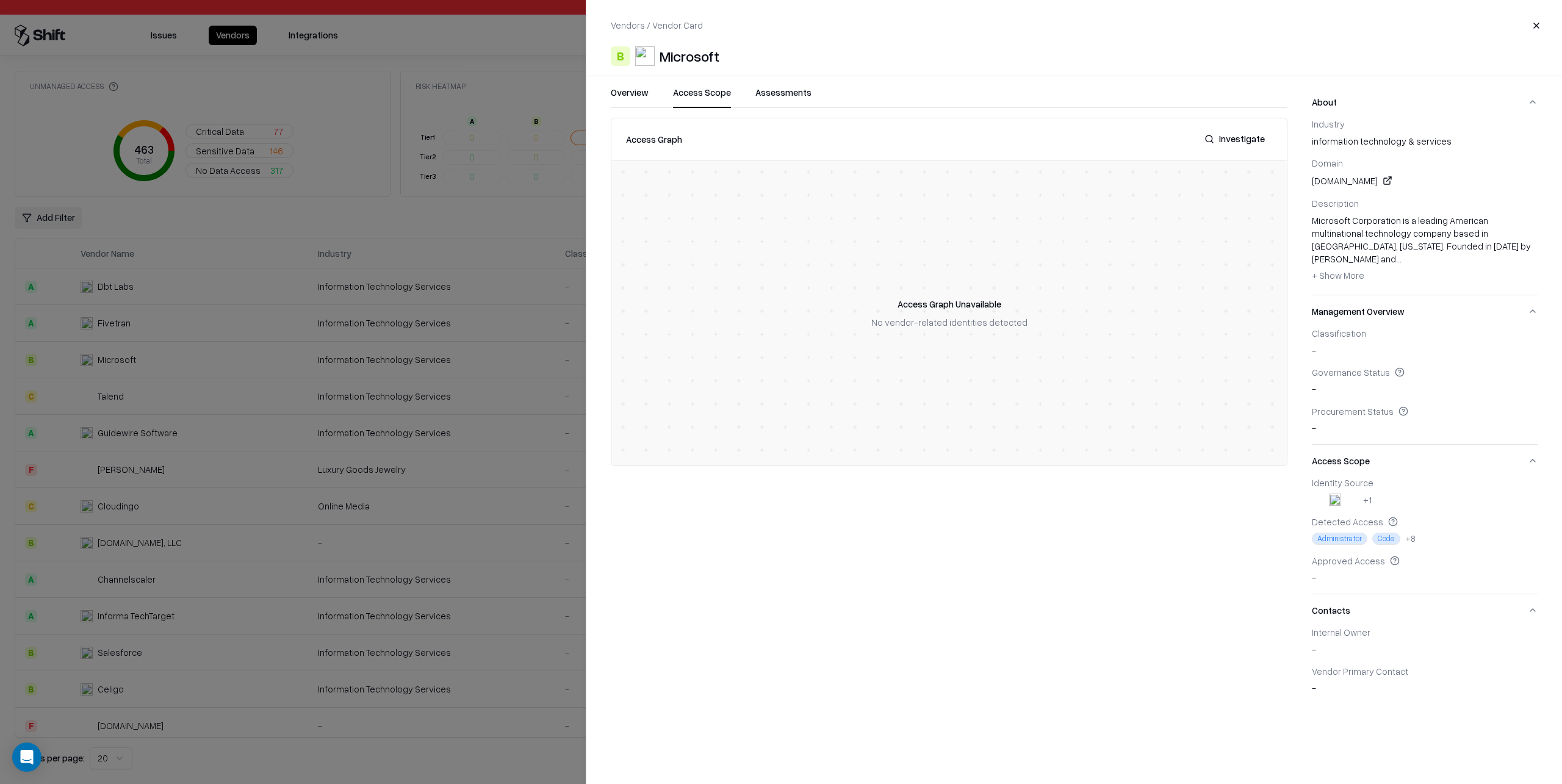
click at [1534, 24] on button "Close" at bounding box center [1536, 25] width 22 height 22
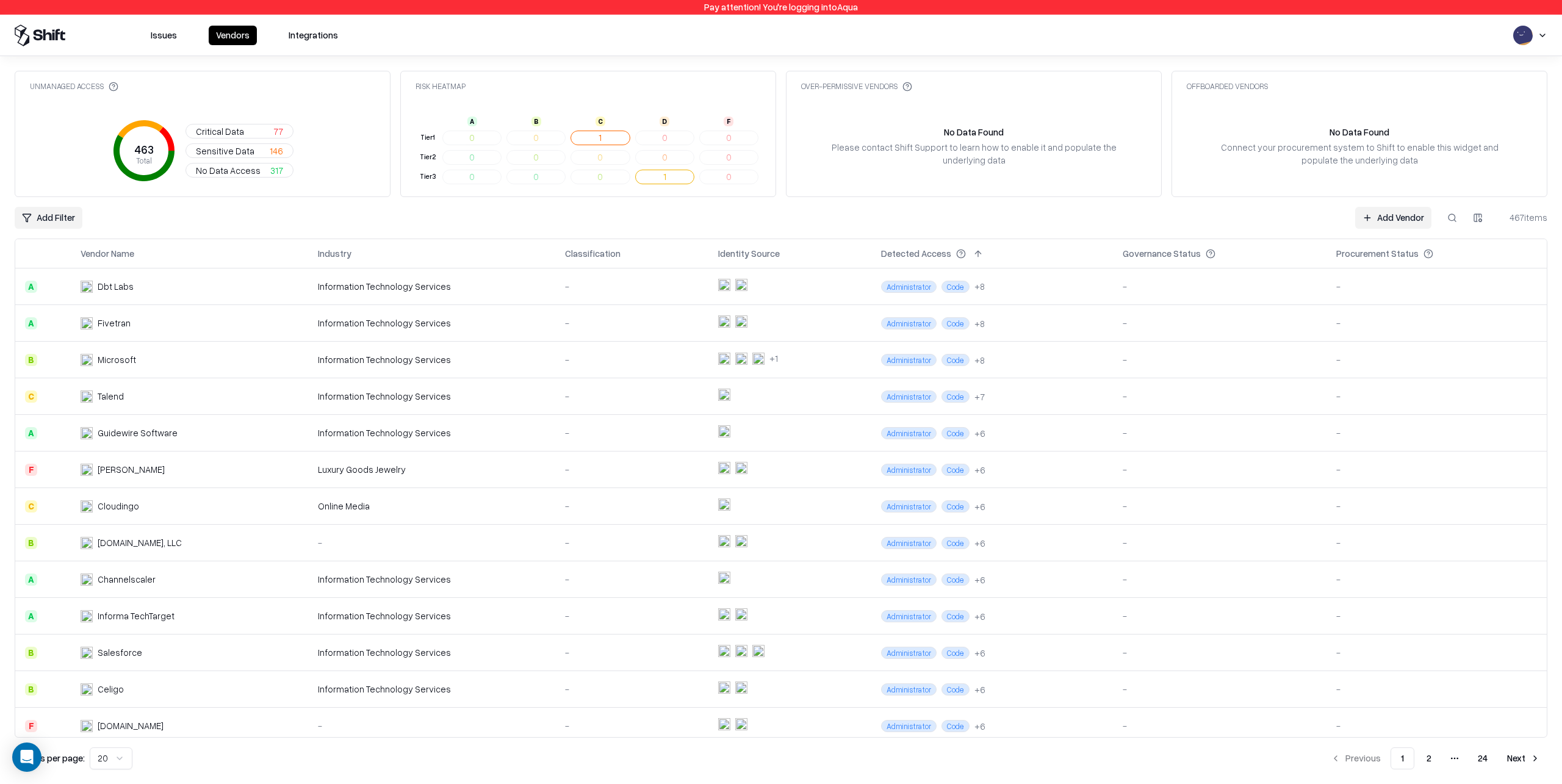
click at [483, 581] on div "Information Technology Services" at bounding box center [432, 579] width 228 height 13
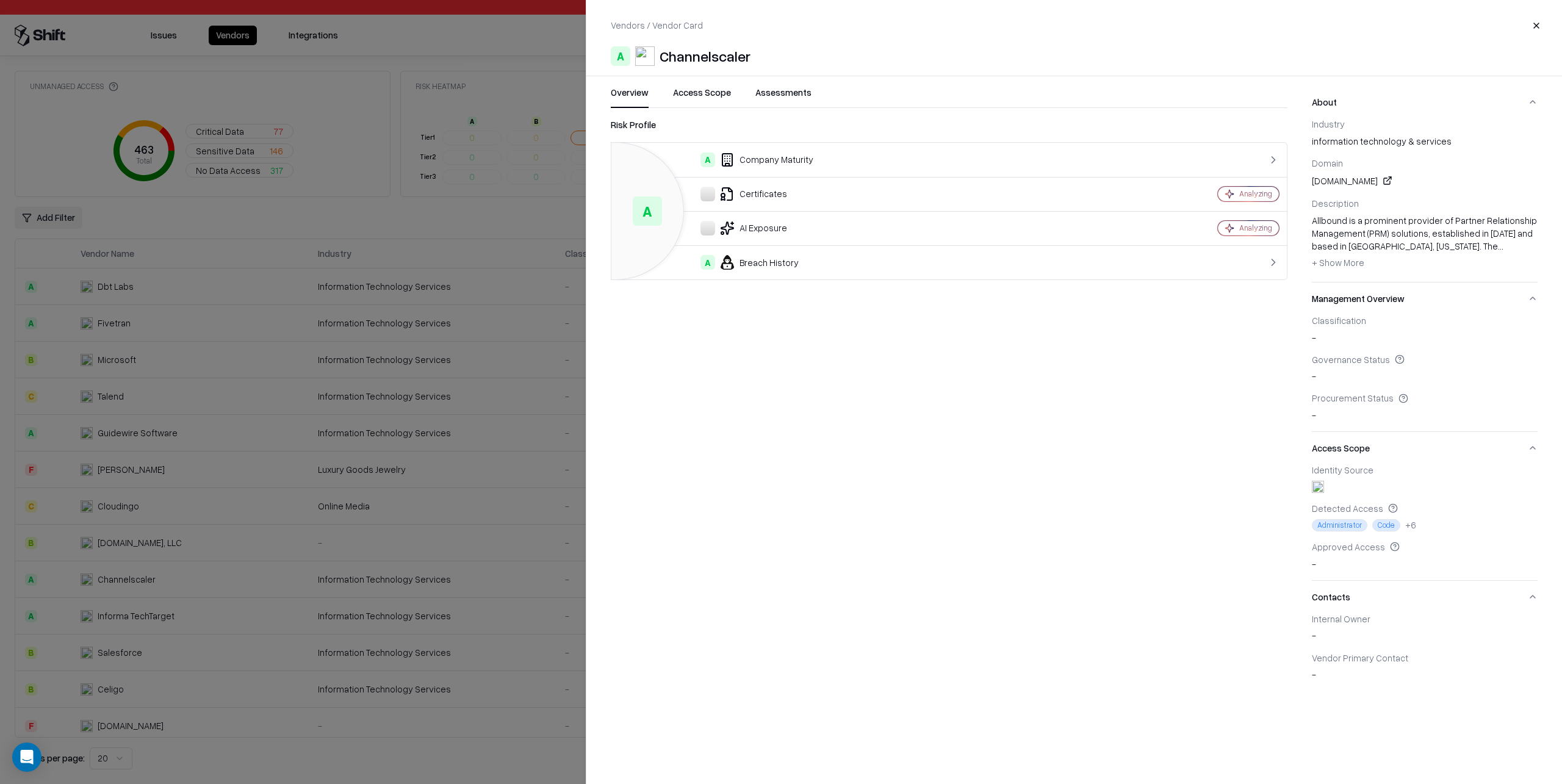
click at [712, 93] on button "Access Scope" at bounding box center [702, 97] width 58 height 22
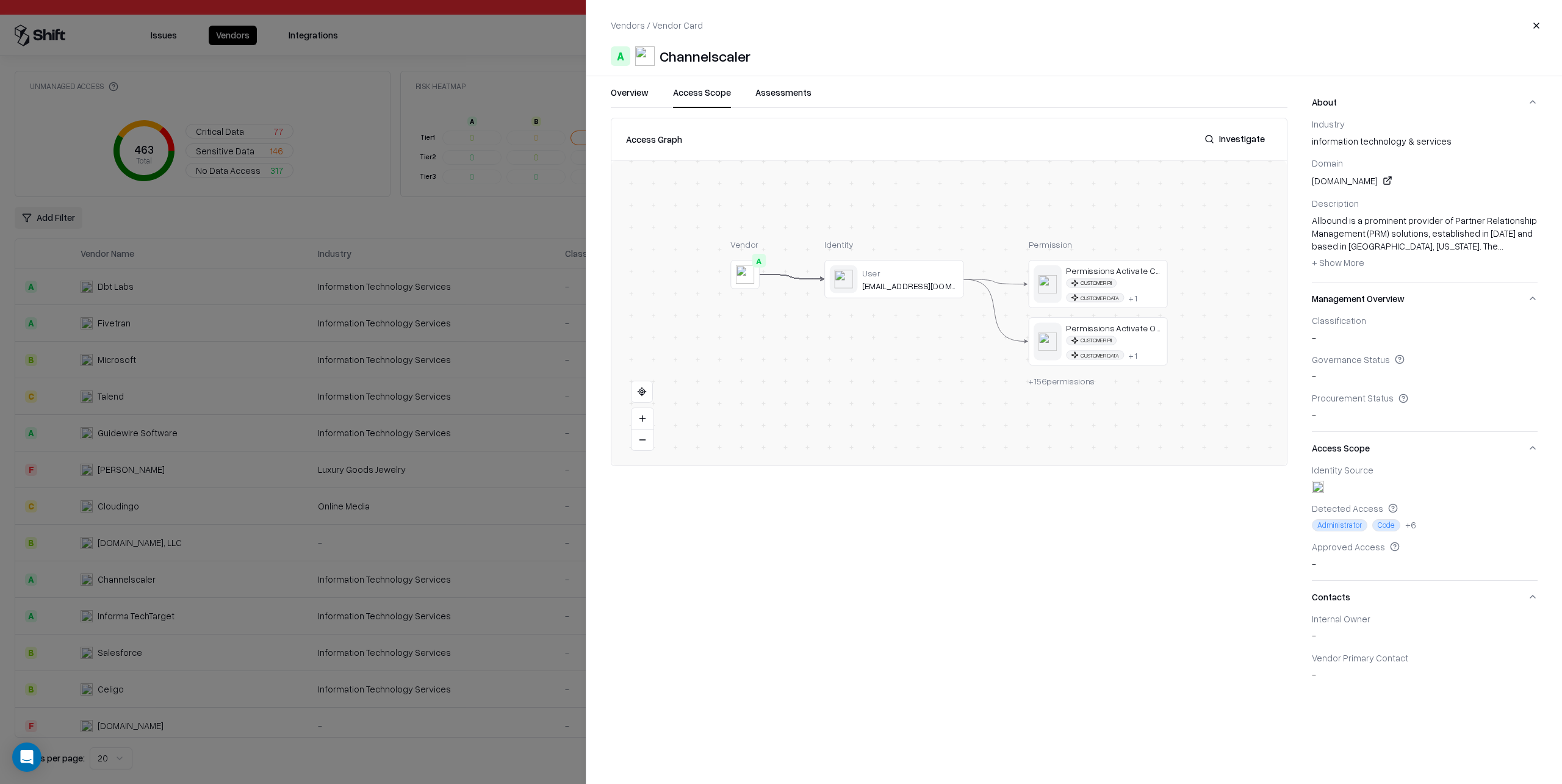
click at [1248, 142] on button "Investigate" at bounding box center [1235, 139] width 75 height 22
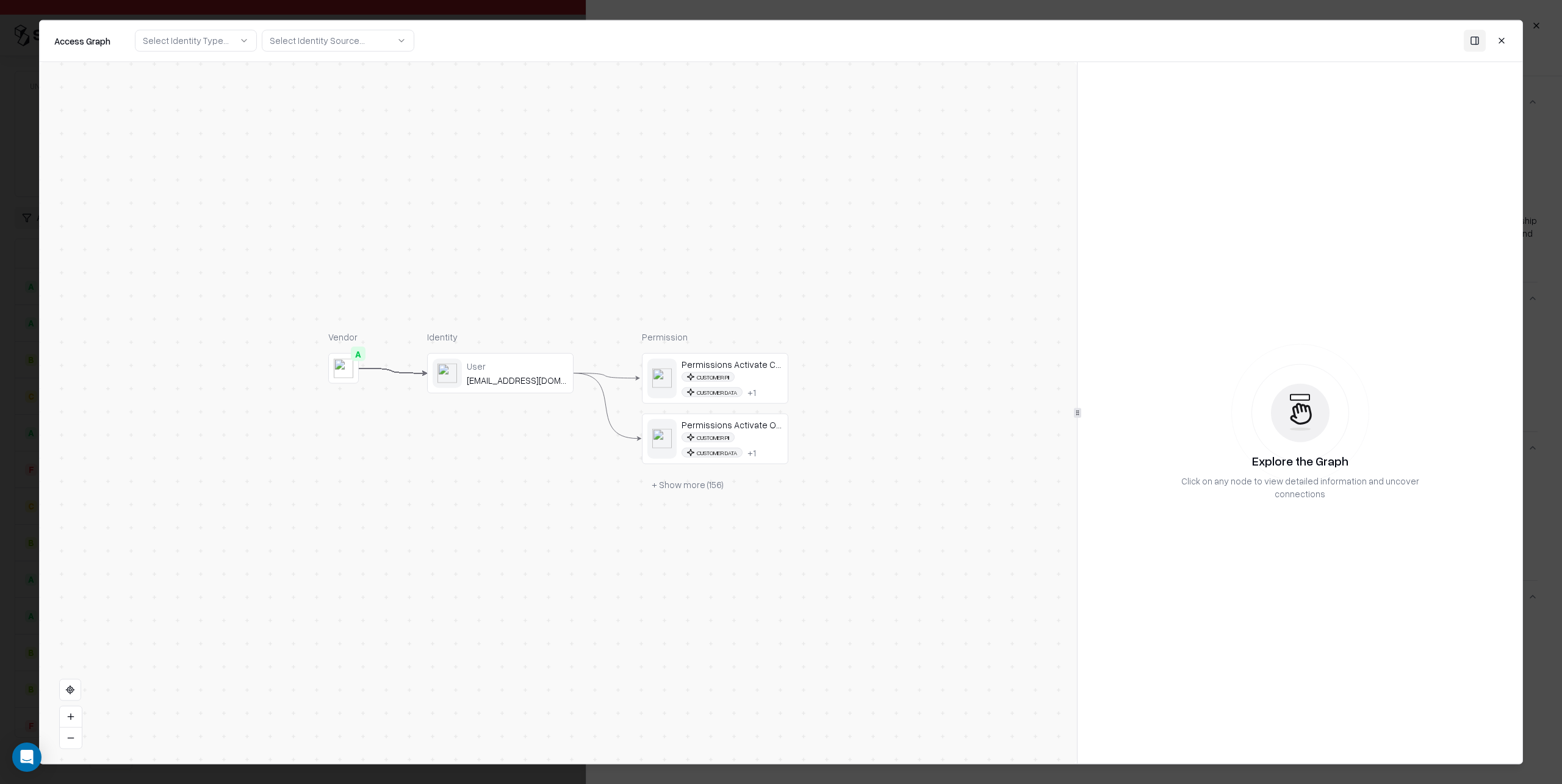
click at [538, 368] on div "User" at bounding box center [517, 366] width 101 height 11
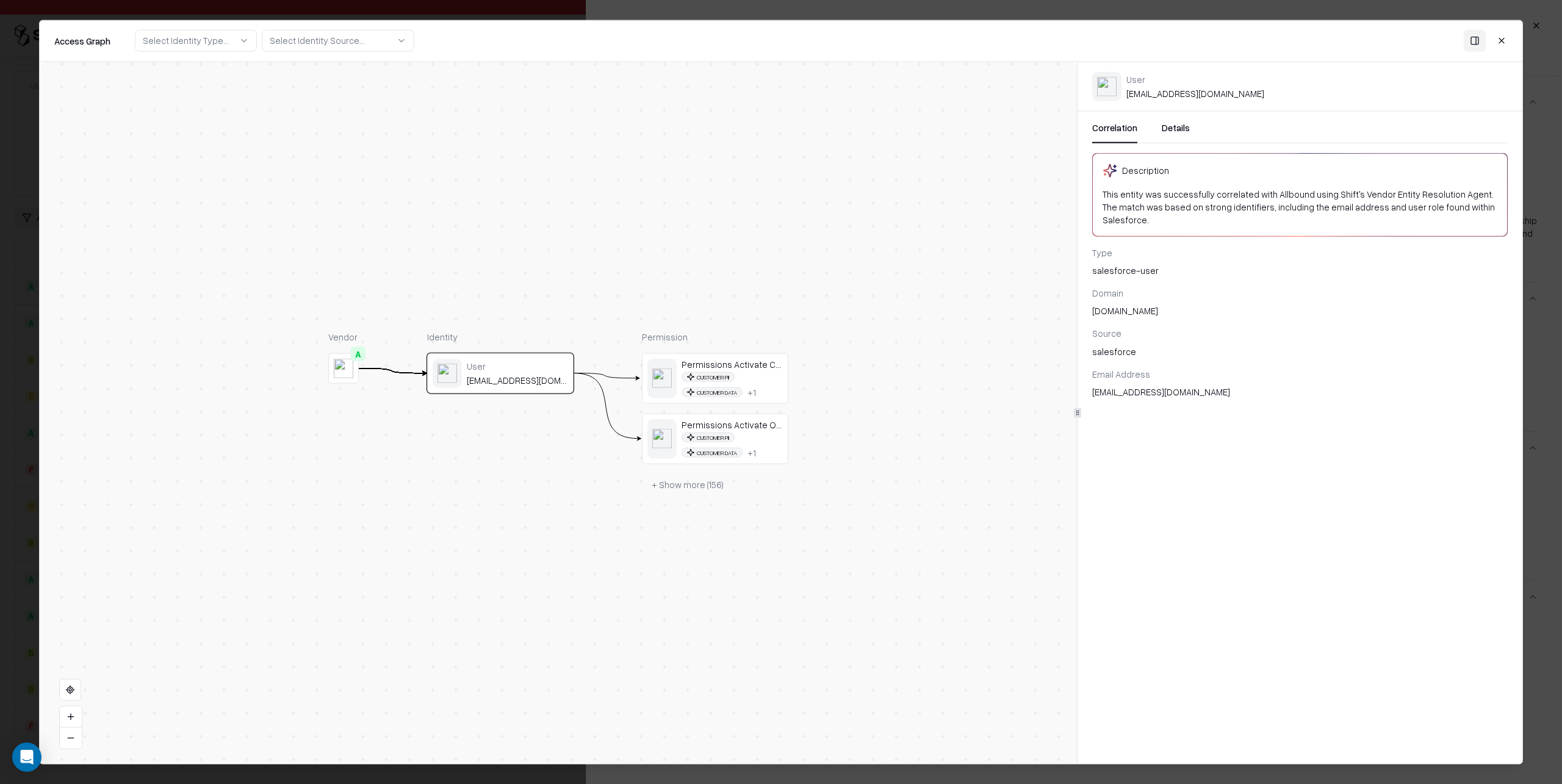
click at [762, 365] on div "Permissions Activate Contract" at bounding box center [732, 364] width 101 height 11
